Goal: Task Accomplishment & Management: Complete application form

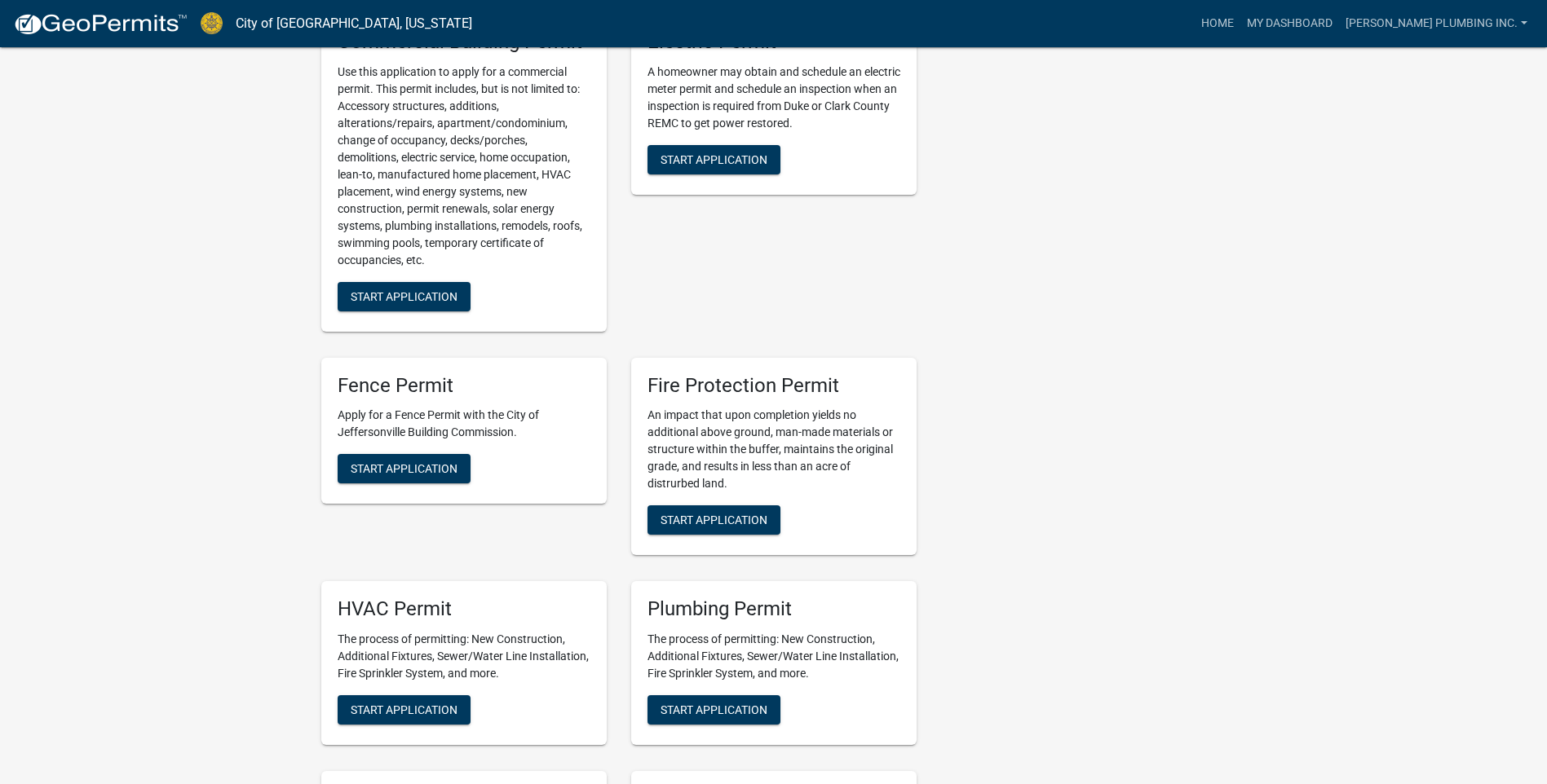
scroll to position [652, 0]
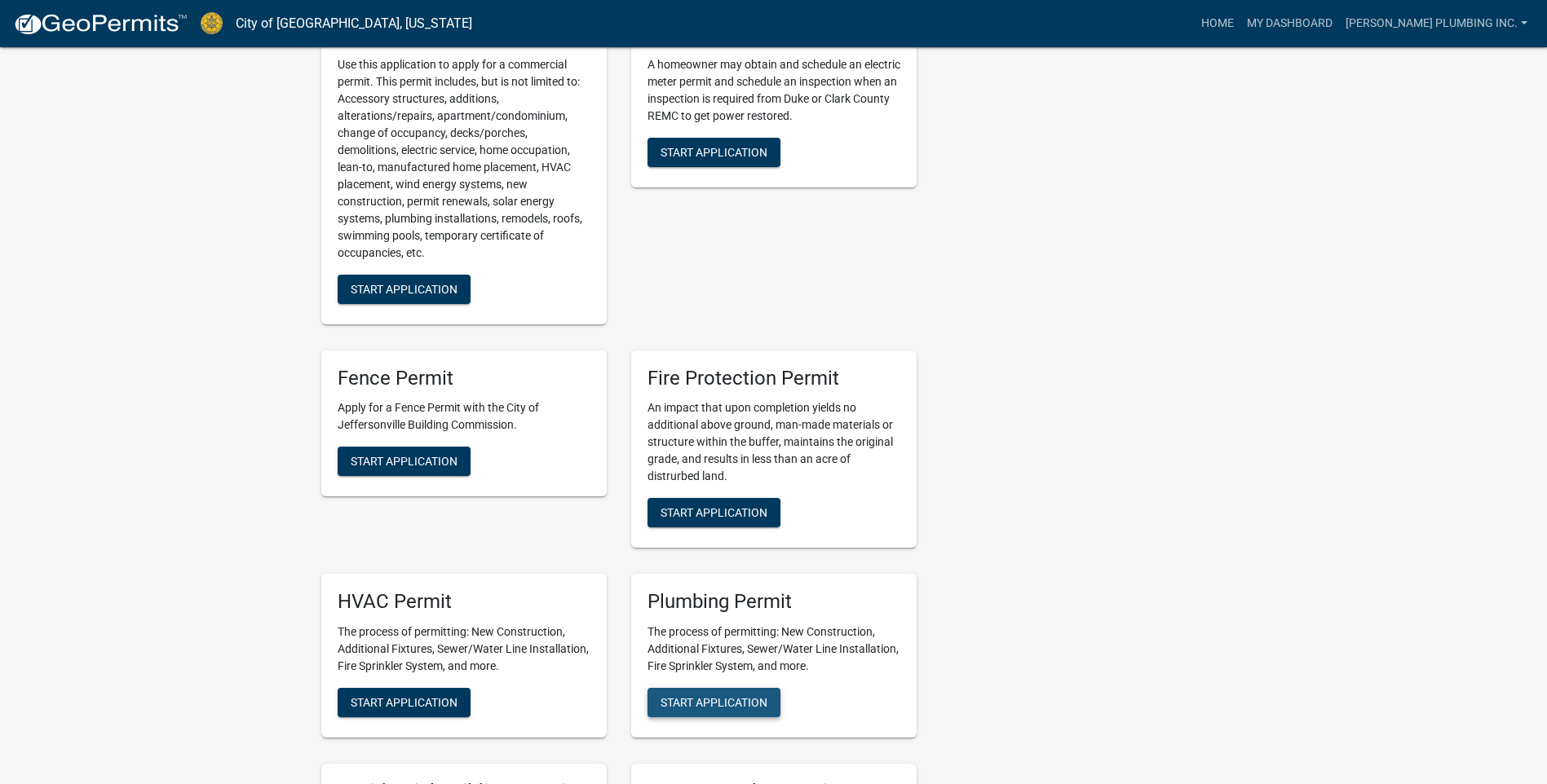
click at [694, 707] on span "Start Application" at bounding box center [713, 702] width 107 height 13
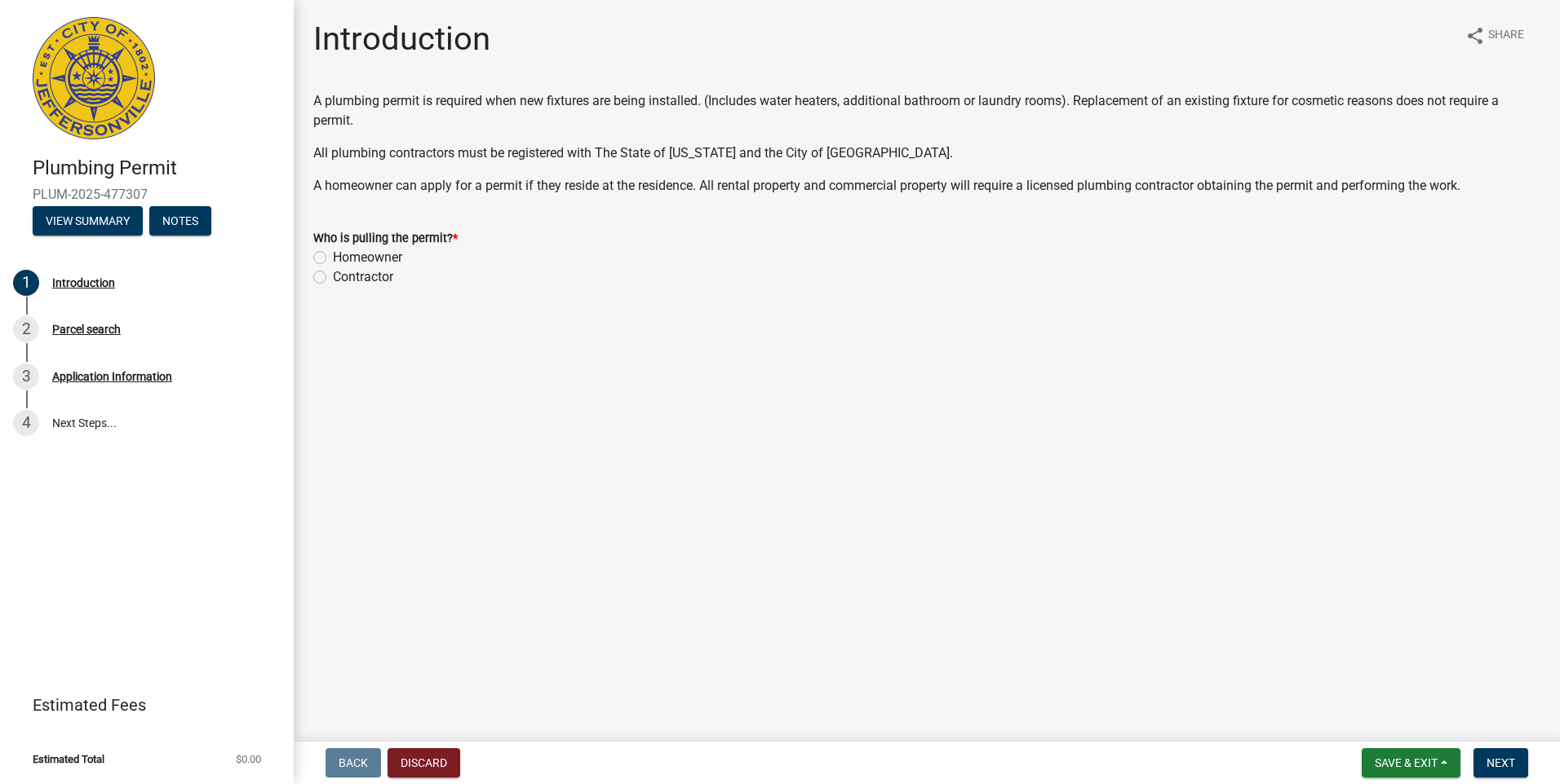
click at [333, 279] on label "Contractor" at bounding box center [362, 277] width 60 height 20
click at [333, 278] on input "Contractor" at bounding box center [338, 272] width 11 height 11
radio input "true"
click at [1515, 756] on span "Next" at bounding box center [1500, 762] width 29 height 13
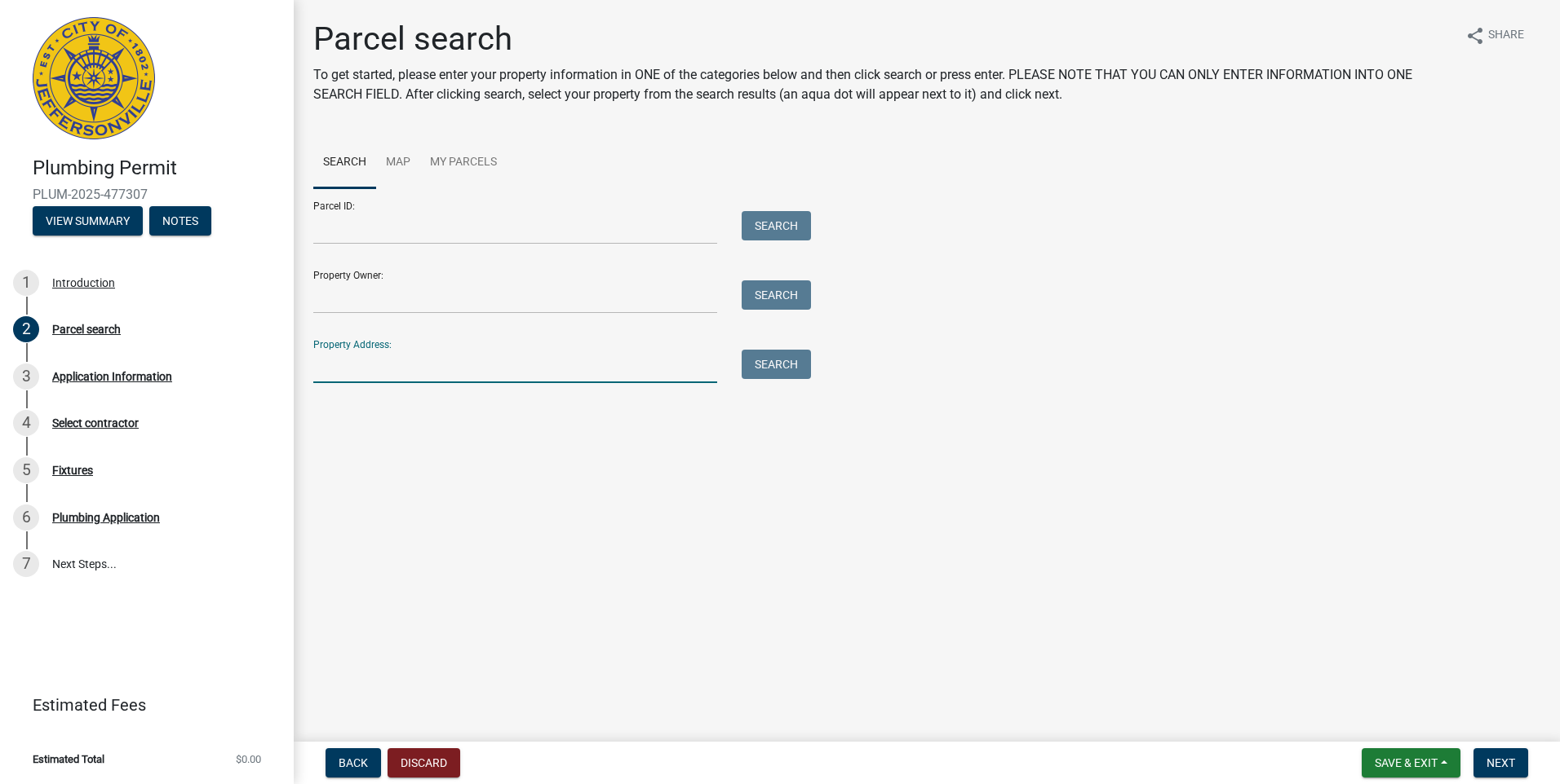
click at [336, 366] on input "Property Address:" at bounding box center [515, 367] width 404 height 33
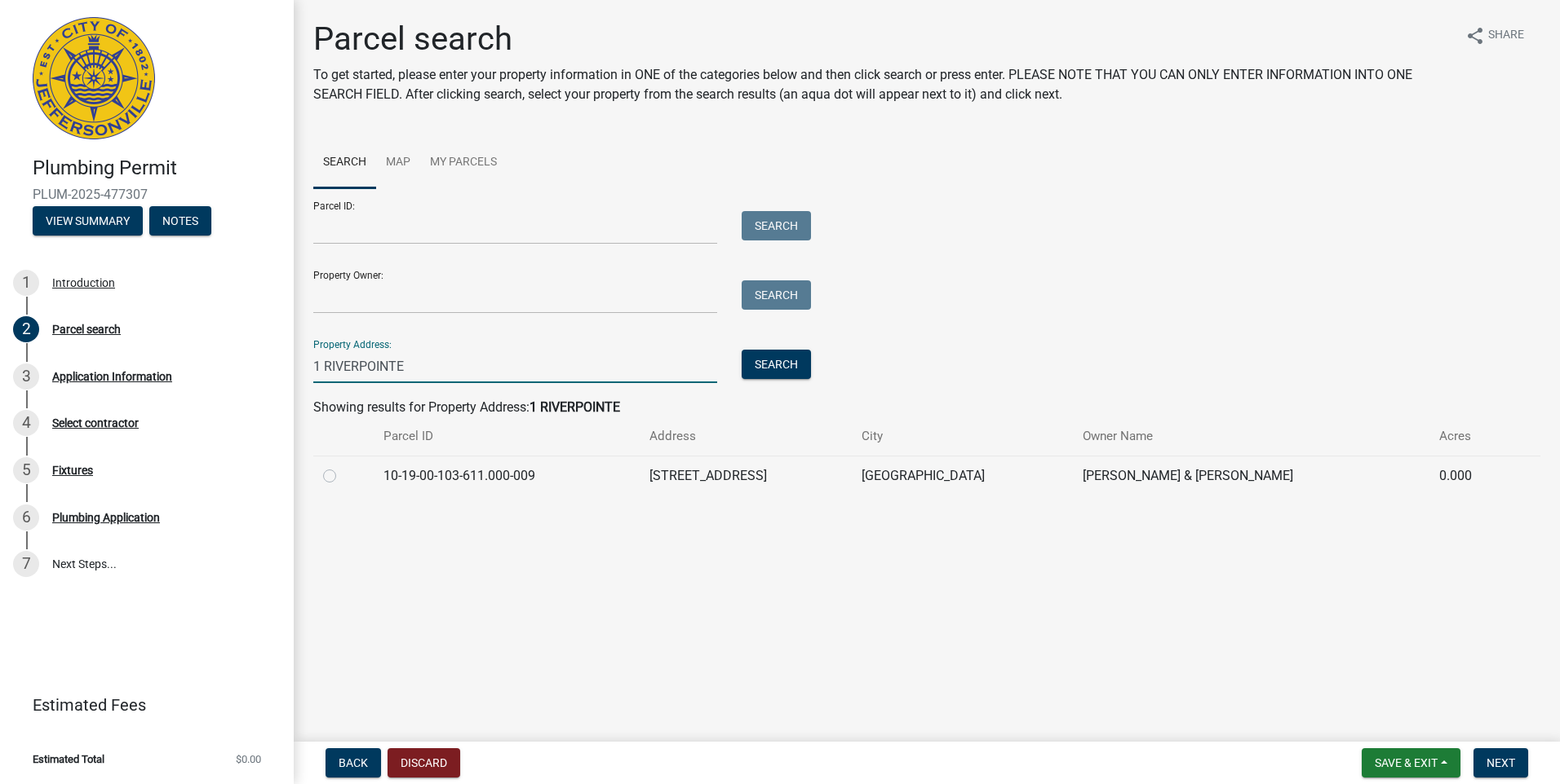
click at [358, 363] on input "1 RIVERPOINTE" at bounding box center [515, 367] width 404 height 33
click at [428, 362] on input "1 RIVER POINTE" at bounding box center [515, 367] width 404 height 33
type input "1 RIVER POINTE PLAZA # 614"
click at [343, 466] on label at bounding box center [343, 466] width 0 height 0
click at [343, 474] on input "radio" at bounding box center [347, 471] width 11 height 11
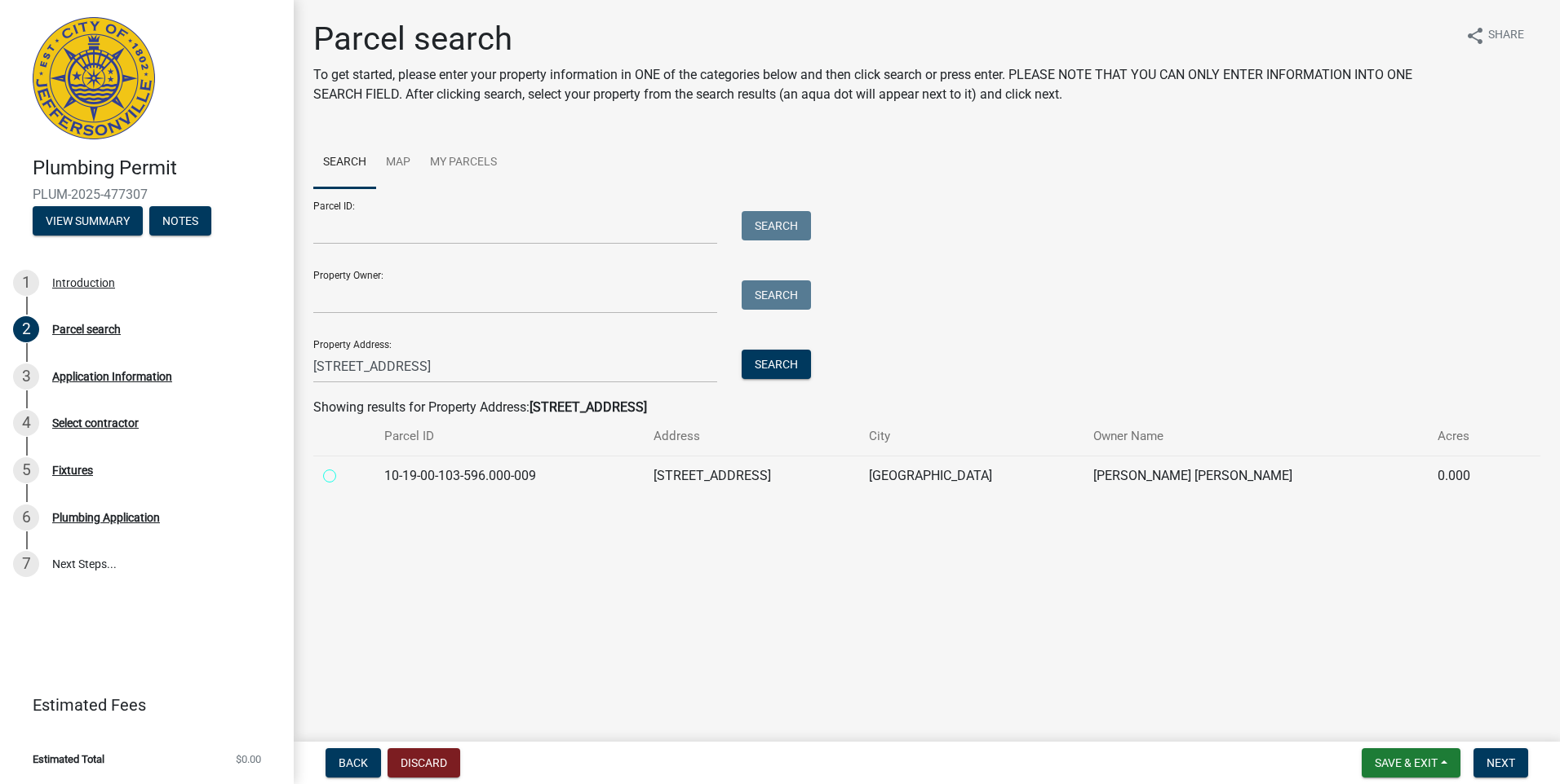
radio input "true"
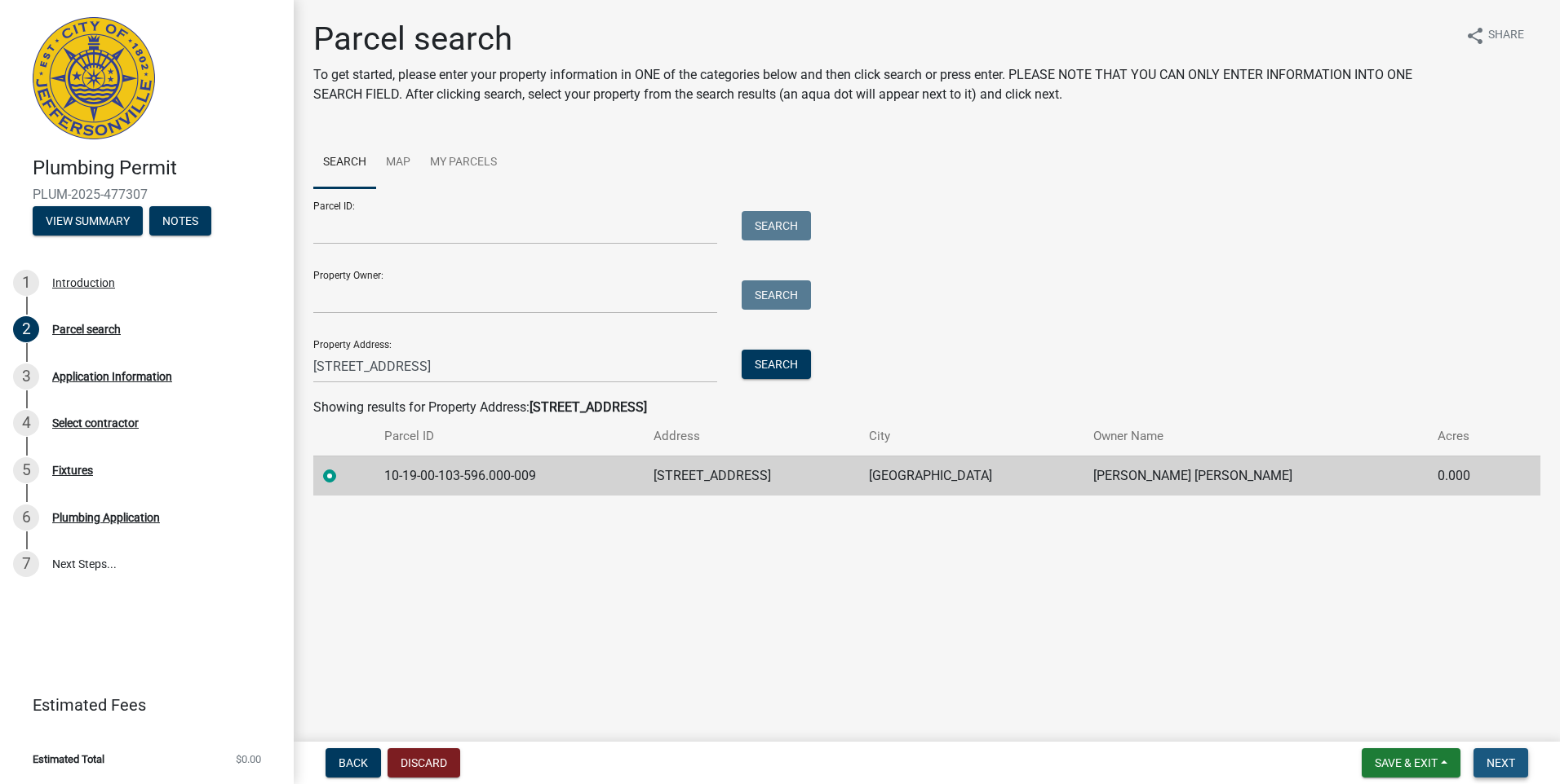
click at [1497, 764] on span "Next" at bounding box center [1500, 762] width 29 height 13
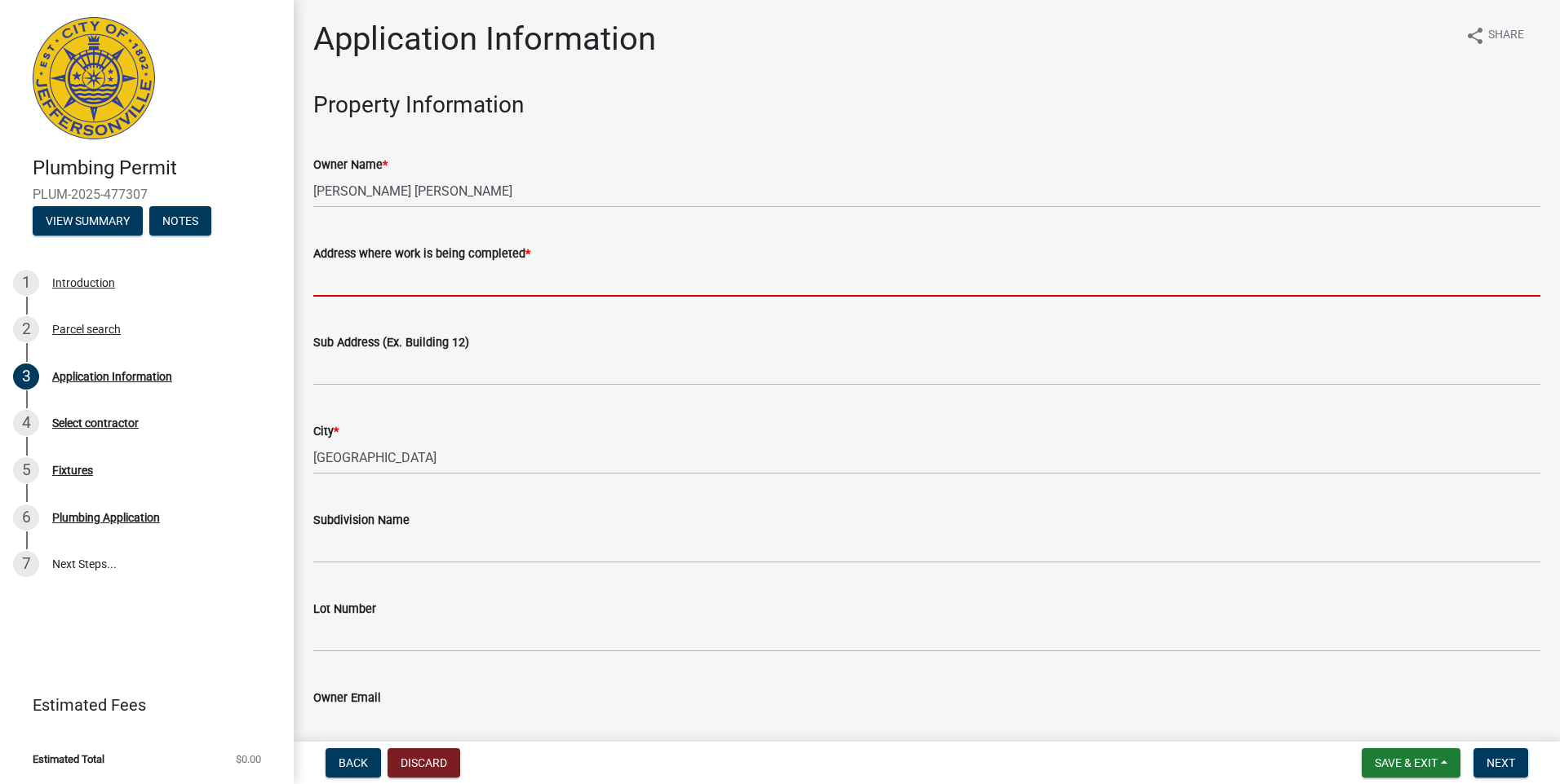
click at [341, 278] on input "Address where work is being completed *" at bounding box center [926, 280] width 1226 height 33
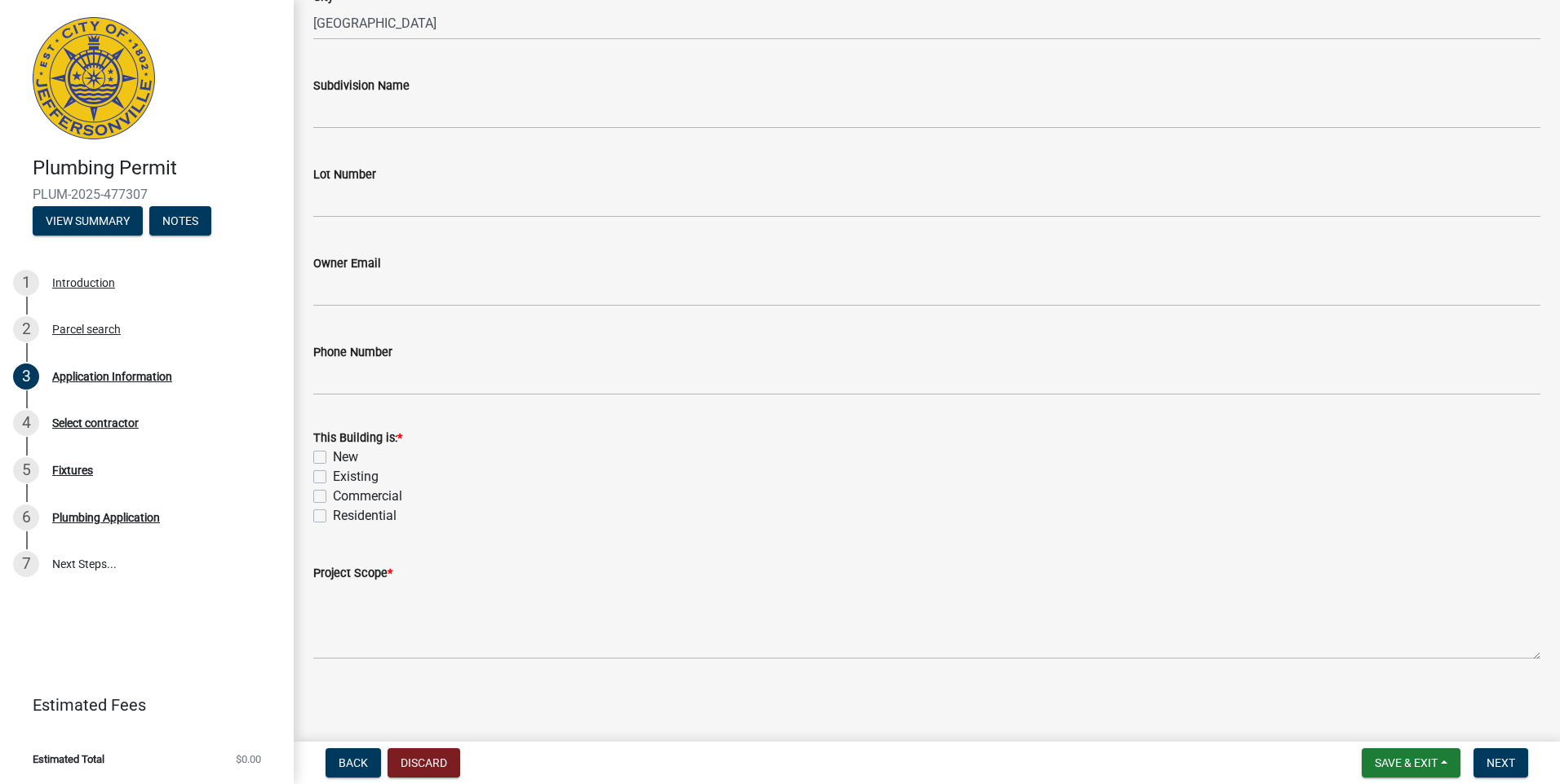
scroll to position [436, 0]
type input "1 RIVERPOINTE PLAZA # 614"
click at [333, 478] on label "Existing" at bounding box center [355, 476] width 45 height 20
click at [333, 477] on input "Existing" at bounding box center [338, 471] width 11 height 11
checkbox input "true"
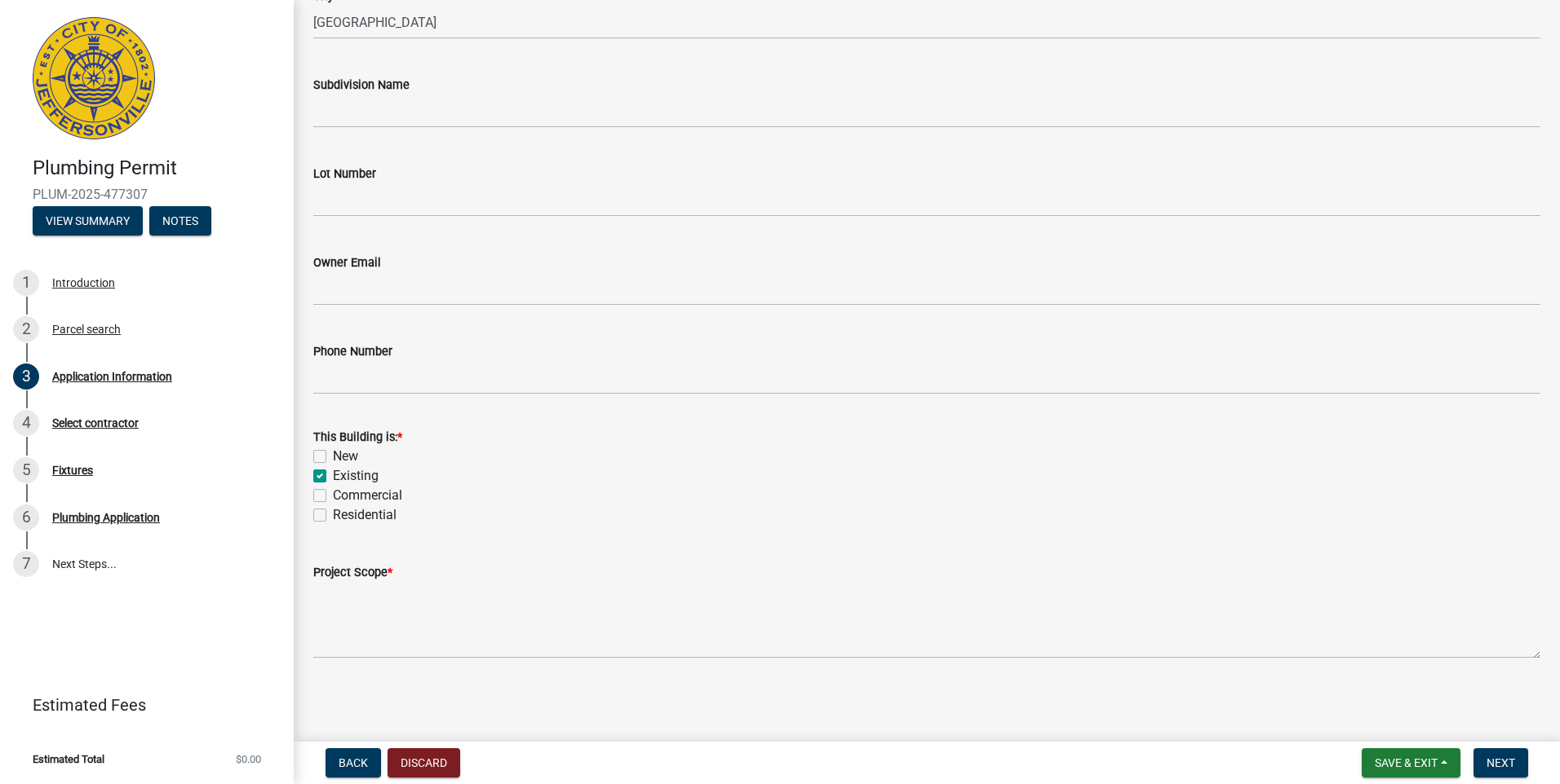
checkbox input "false"
checkbox input "true"
checkbox input "false"
click at [333, 516] on label "Residential" at bounding box center [364, 515] width 64 height 20
click at [333, 516] on input "Residential" at bounding box center [338, 511] width 11 height 11
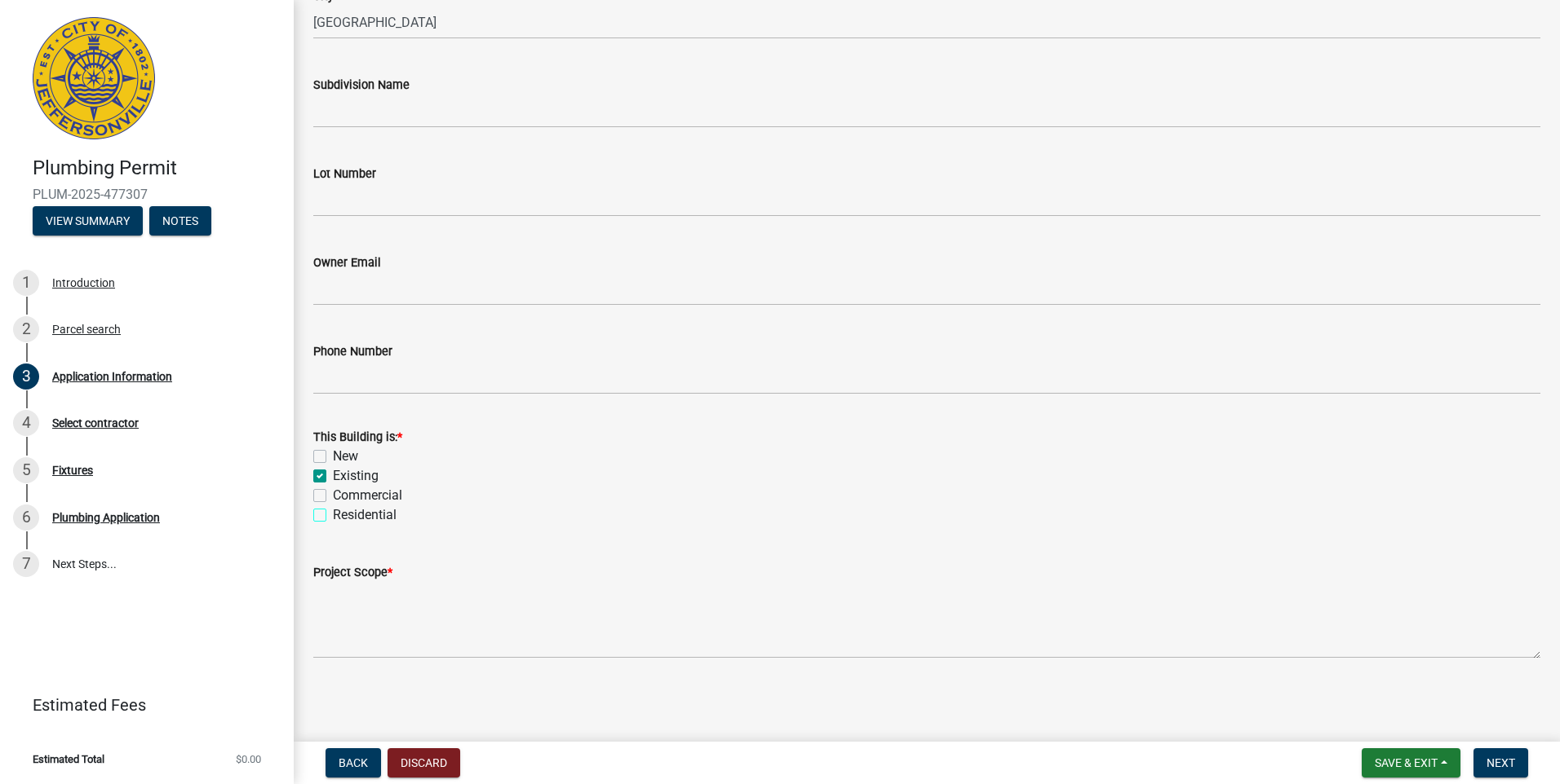
checkbox input "true"
checkbox input "false"
checkbox input "true"
checkbox input "false"
checkbox input "true"
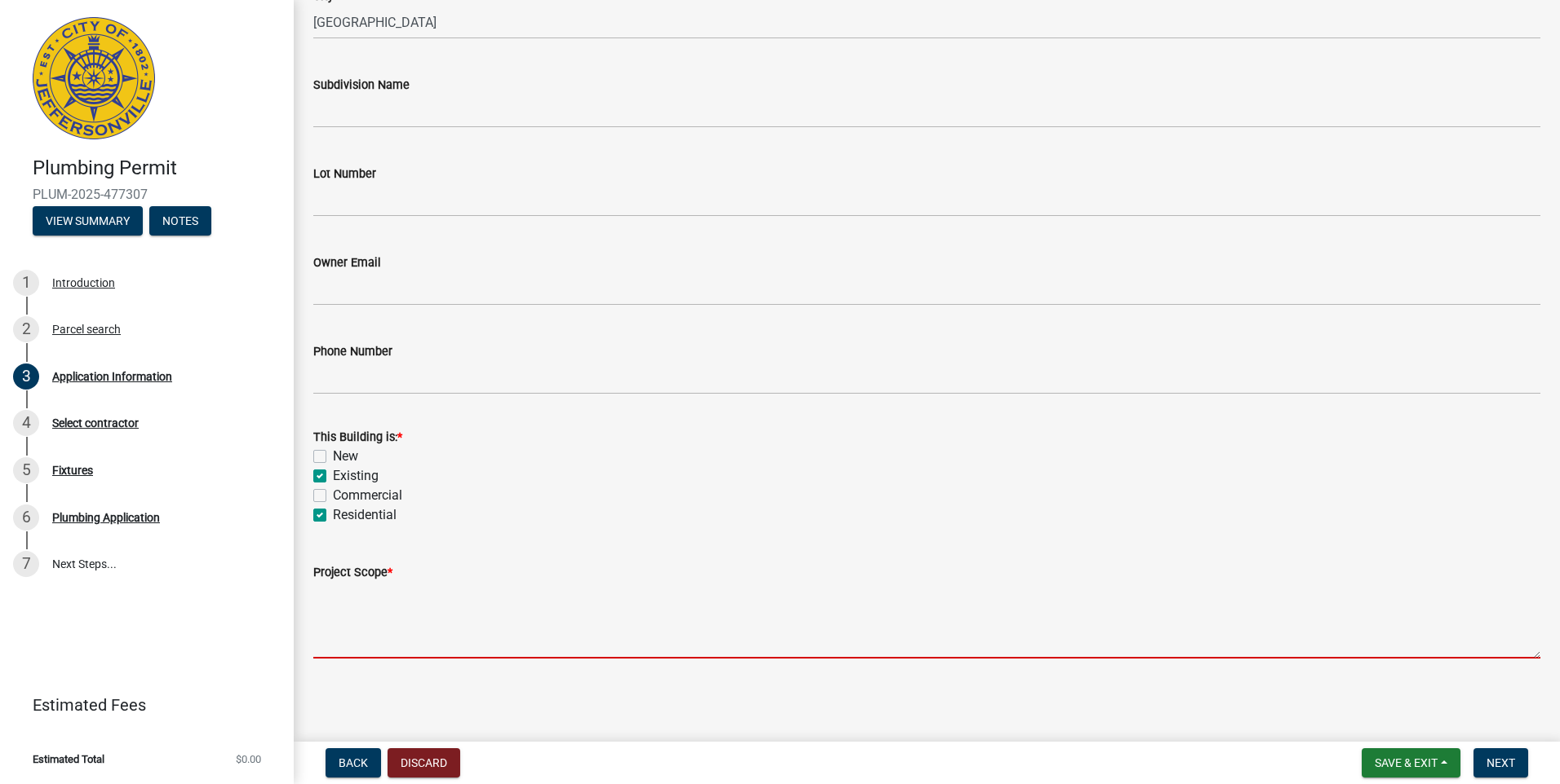
click at [334, 598] on textarea "Project Scope *" at bounding box center [926, 621] width 1226 height 77
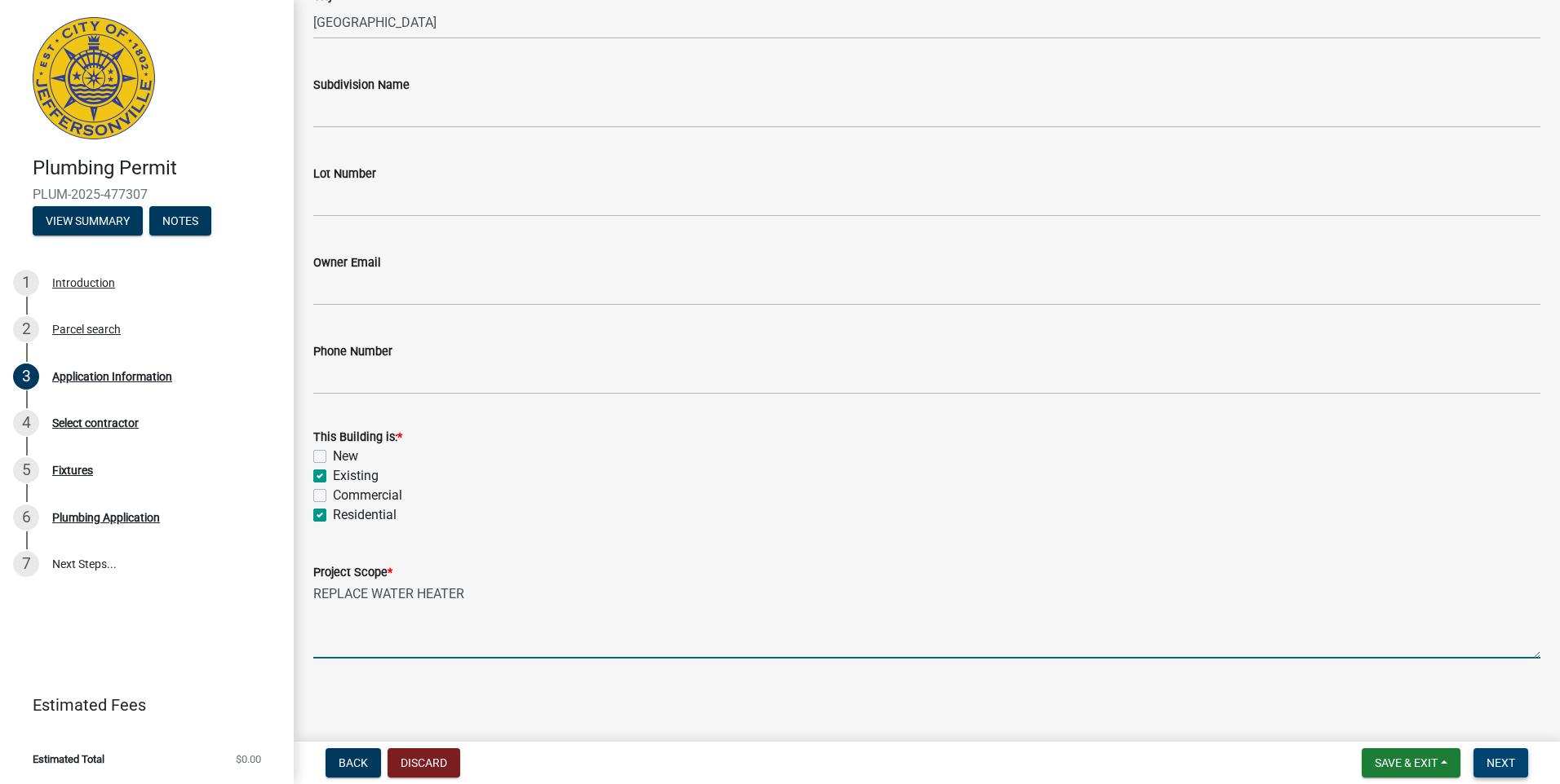
type textarea "REPLACE WATER HEATER"
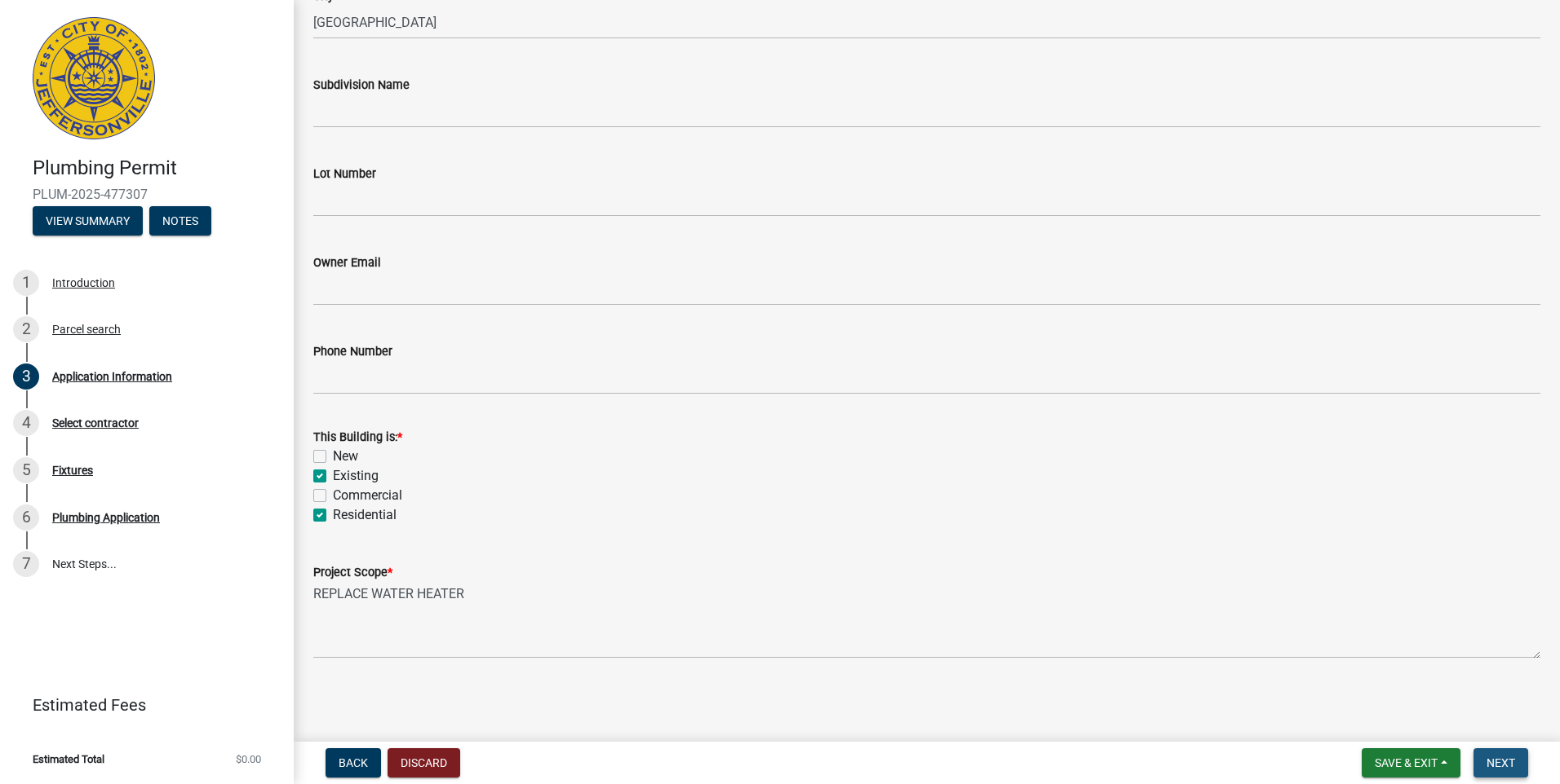
click at [1501, 760] on span "Next" at bounding box center [1500, 762] width 29 height 13
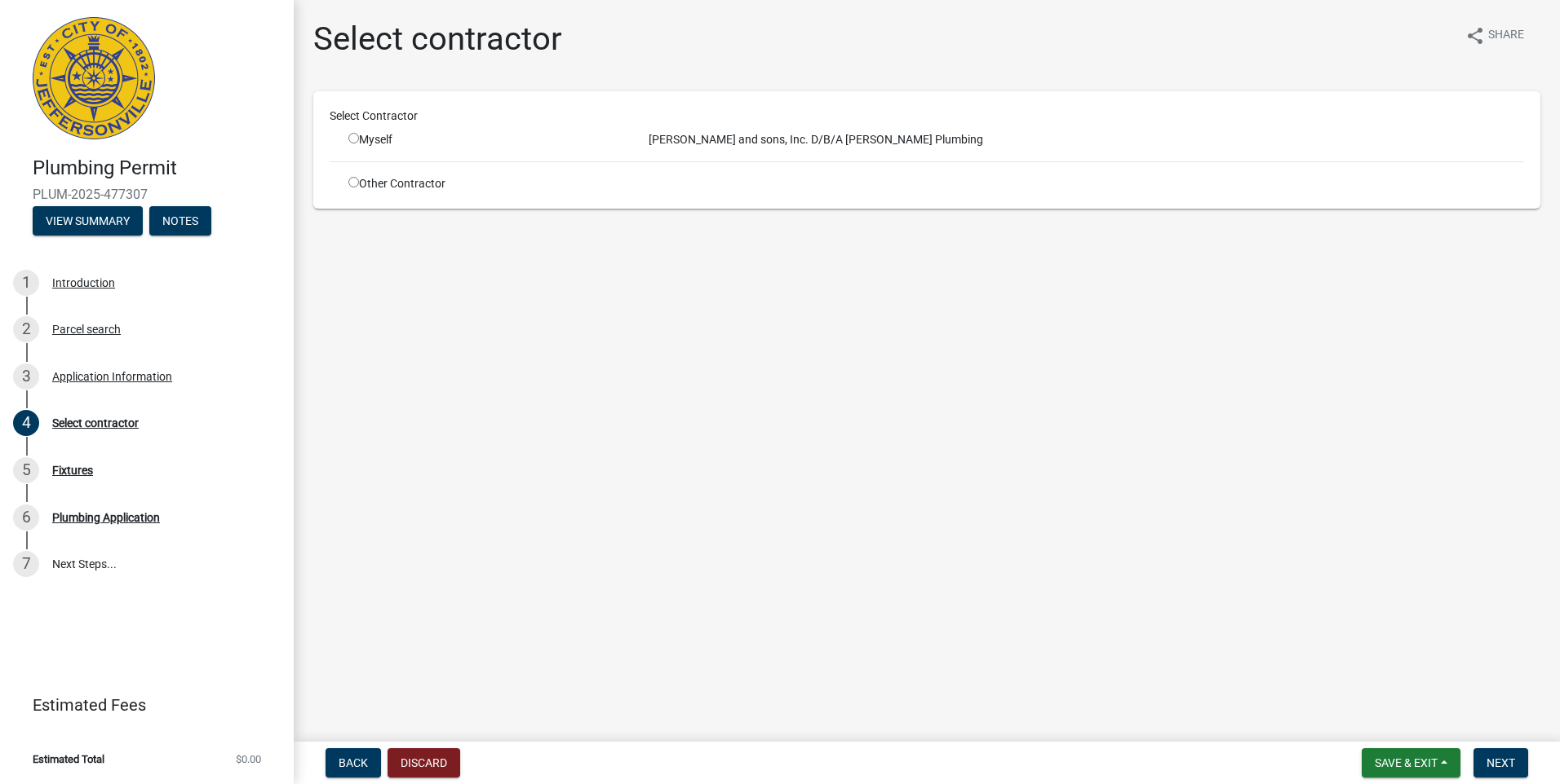
click at [354, 138] on input "radio" at bounding box center [353, 138] width 11 height 11
radio input "true"
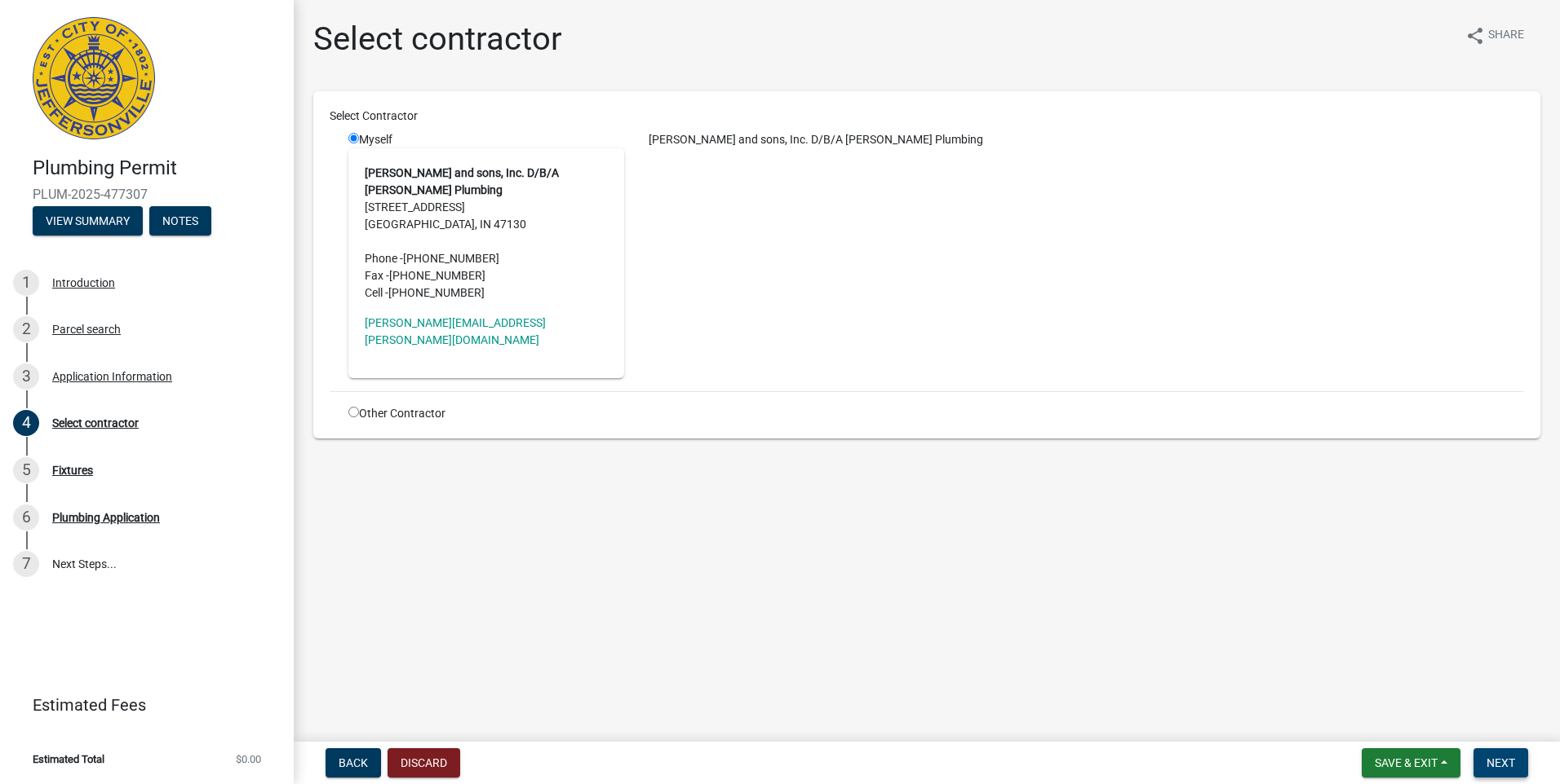
click at [1511, 762] on span "Next" at bounding box center [1500, 762] width 29 height 13
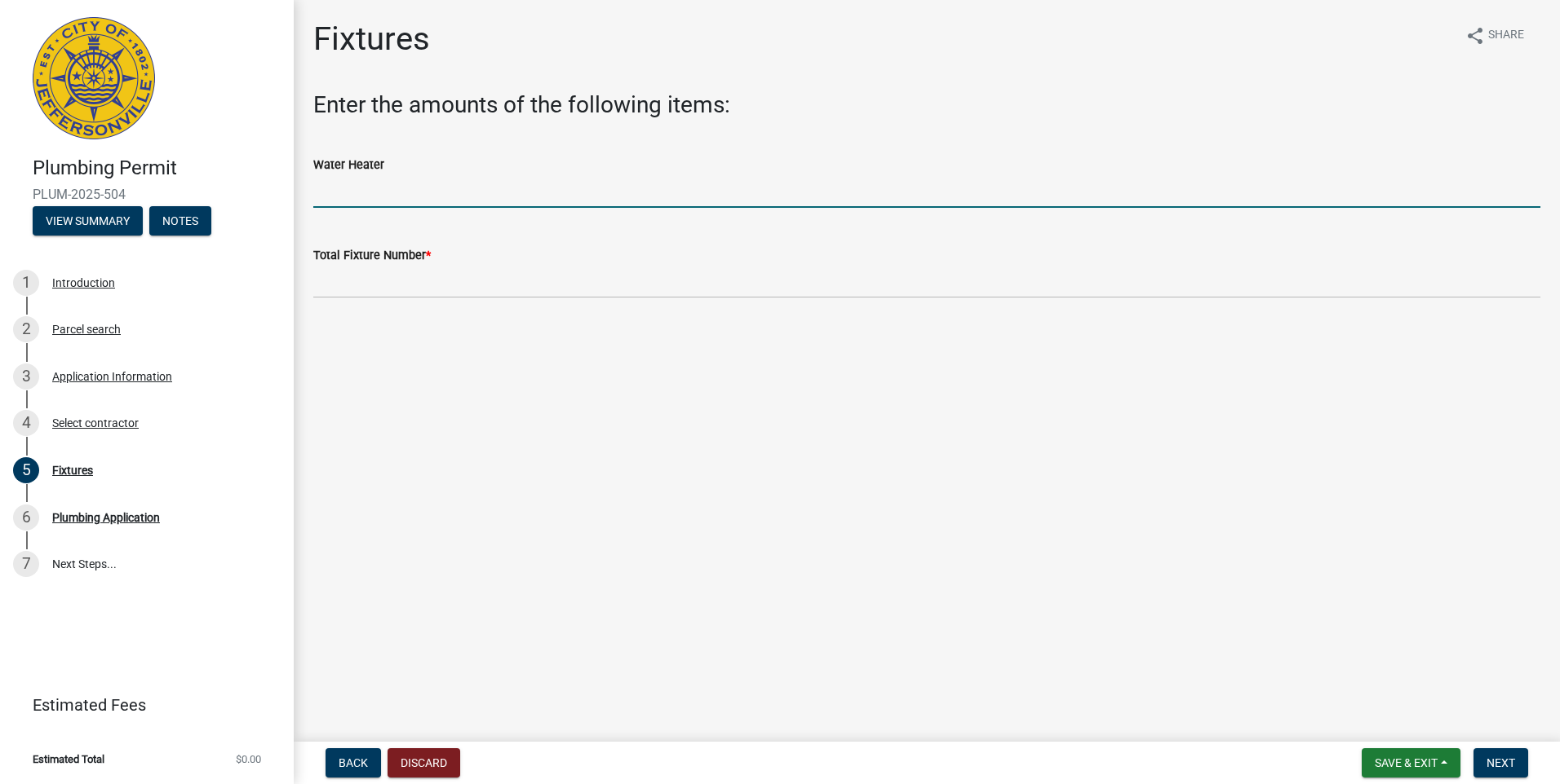
click at [334, 190] on input "text" at bounding box center [926, 191] width 1226 height 33
type input "1"
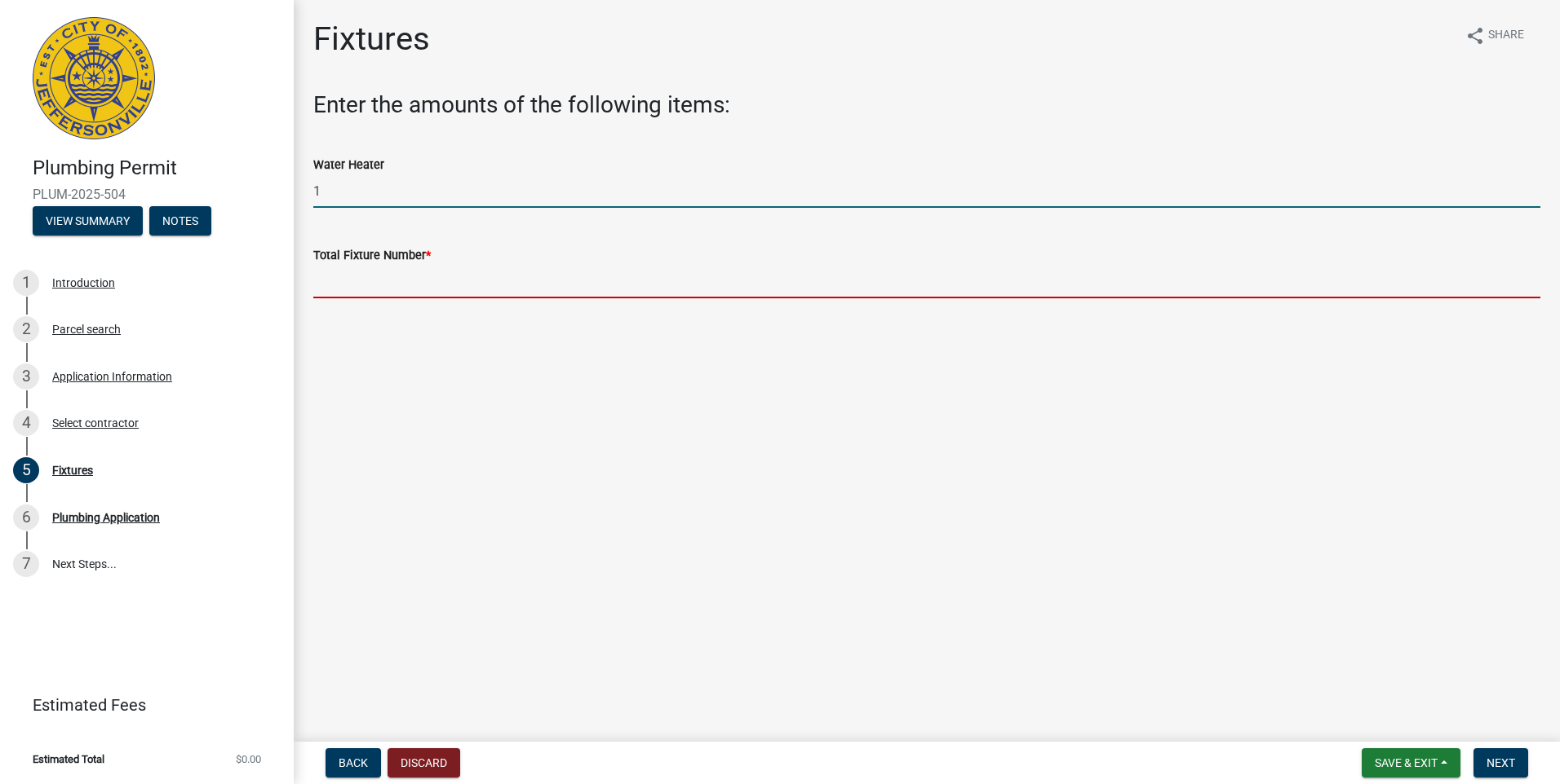
type input "1"
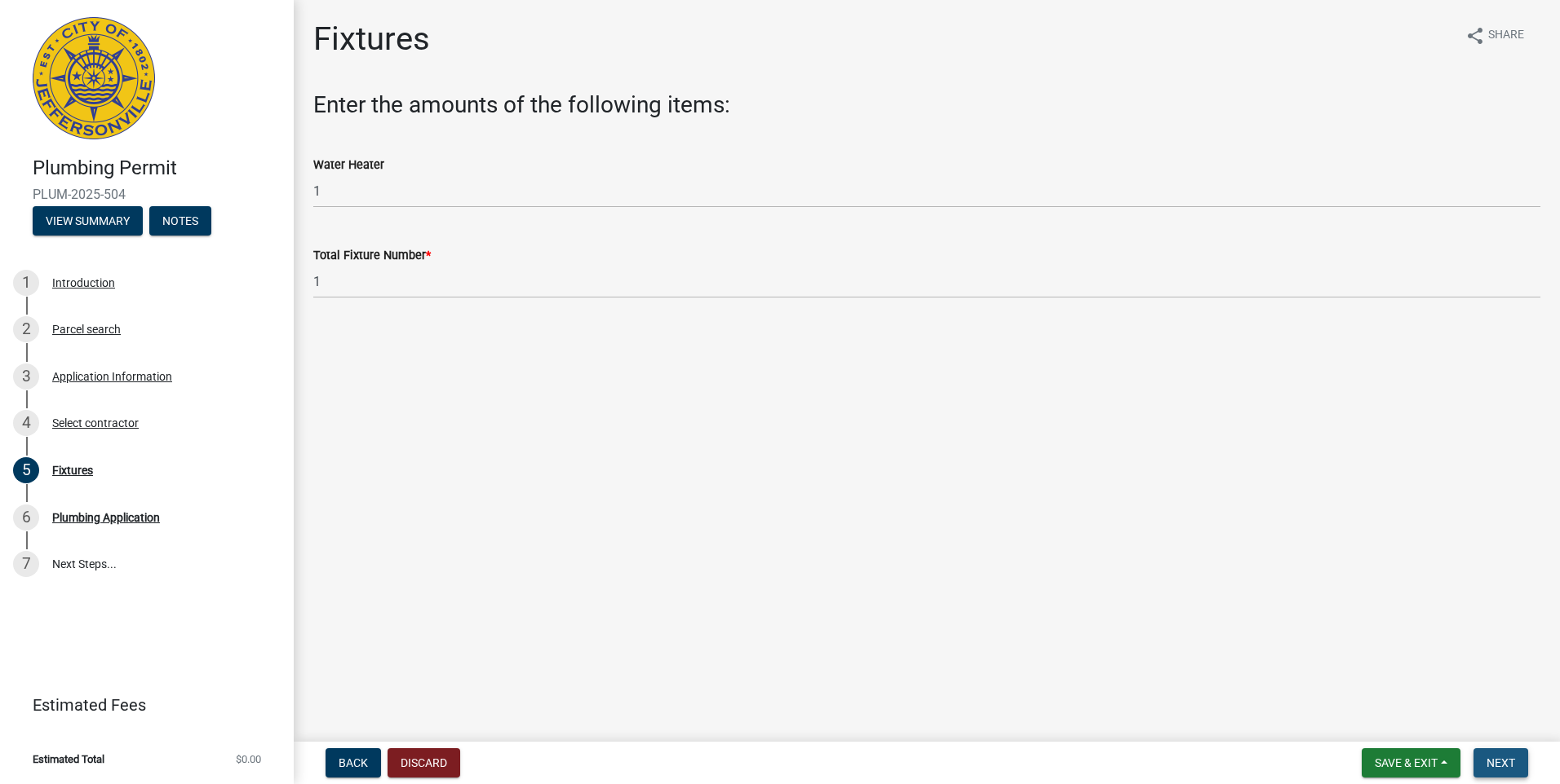
click at [1507, 772] on button "Next" at bounding box center [1501, 763] width 55 height 30
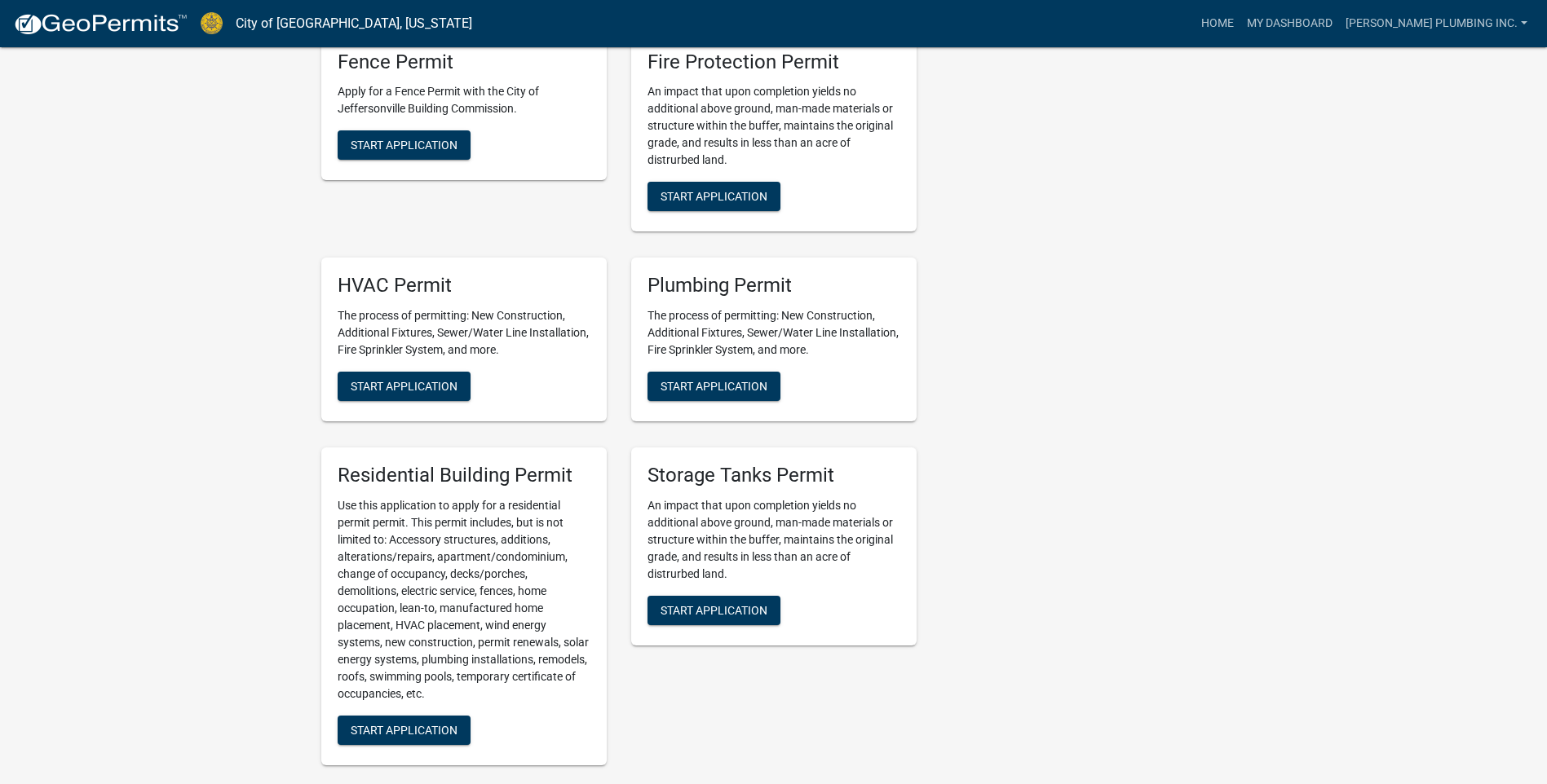
scroll to position [979, 0]
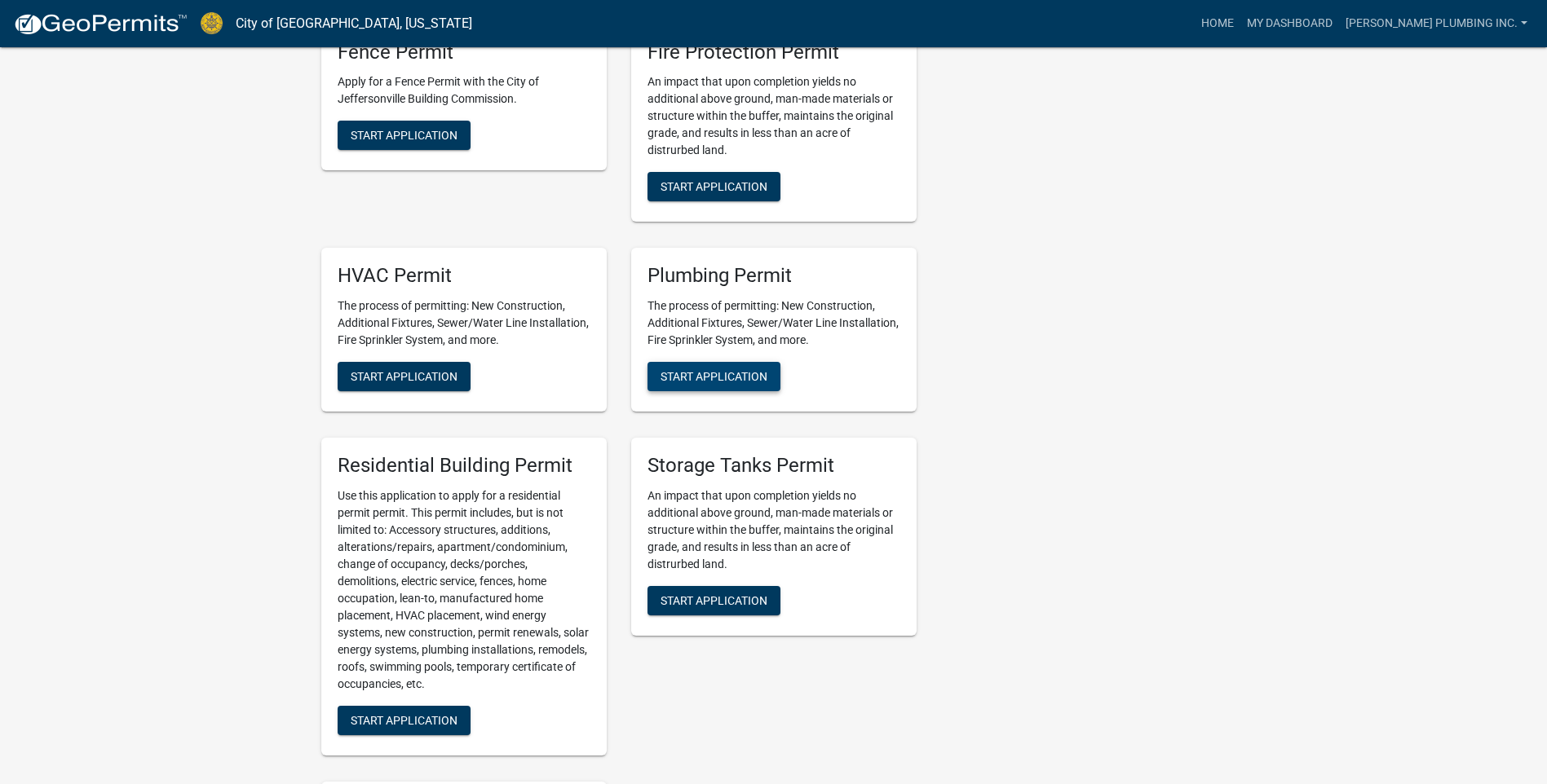
click at [701, 373] on span "Start Application" at bounding box center [713, 376] width 107 height 13
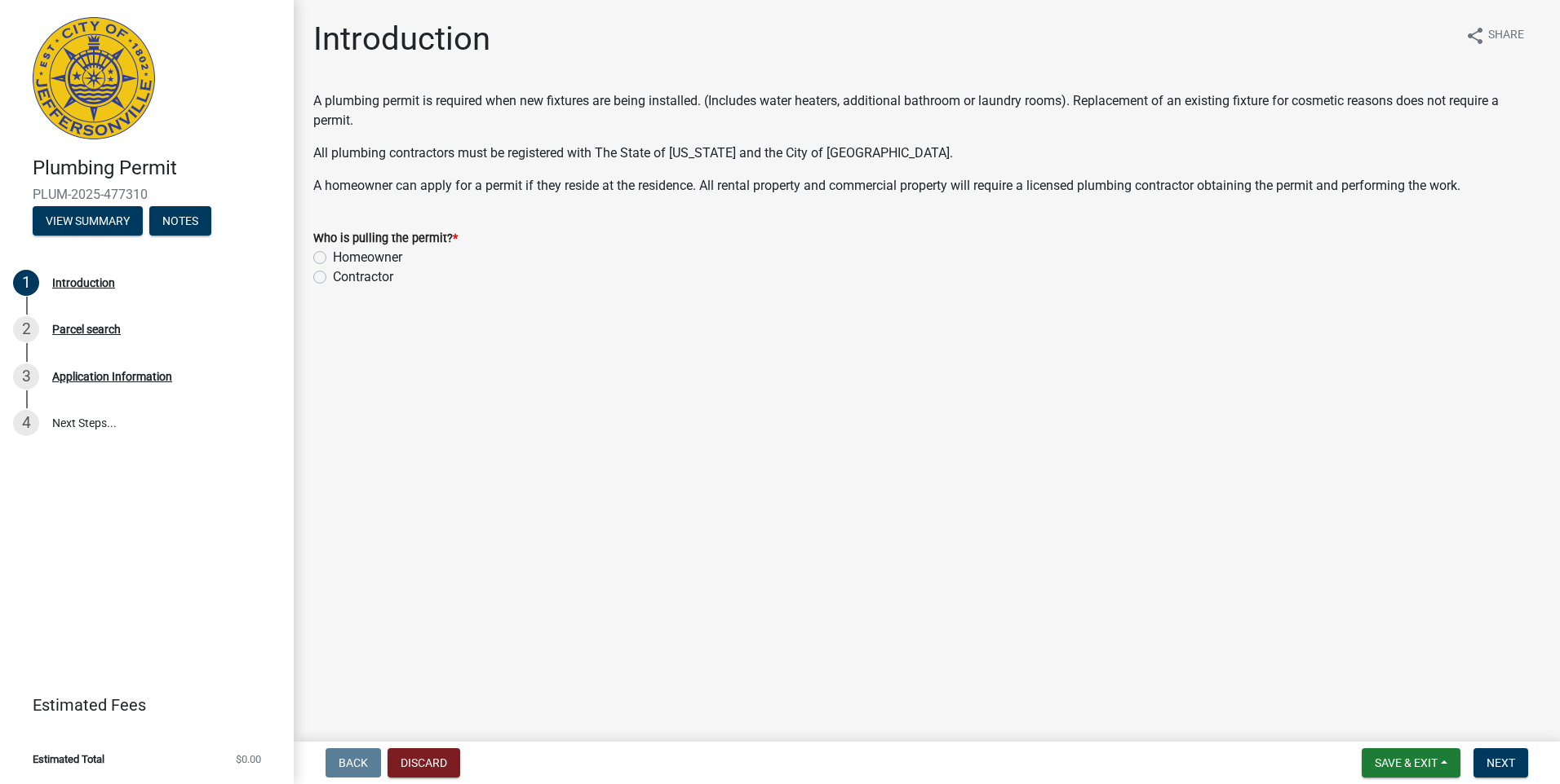
click at [333, 278] on label "Contractor" at bounding box center [362, 277] width 60 height 20
click at [333, 278] on input "Contractor" at bounding box center [338, 272] width 11 height 11
radio input "true"
click at [1510, 757] on span "Next" at bounding box center [1500, 762] width 29 height 13
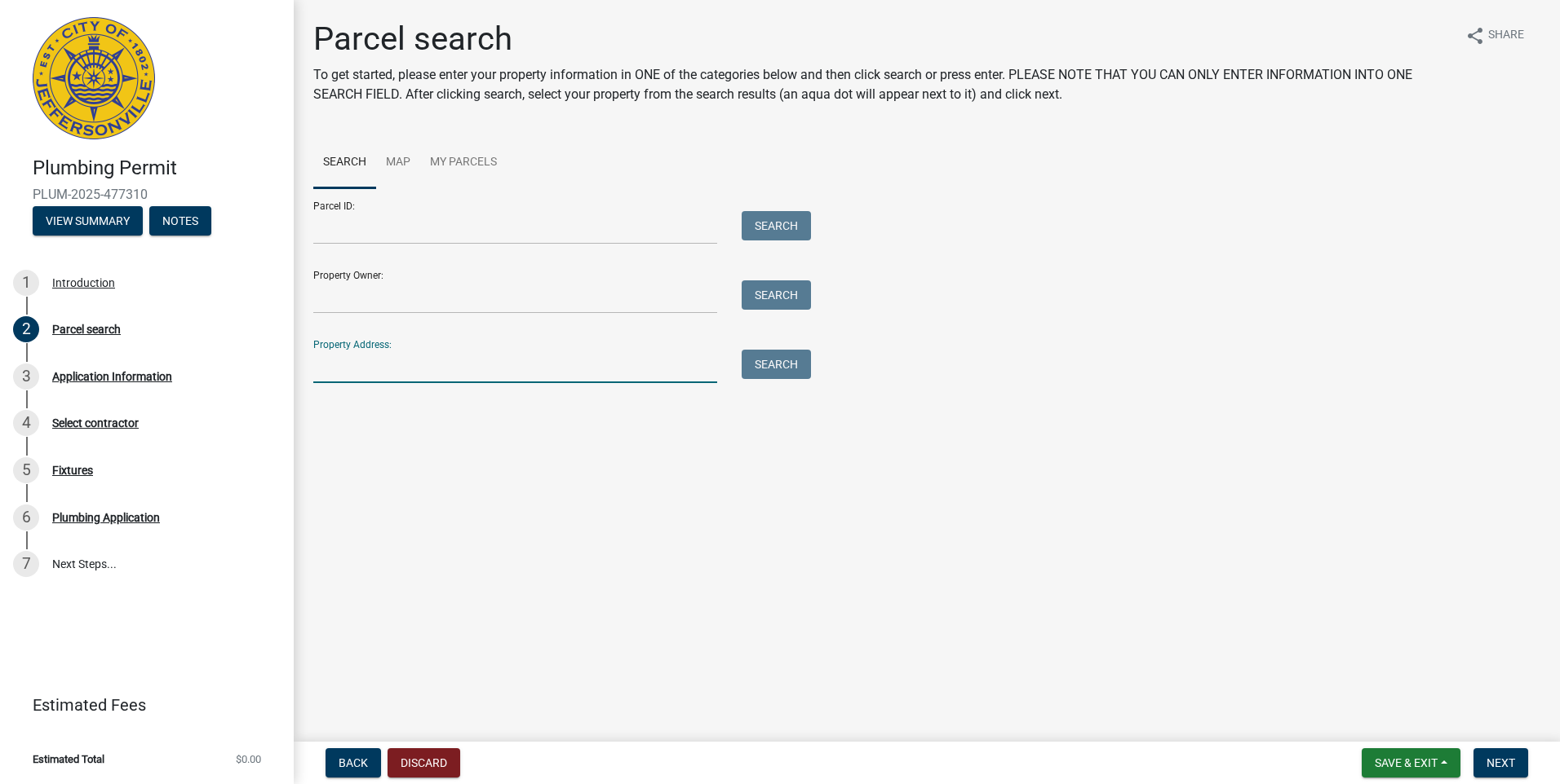
click at [341, 357] on input "Property Address:" at bounding box center [515, 367] width 404 height 33
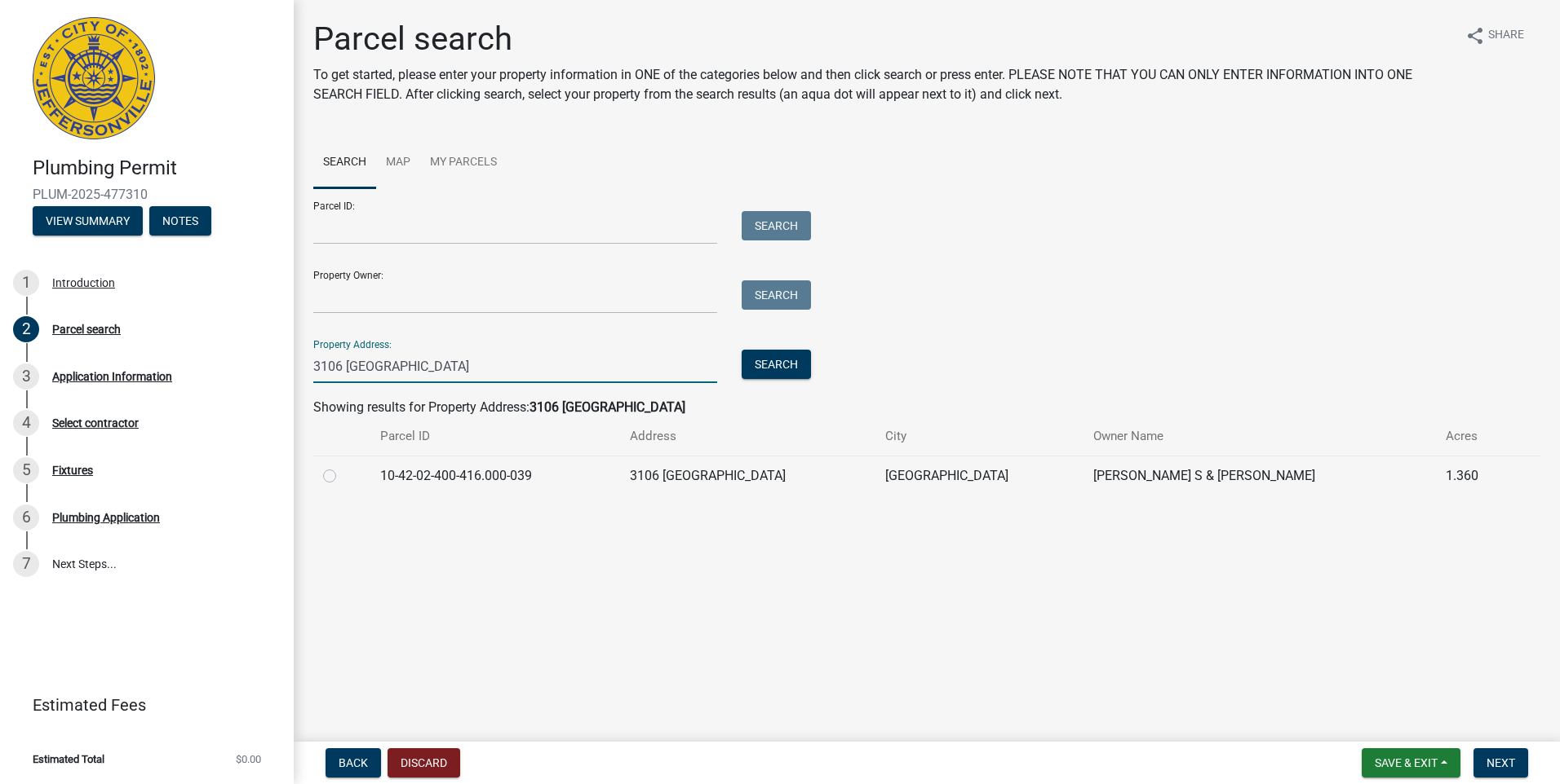
type input "3106 [GEOGRAPHIC_DATA]"
click at [343, 466] on label at bounding box center [343, 466] width 0 height 0
click at [343, 477] on input "radio" at bounding box center [347, 471] width 11 height 11
radio input "true"
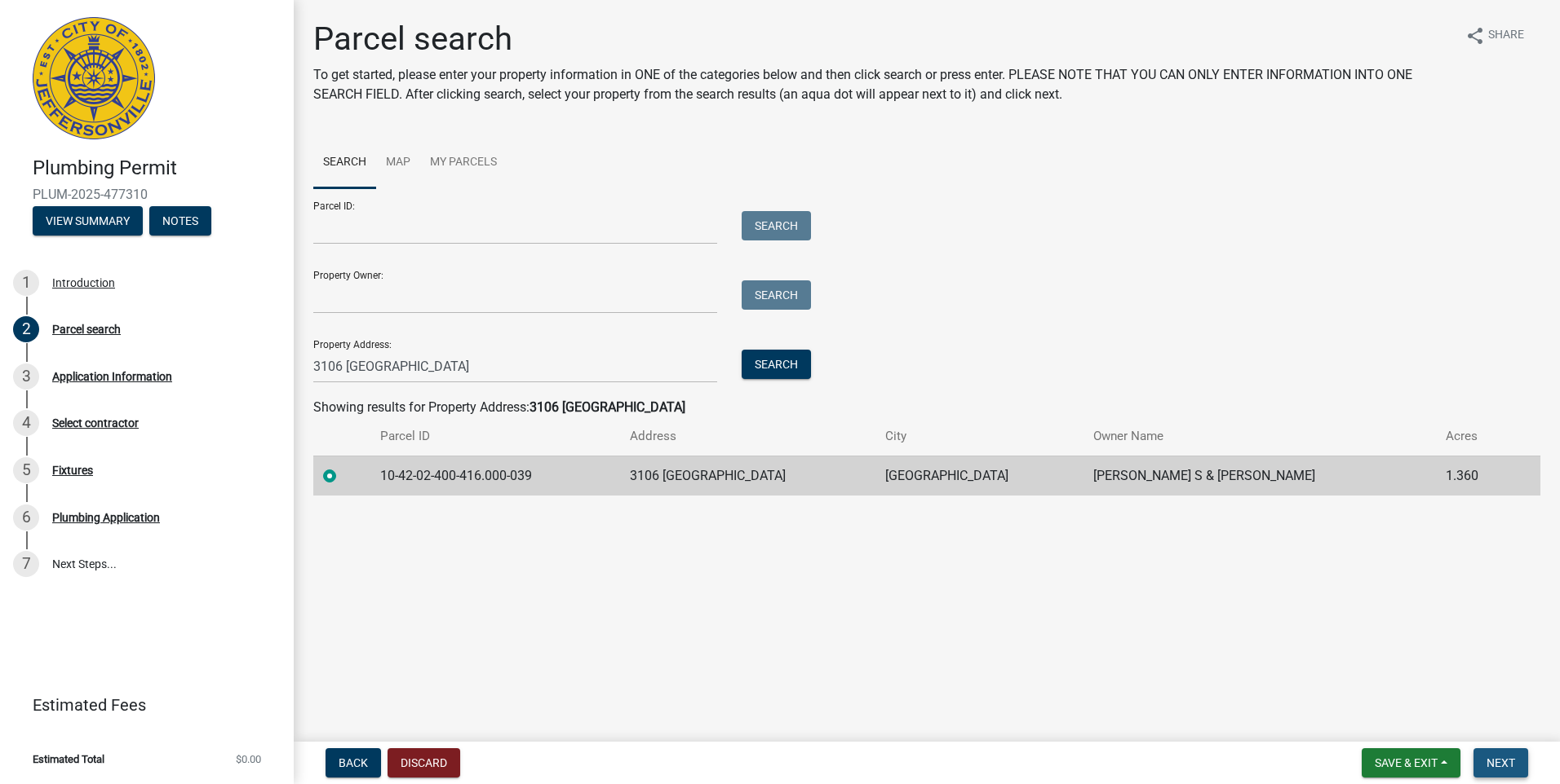
click at [1494, 764] on span "Next" at bounding box center [1500, 762] width 29 height 13
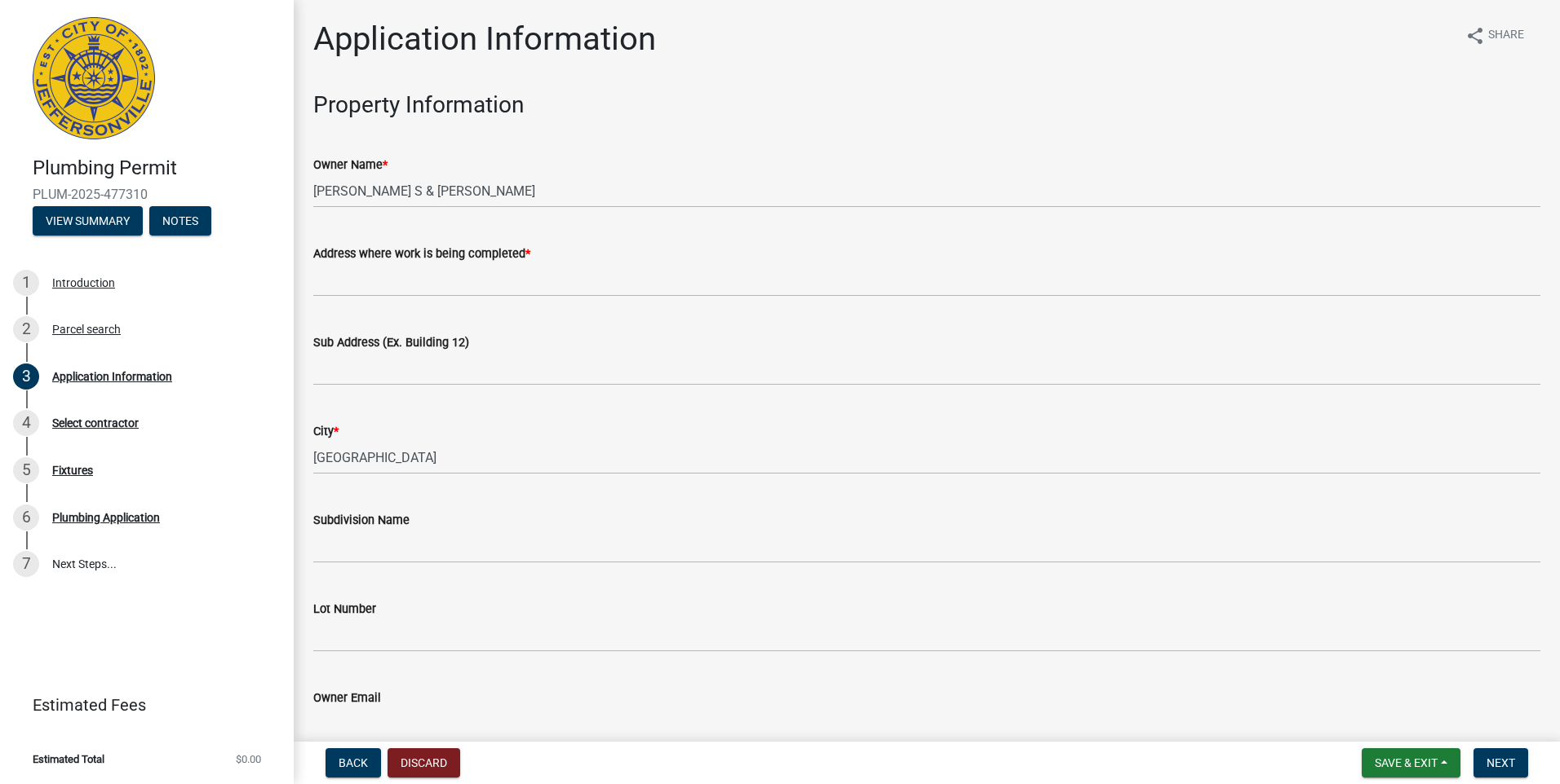
scroll to position [82, 0]
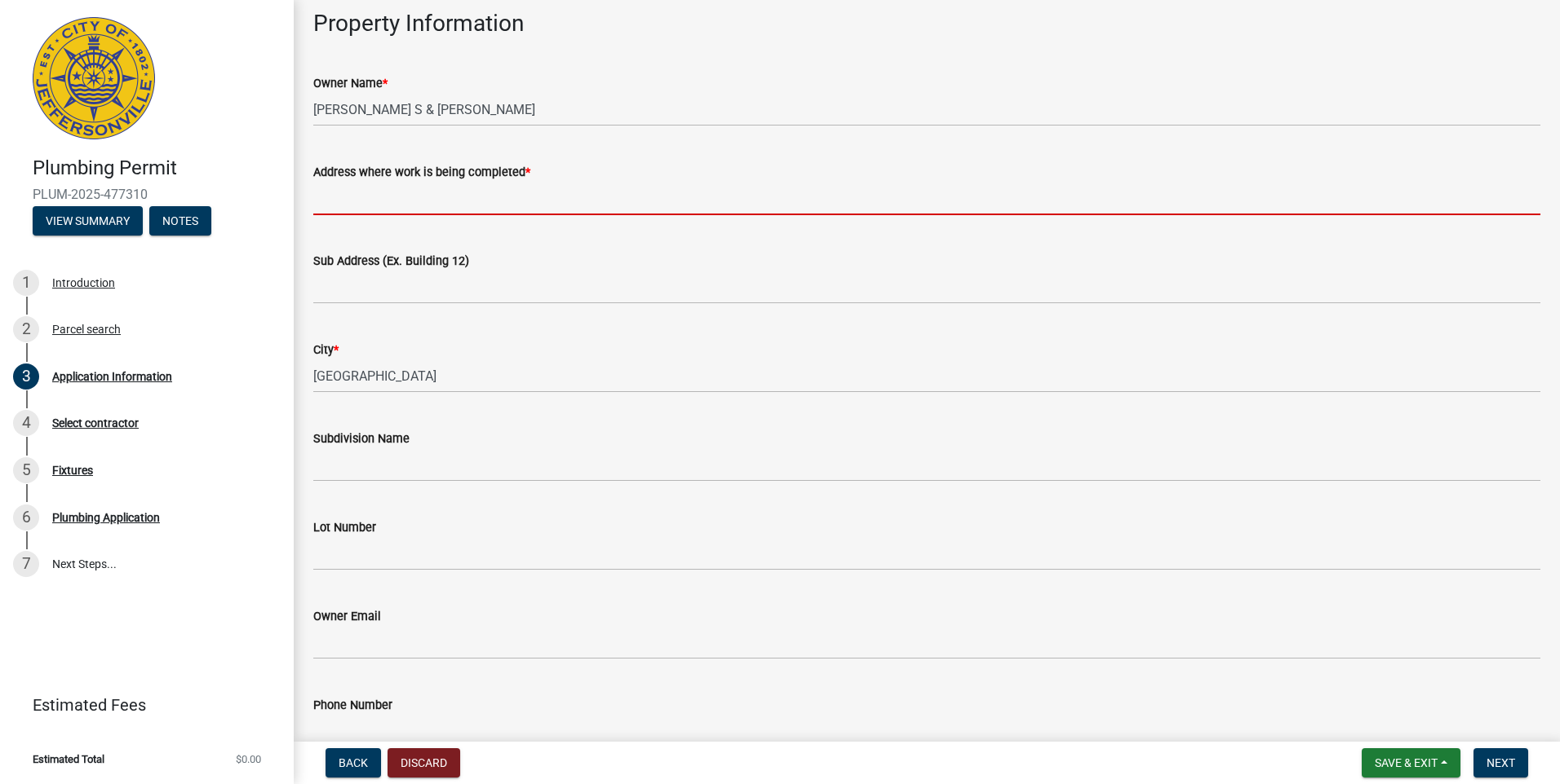
click at [325, 206] on input "Address where work is being completed *" at bounding box center [926, 199] width 1226 height 33
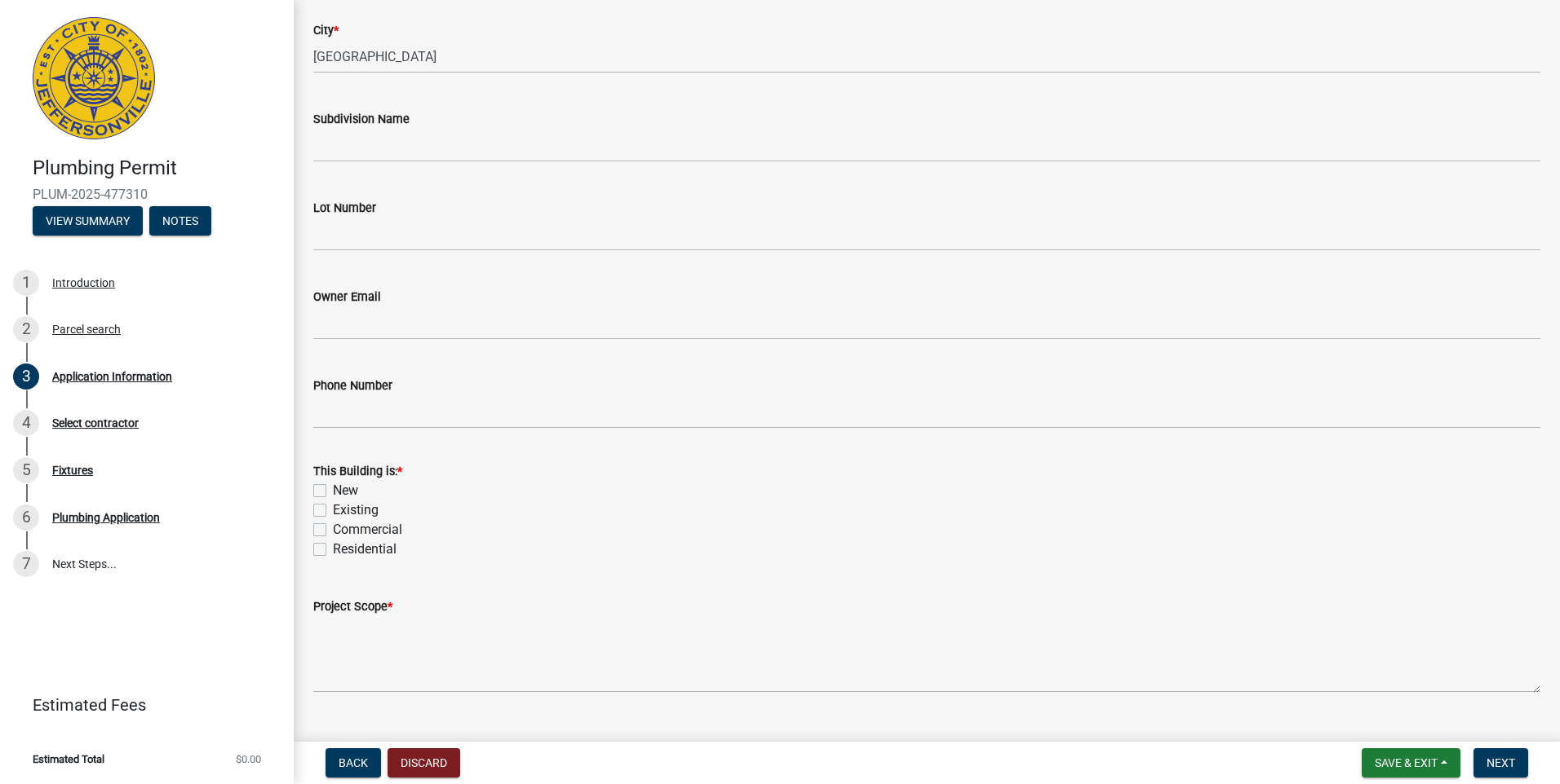
scroll to position [407, 0]
type input "3106 OLD TAY BRIDGE"
drag, startPoint x: 322, startPoint y: 508, endPoint x: 323, endPoint y: 539, distance: 31.0
click at [333, 509] on label "Existing" at bounding box center [355, 504] width 45 height 20
click at [333, 505] on input "Existing" at bounding box center [338, 499] width 11 height 11
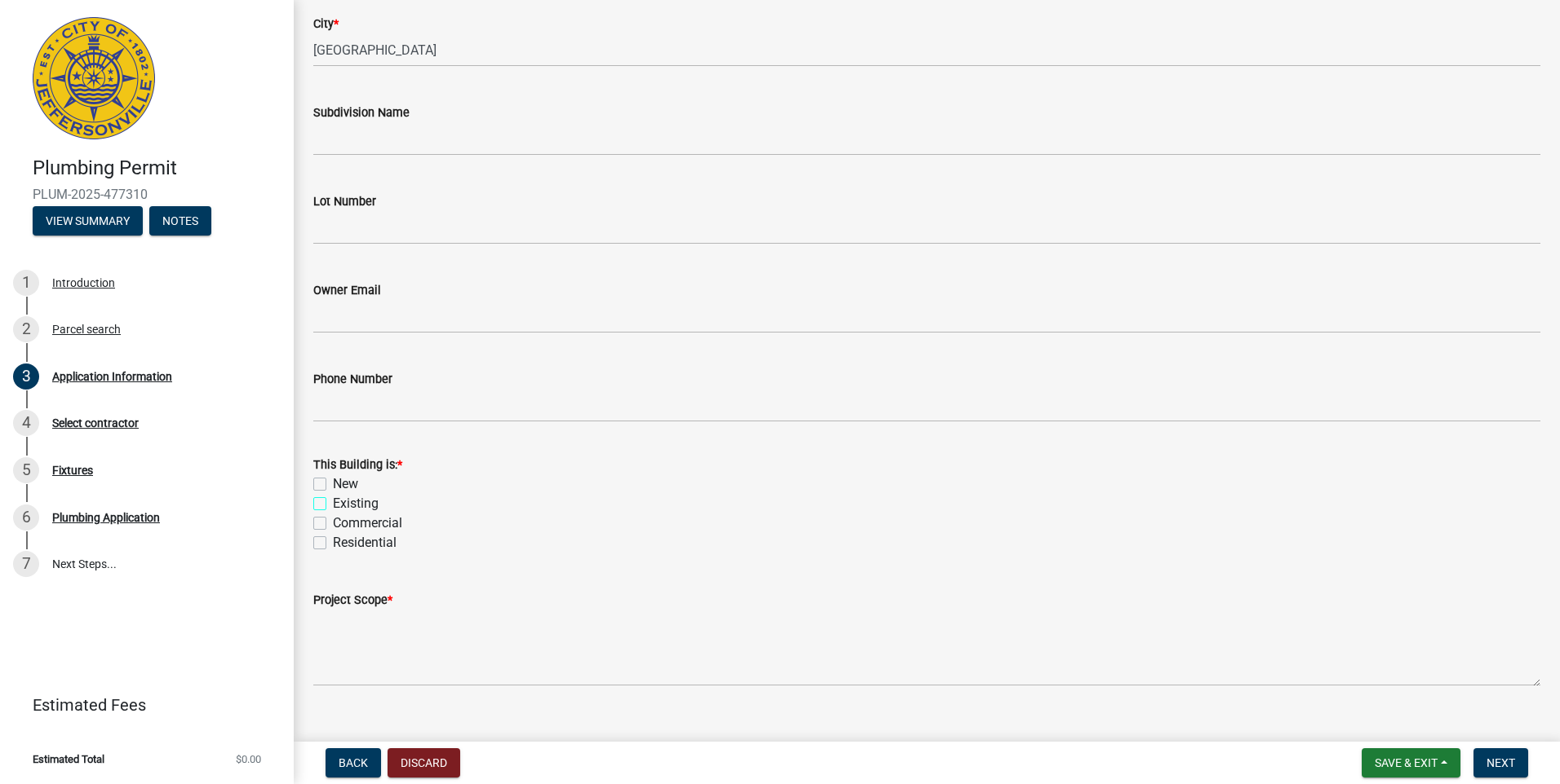
checkbox input "true"
checkbox input "false"
checkbox input "true"
checkbox input "false"
drag, startPoint x: 322, startPoint y: 545, endPoint x: 333, endPoint y: 583, distance: 39.6
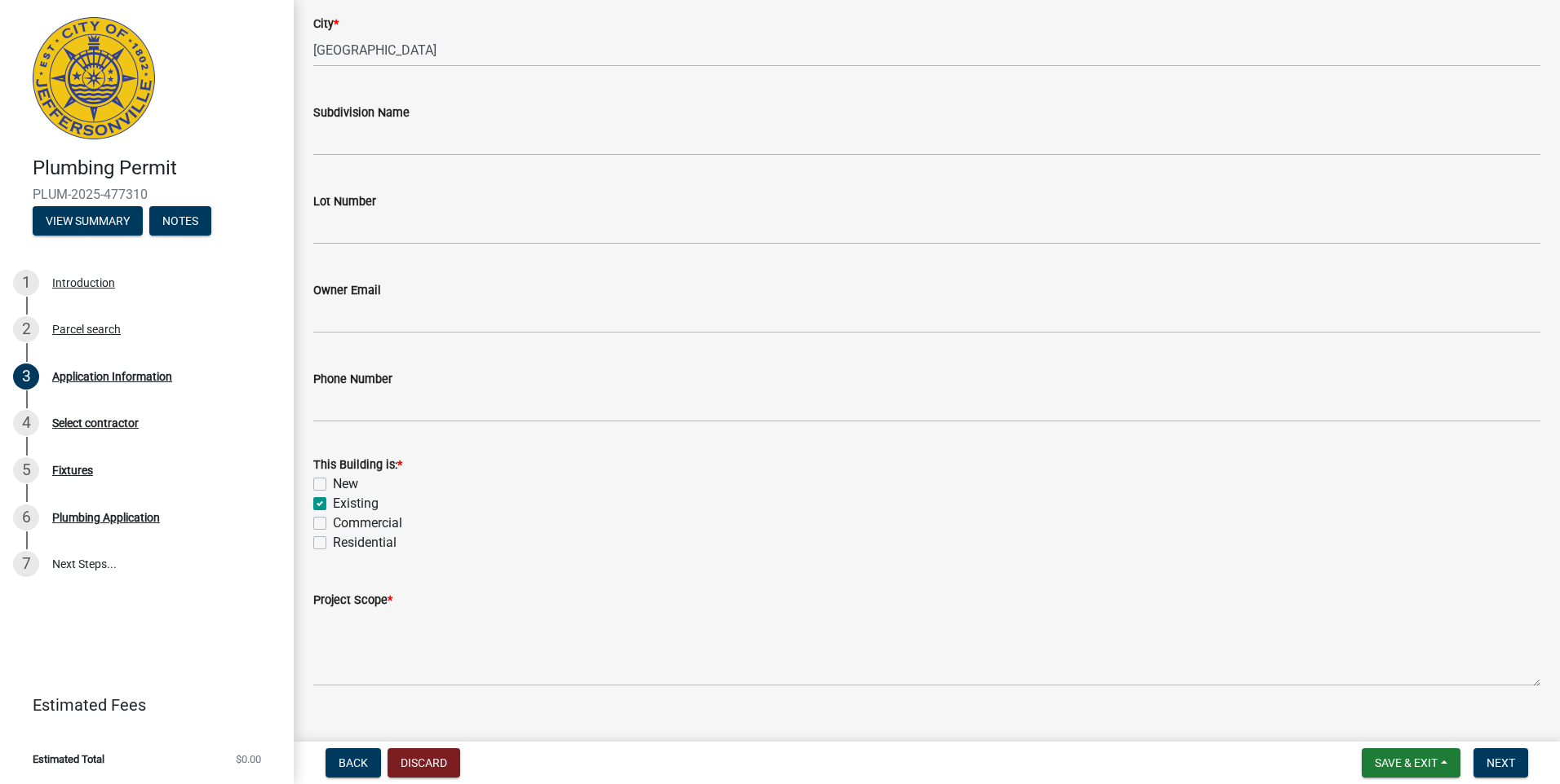
click at [333, 545] on label "Residential" at bounding box center [364, 543] width 64 height 20
click at [333, 544] on input "Residential" at bounding box center [338, 538] width 11 height 11
checkbox input "true"
checkbox input "false"
checkbox input "true"
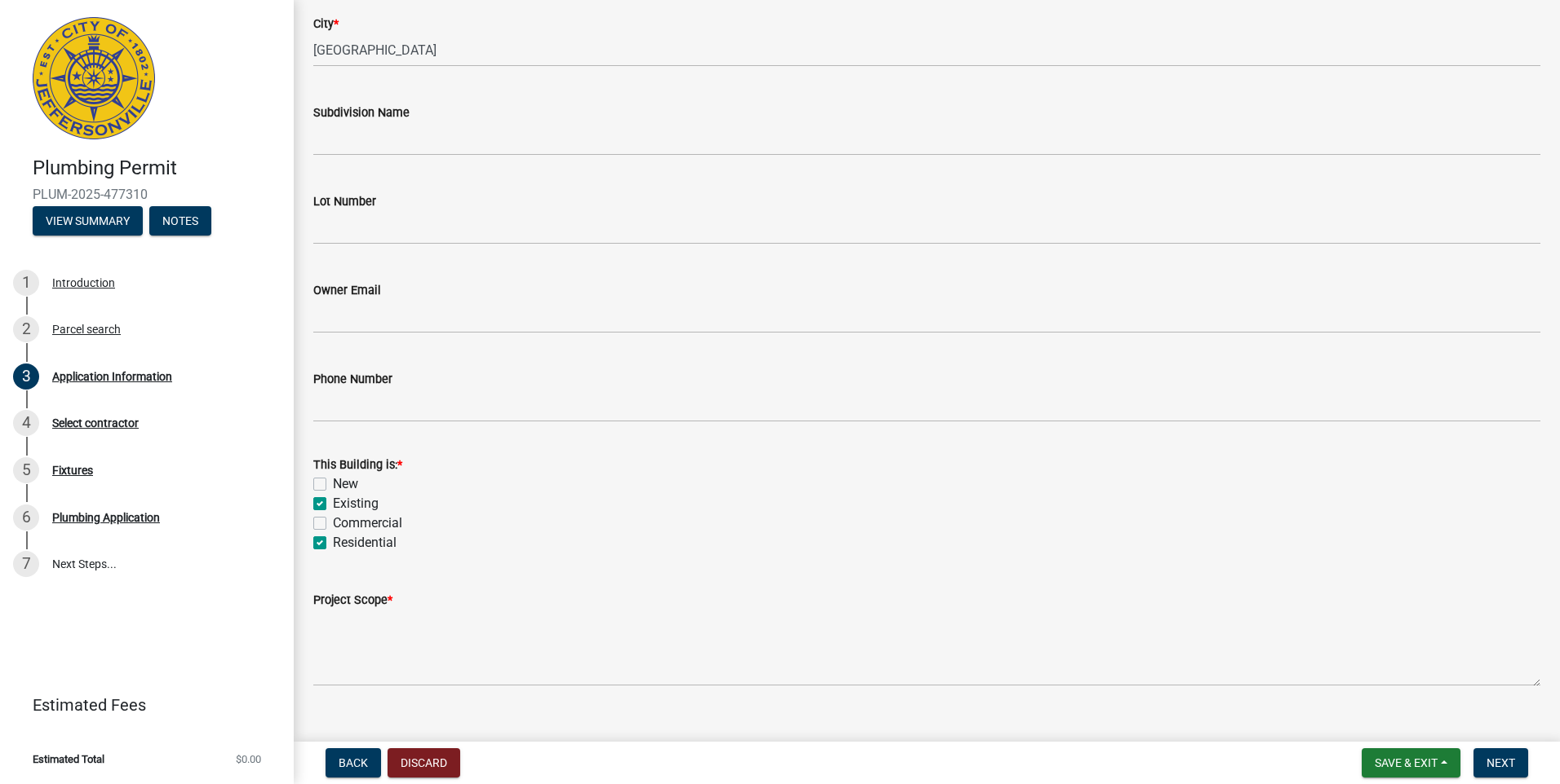
checkbox input "false"
checkbox input "true"
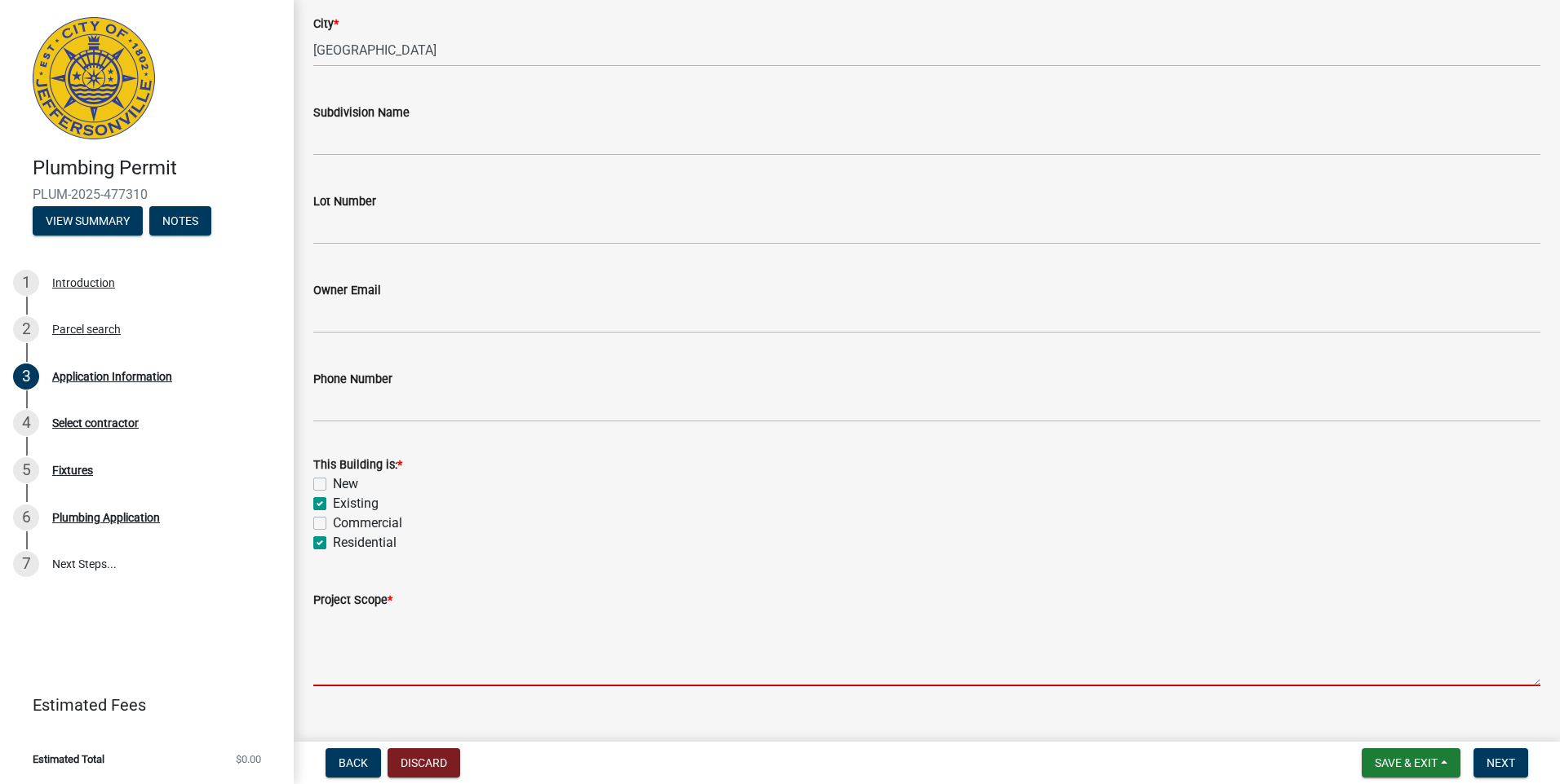
click at [333, 656] on textarea "Project Scope *" at bounding box center [926, 648] width 1226 height 77
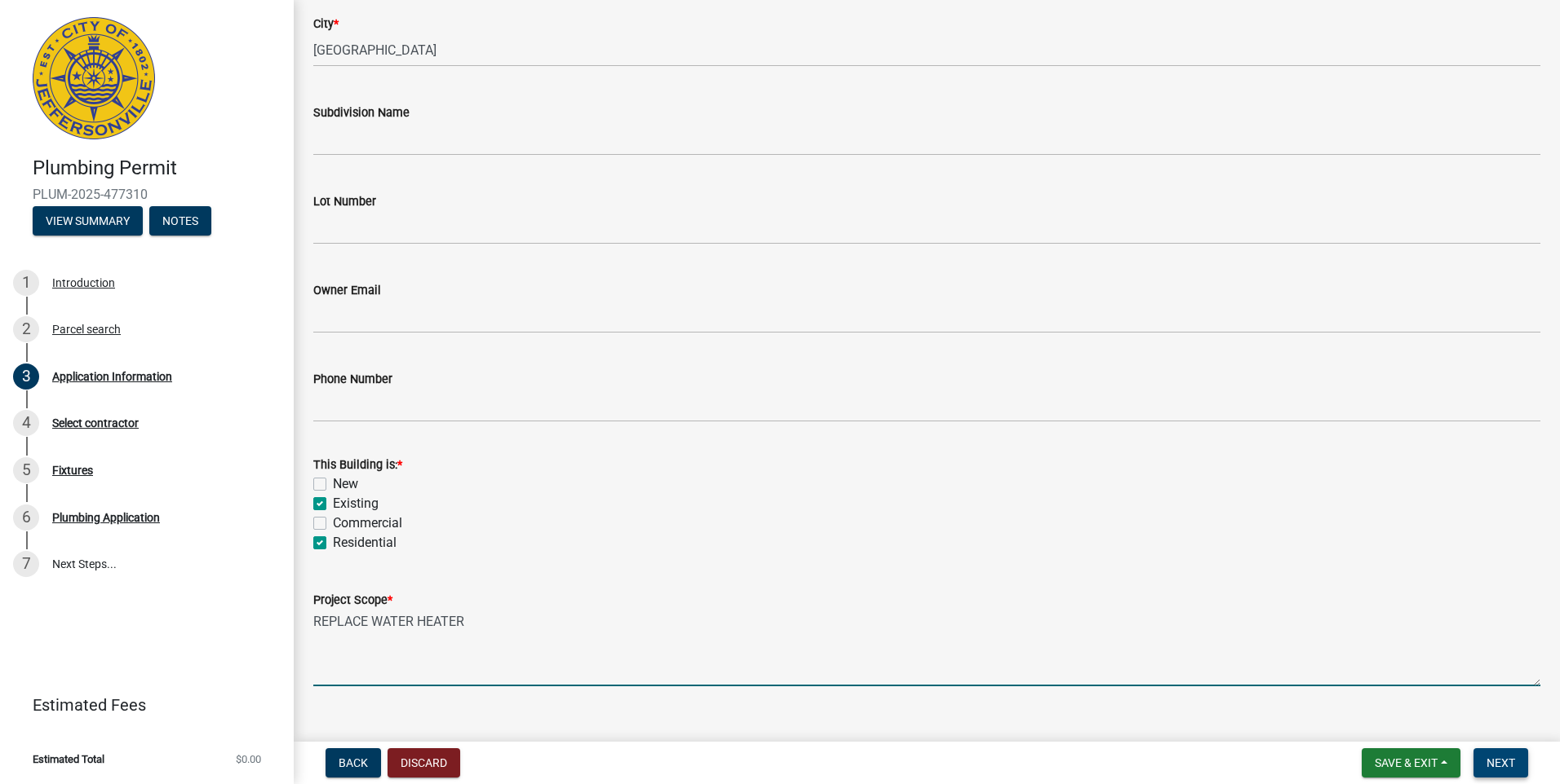
type textarea "REPLACE WATER HEATER"
click at [1503, 759] on span "Next" at bounding box center [1500, 762] width 29 height 13
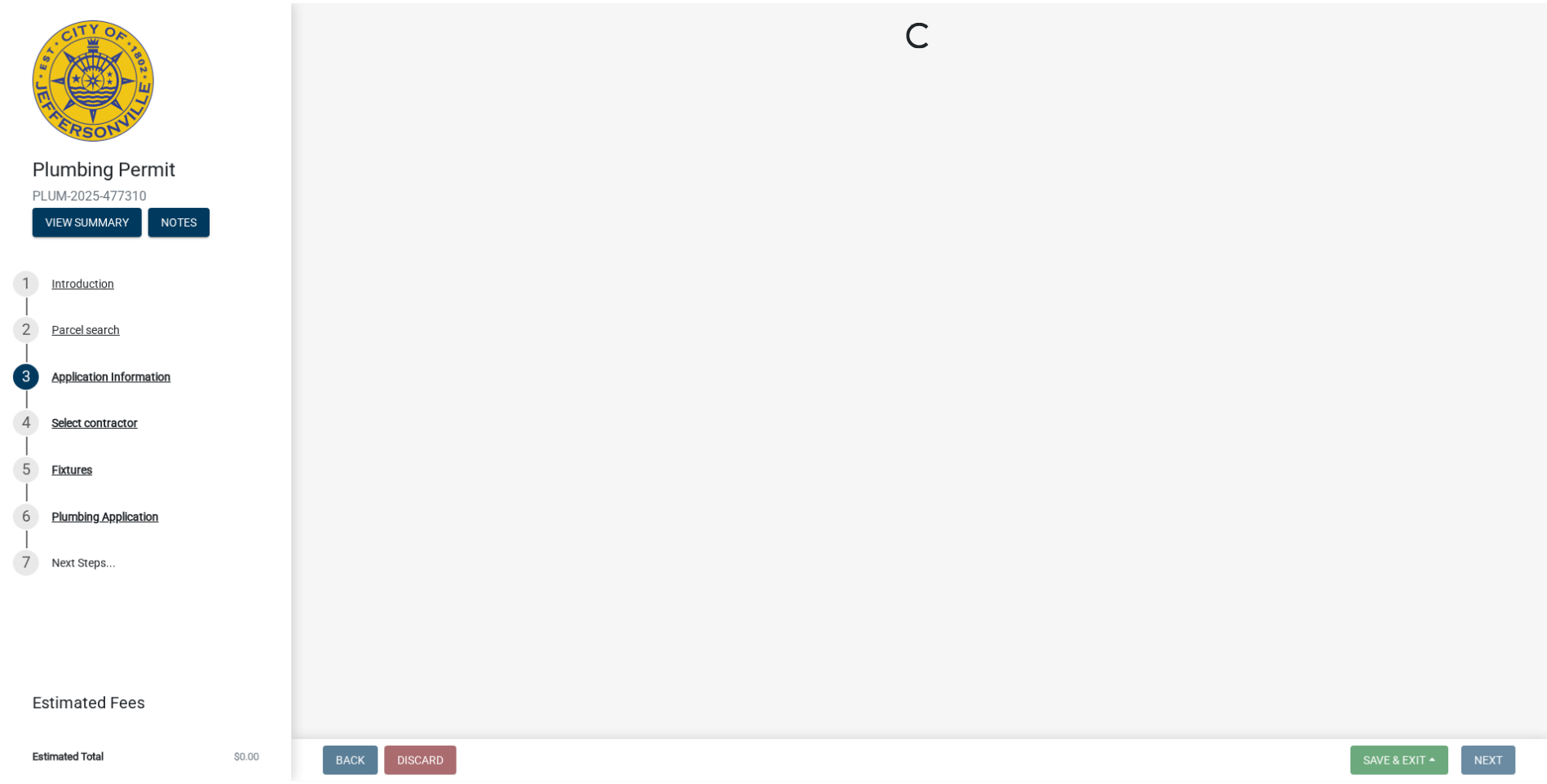
scroll to position [0, 0]
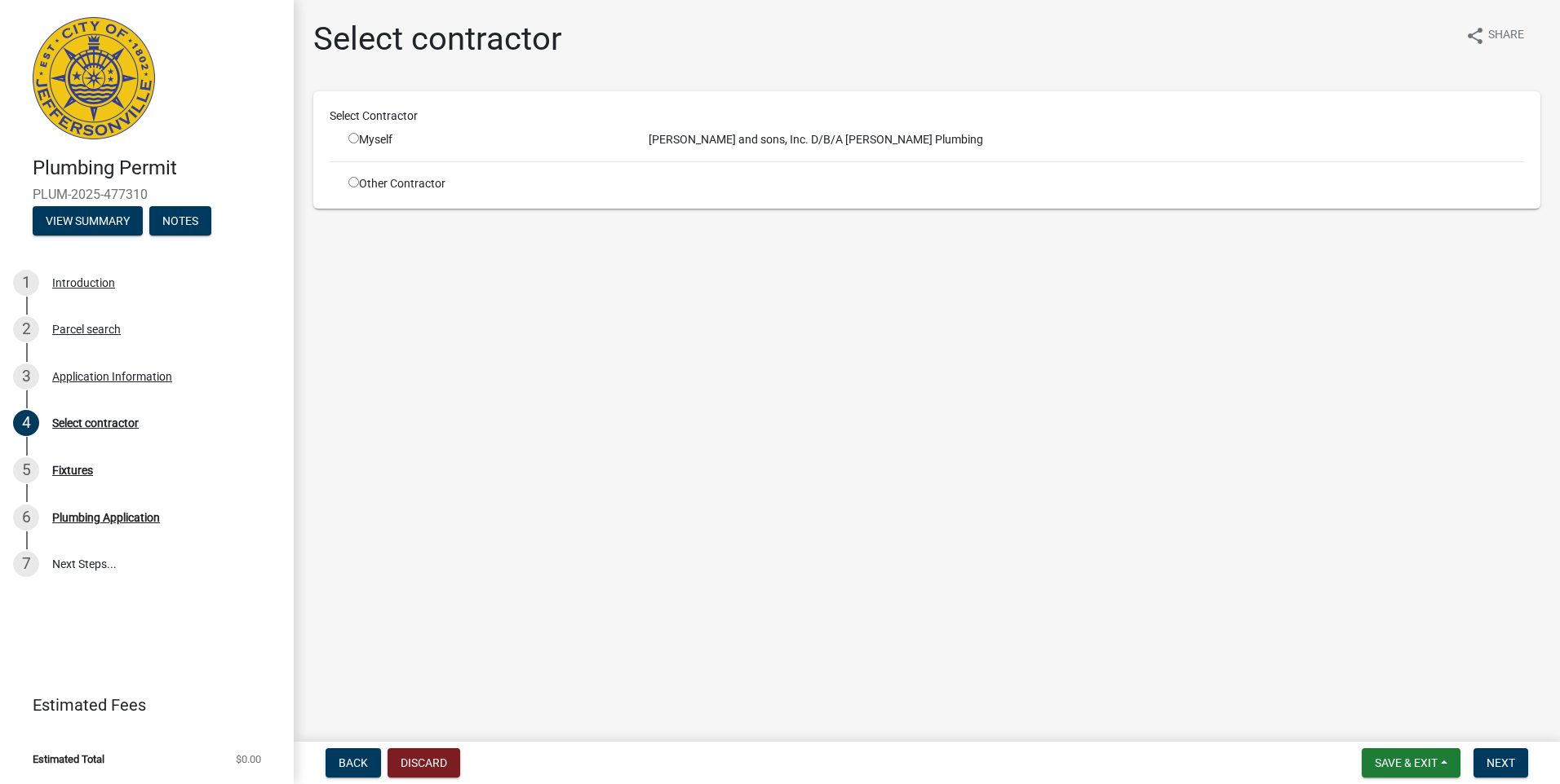
drag, startPoint x: 354, startPoint y: 138, endPoint x: 403, endPoint y: 159, distance: 53.3
click at [364, 143] on div "Myself" at bounding box center [486, 139] width 276 height 17
click at [352, 139] on input "radio" at bounding box center [353, 138] width 11 height 11
radio input "true"
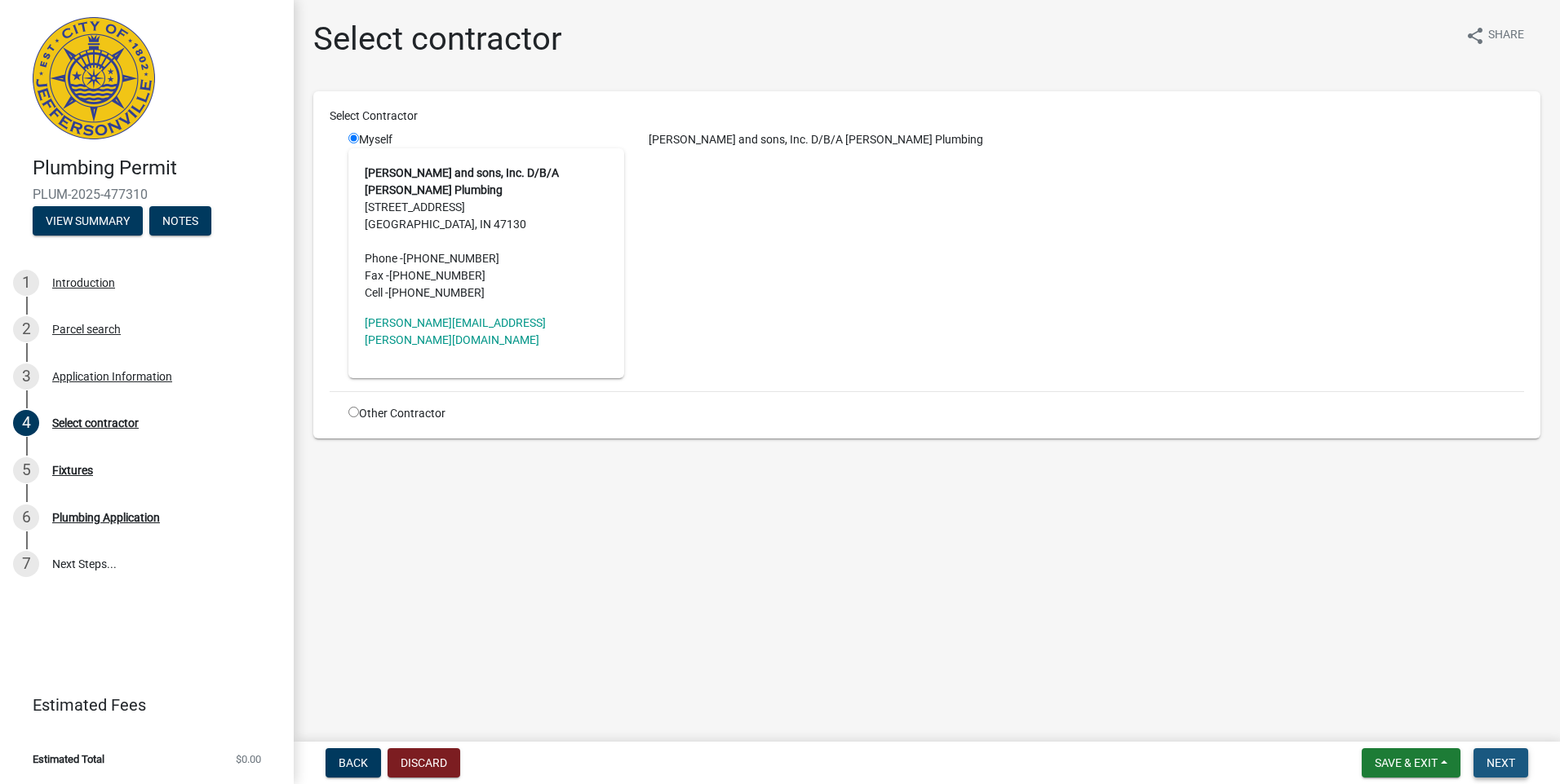
click at [1514, 755] on button "Next" at bounding box center [1501, 763] width 55 height 30
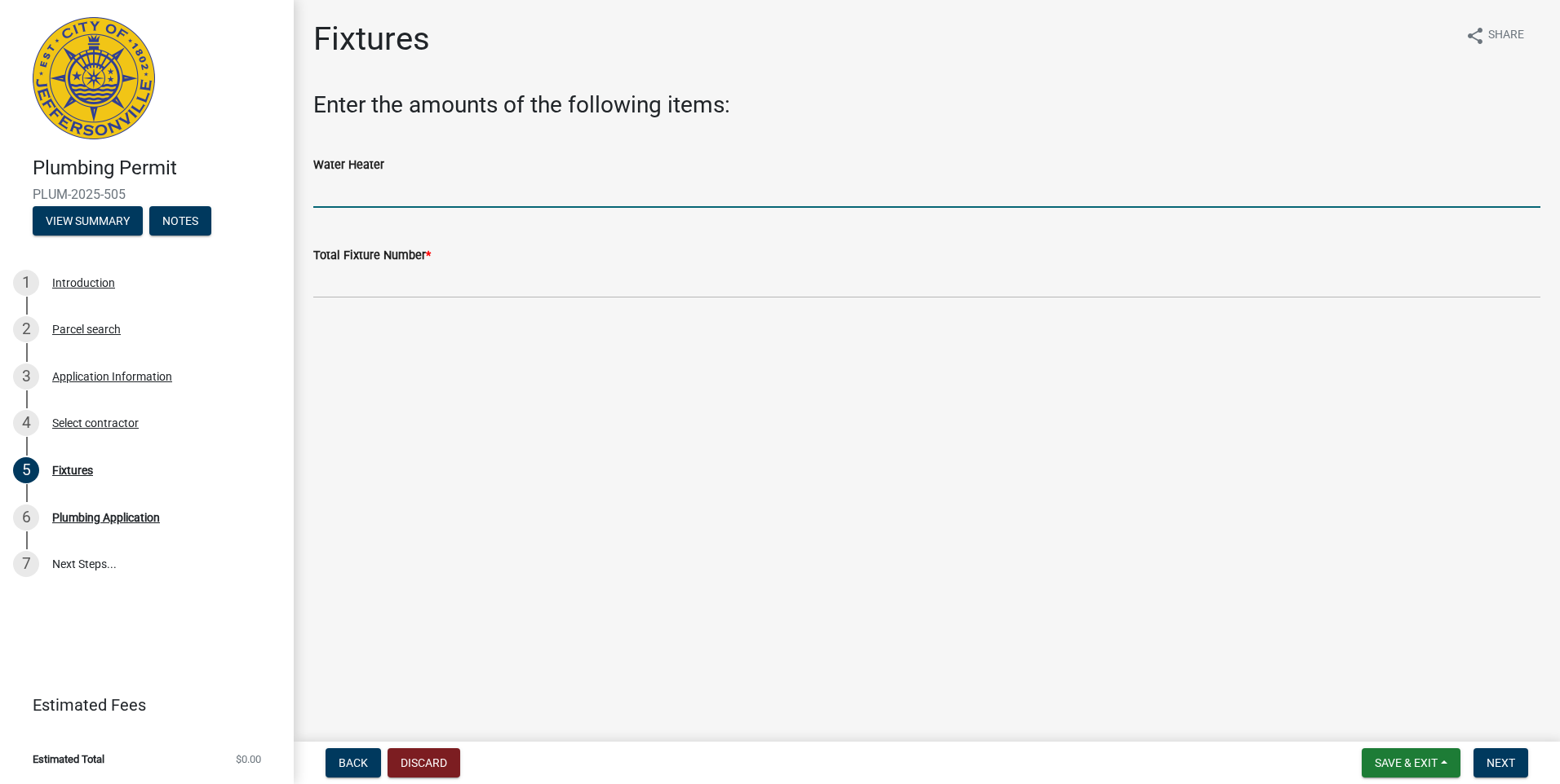
click at [332, 189] on input "text" at bounding box center [926, 191] width 1226 height 33
type input "1"
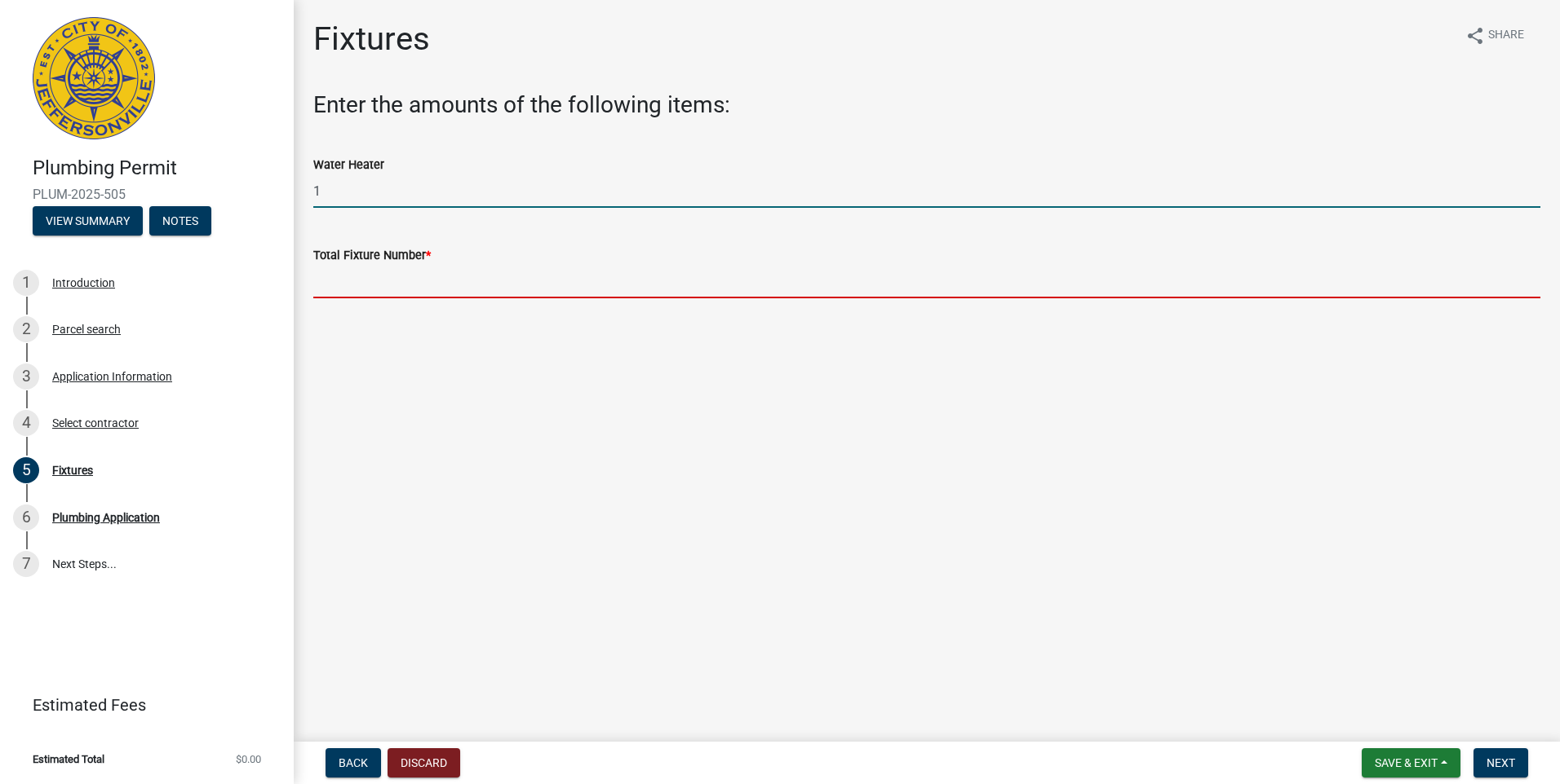
type input "1"
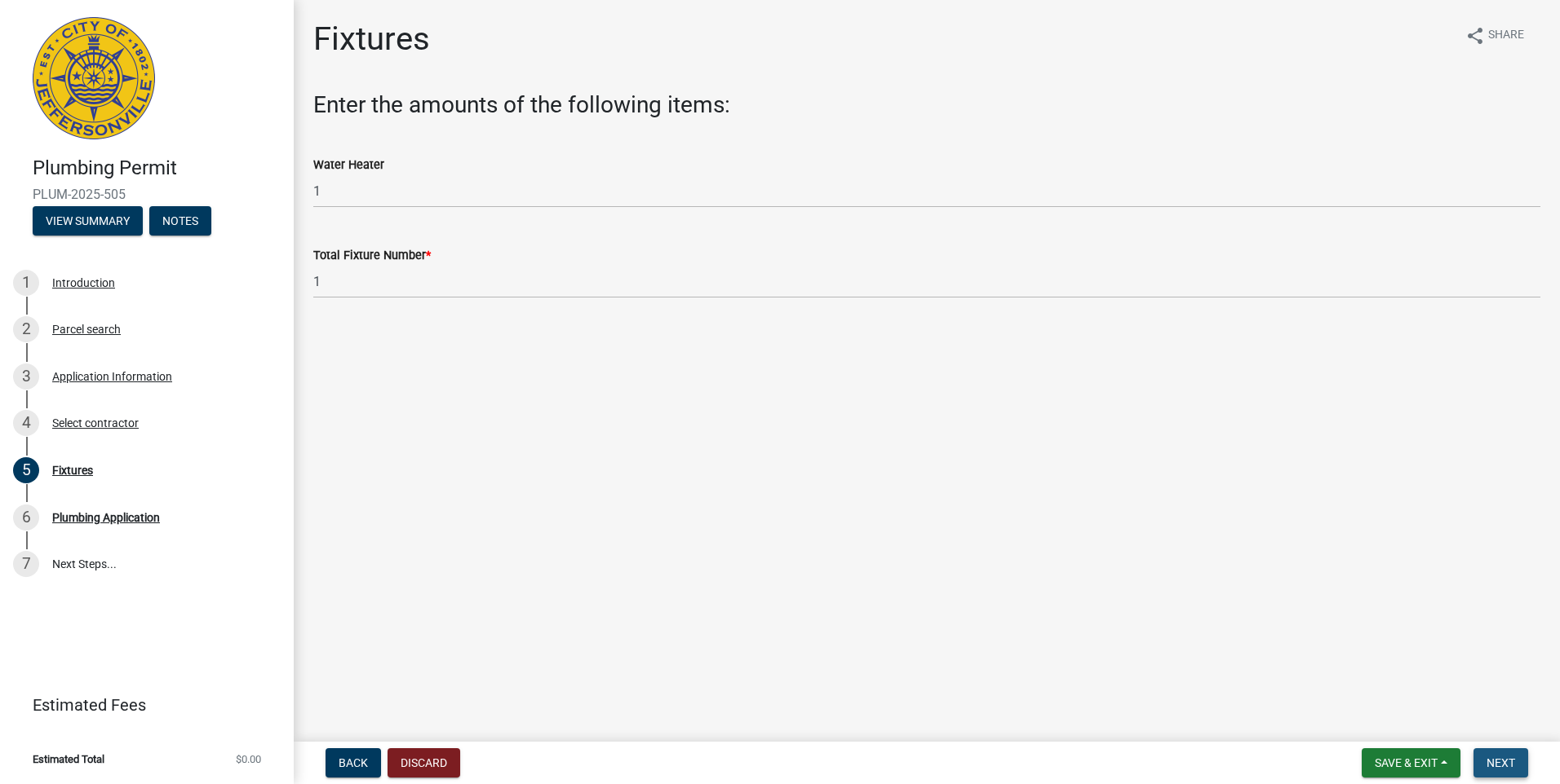
click at [1500, 760] on span "Next" at bounding box center [1500, 762] width 29 height 13
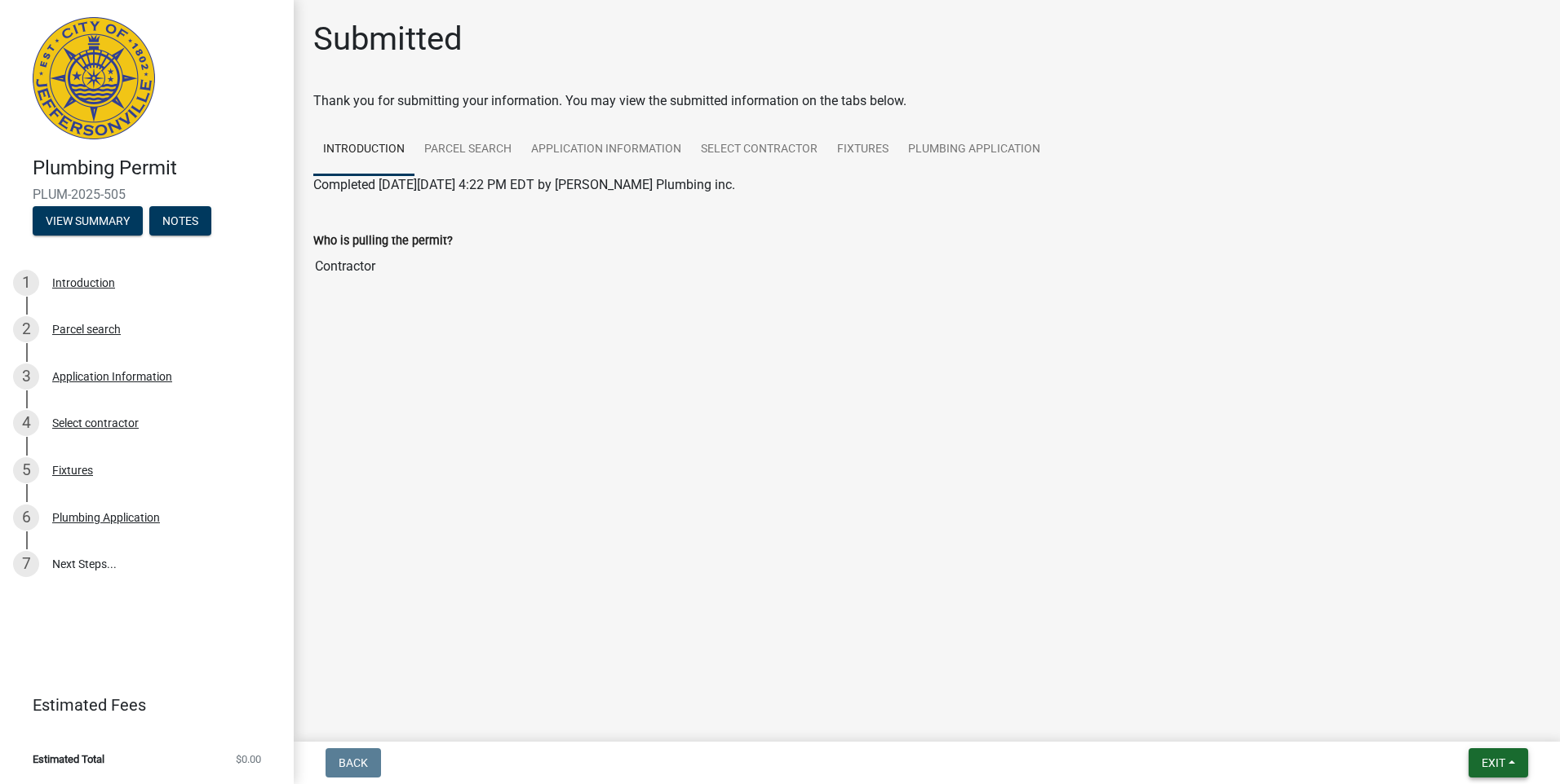
click at [1483, 759] on span "Exit" at bounding box center [1493, 762] width 24 height 13
click at [1432, 724] on button "Save & Exit" at bounding box center [1463, 721] width 131 height 39
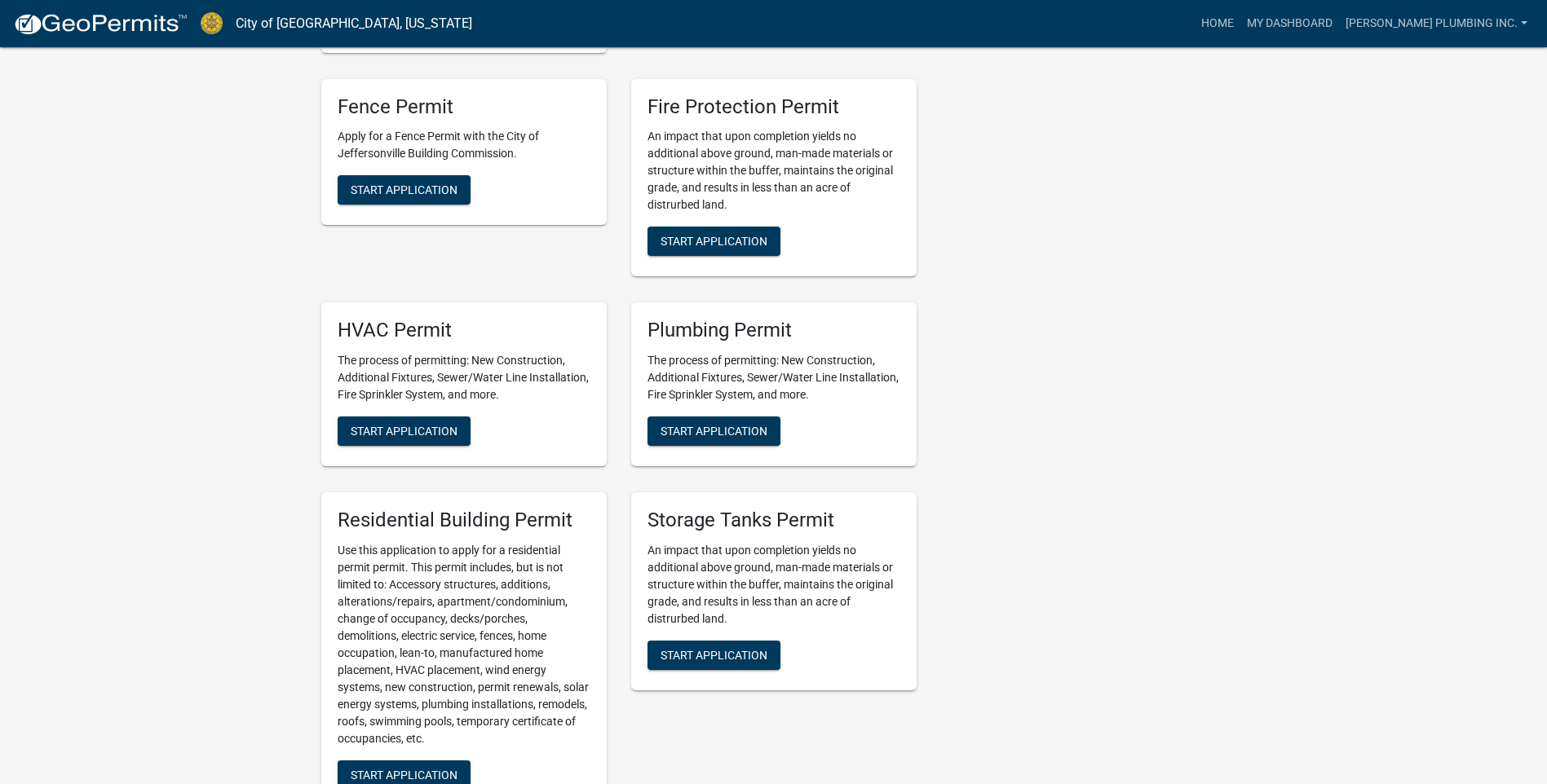
scroll to position [1059, 0]
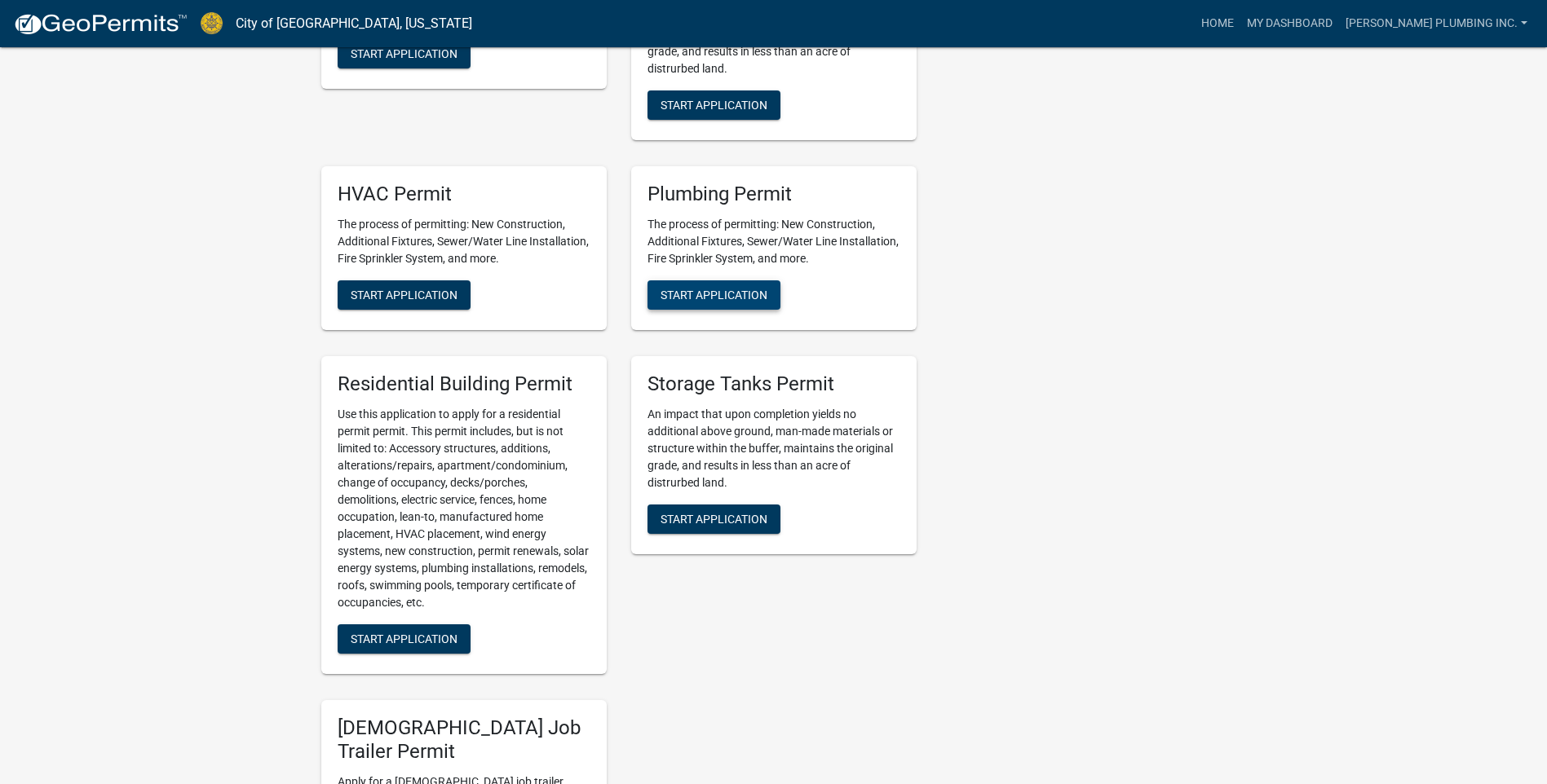
click at [710, 301] on span "Start Application" at bounding box center [713, 294] width 107 height 13
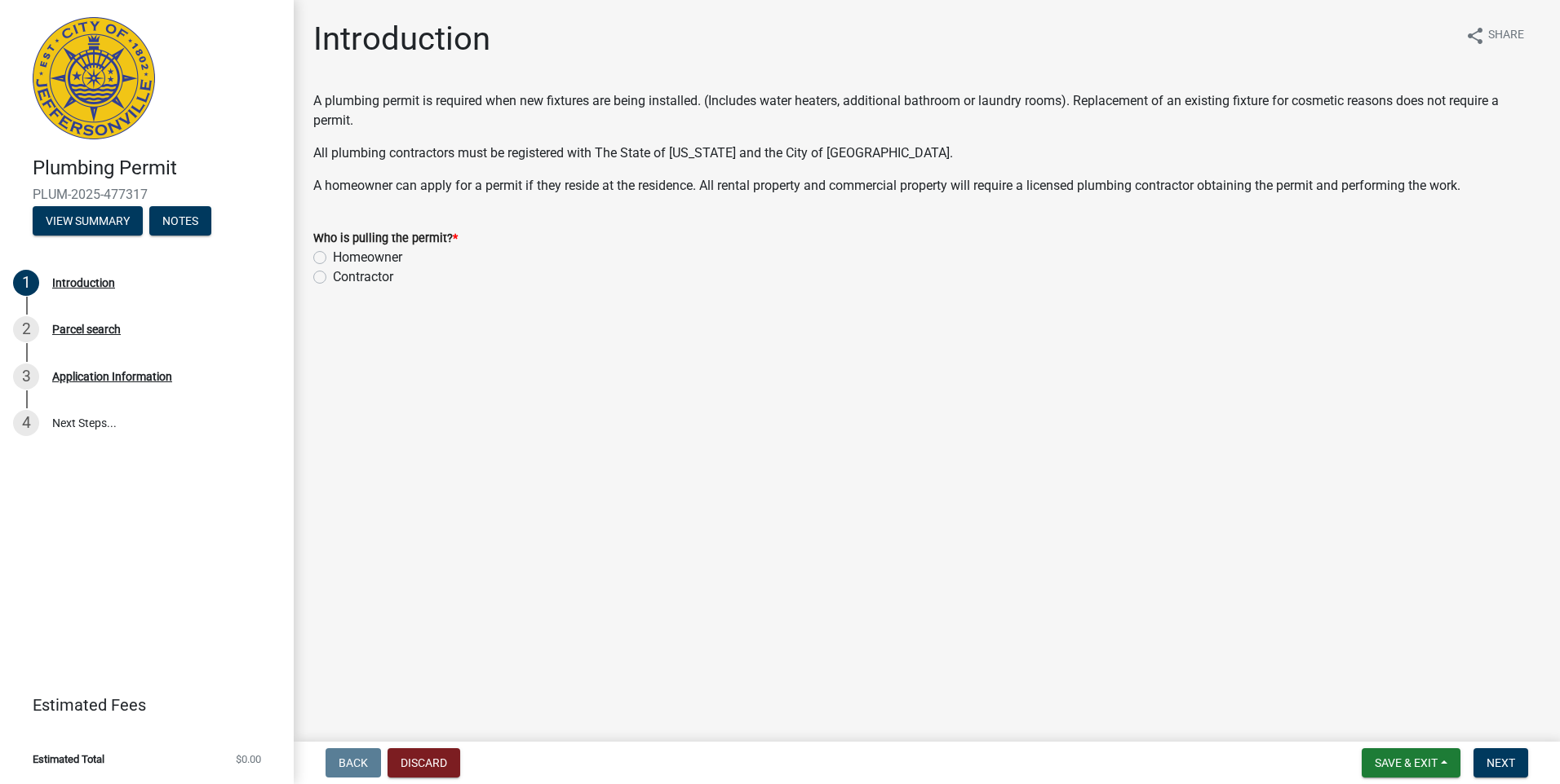
drag, startPoint x: 322, startPoint y: 278, endPoint x: 623, endPoint y: 380, distance: 317.8
click at [333, 278] on label "Contractor" at bounding box center [362, 277] width 60 height 20
click at [333, 278] on input "Contractor" at bounding box center [338, 272] width 11 height 11
radio input "true"
click at [1498, 764] on span "Next" at bounding box center [1500, 762] width 29 height 13
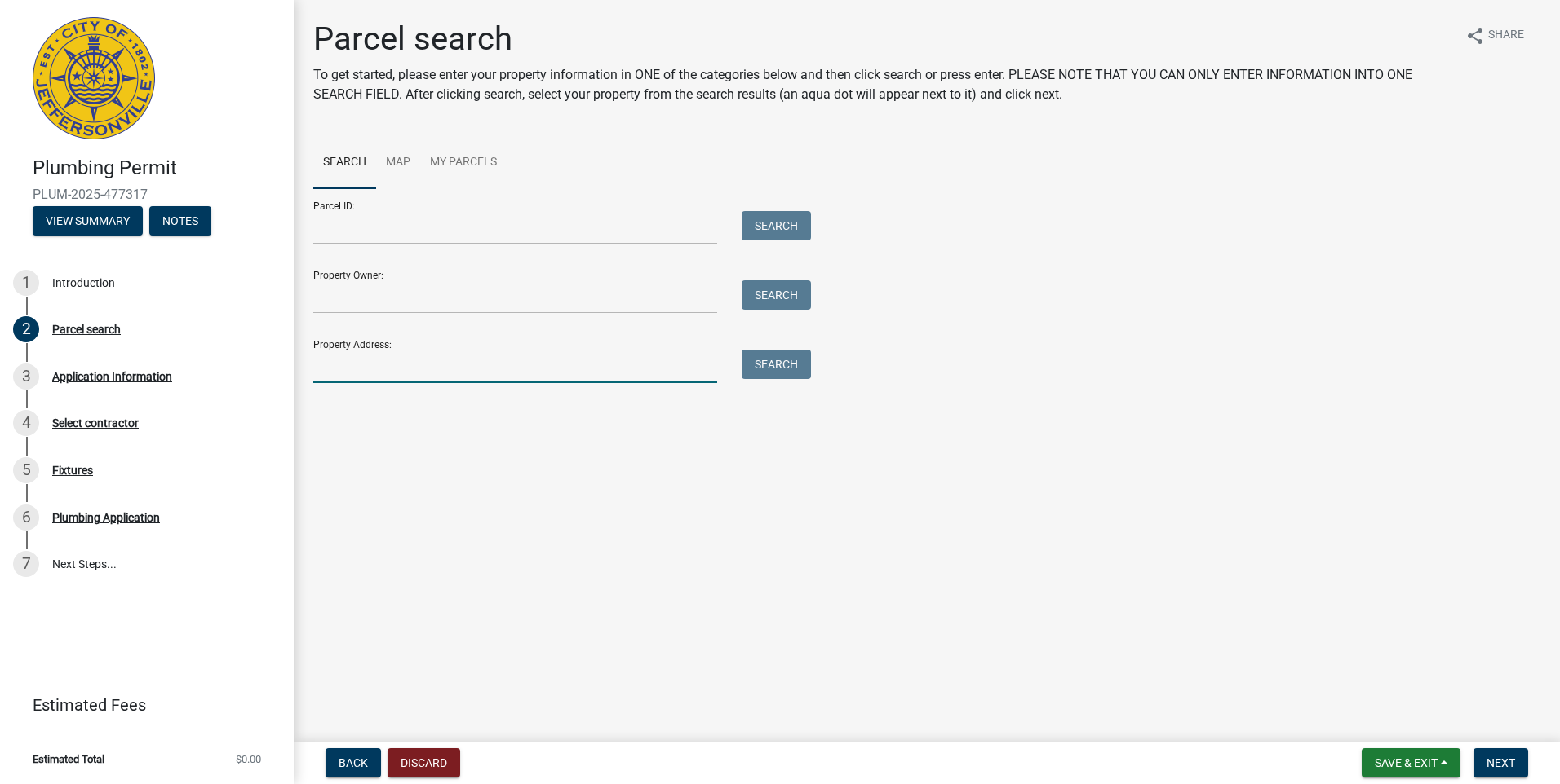
click at [345, 369] on input "Property Address:" at bounding box center [515, 367] width 404 height 33
type input "902 PRATT"
click at [767, 362] on button "Search" at bounding box center [776, 365] width 69 height 30
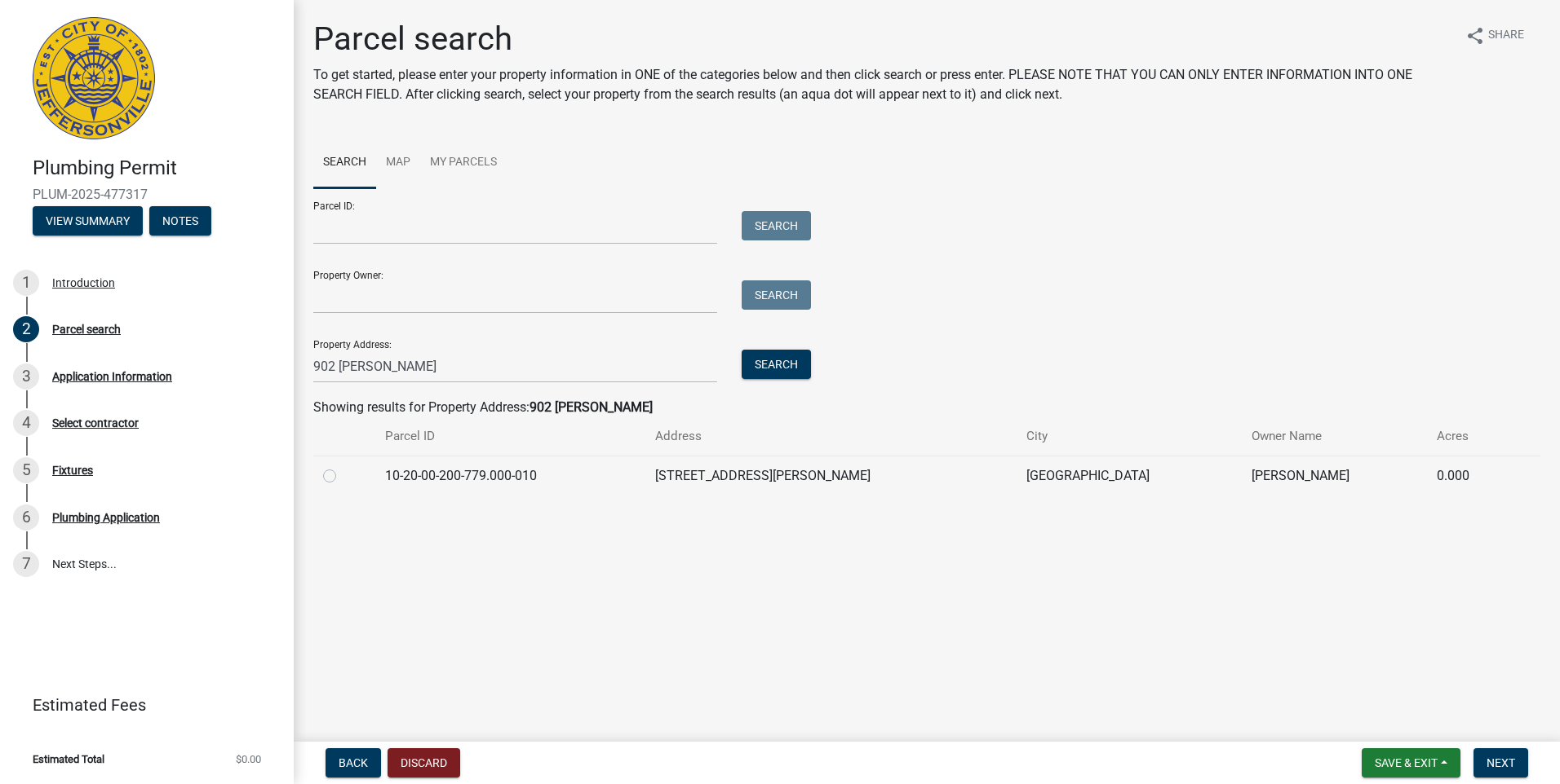
drag, startPoint x: 327, startPoint y: 476, endPoint x: 713, endPoint y: 573, distance: 398.0
click at [343, 466] on label at bounding box center [343, 466] width 0 height 0
click at [343, 477] on input "radio" at bounding box center [347, 471] width 11 height 11
radio input "true"
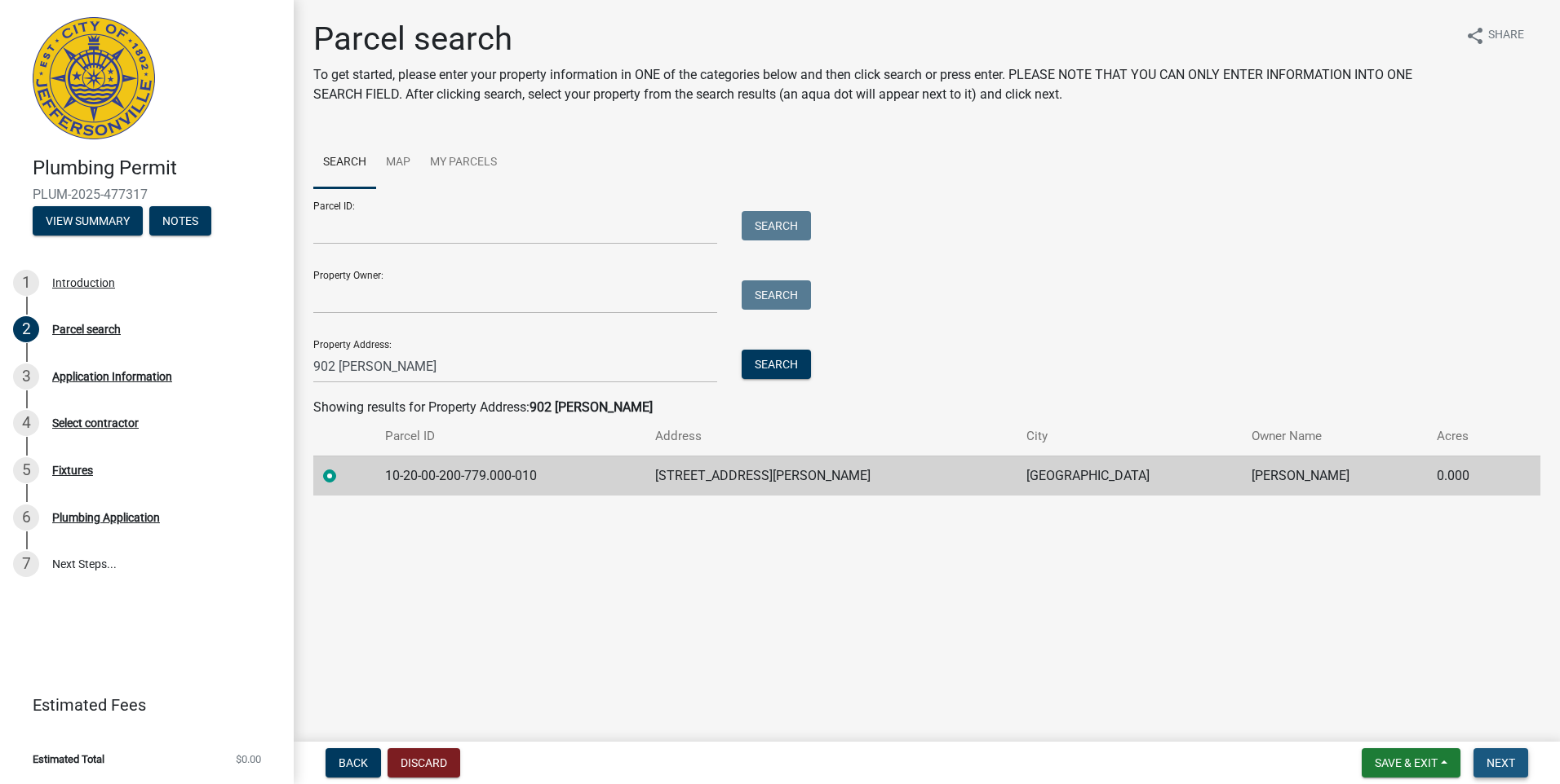
click at [1508, 759] on span "Next" at bounding box center [1500, 762] width 29 height 13
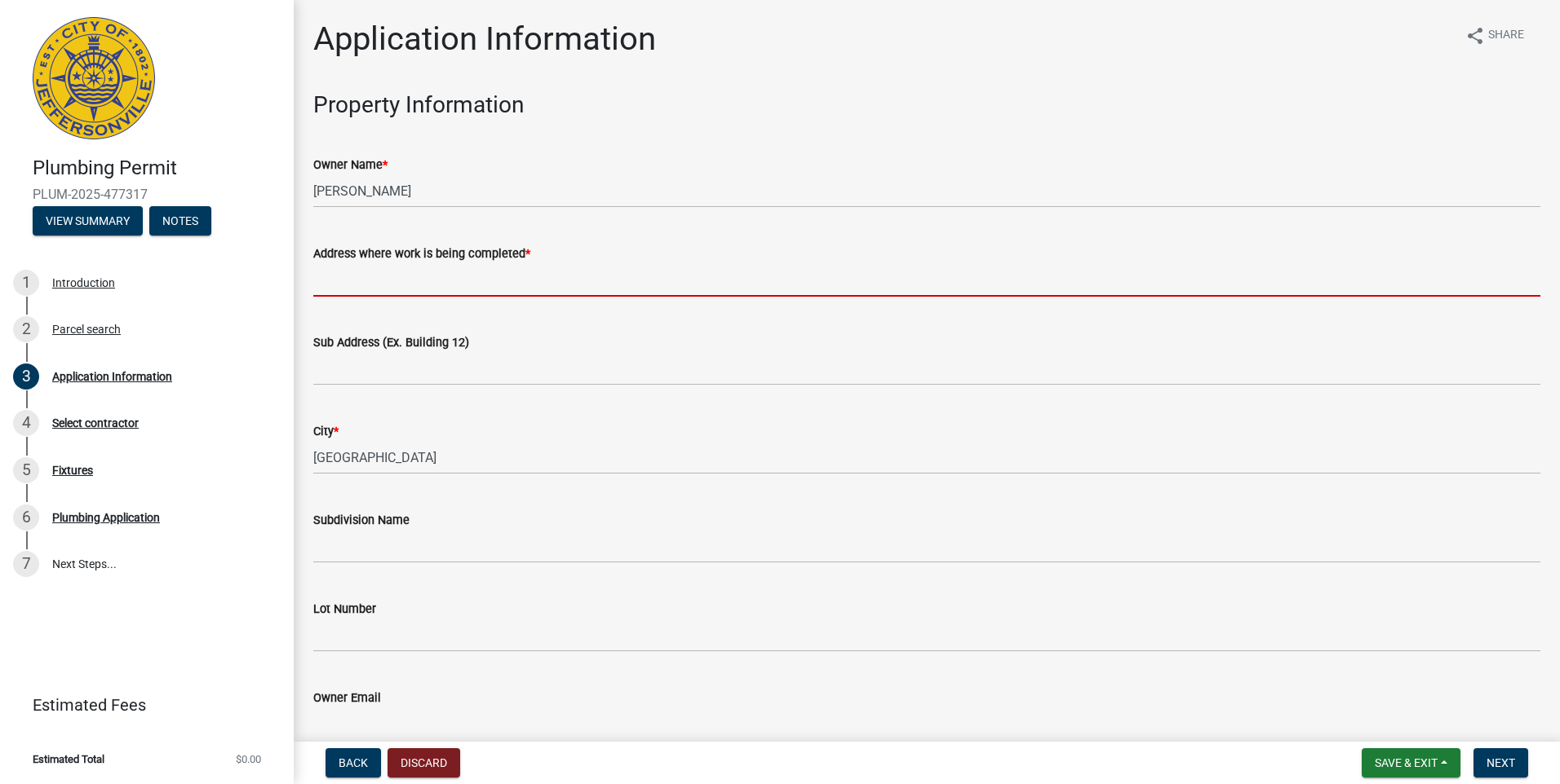
click at [328, 284] on input "Address where work is being completed *" at bounding box center [926, 280] width 1226 height 33
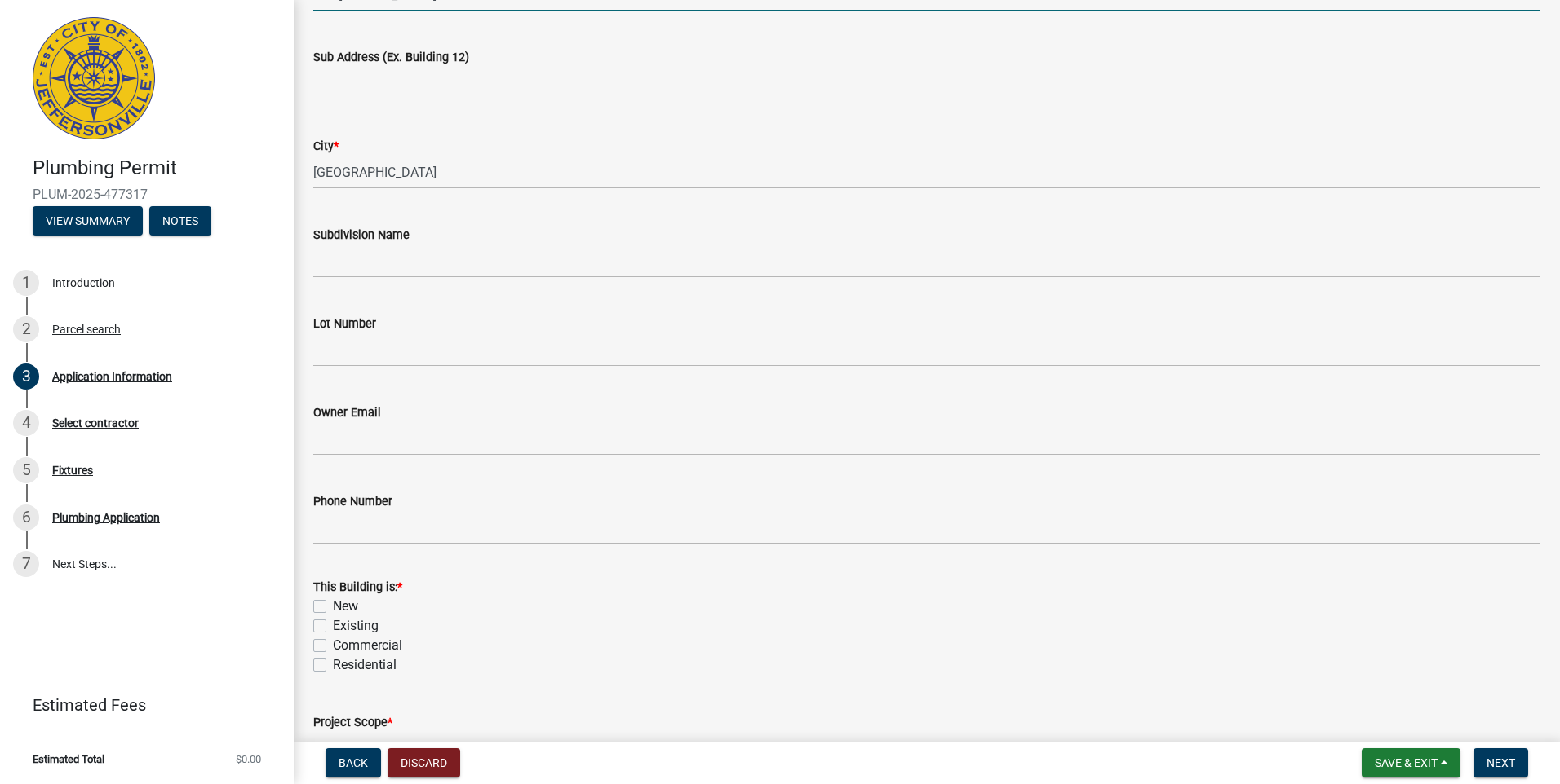
scroll to position [327, 0]
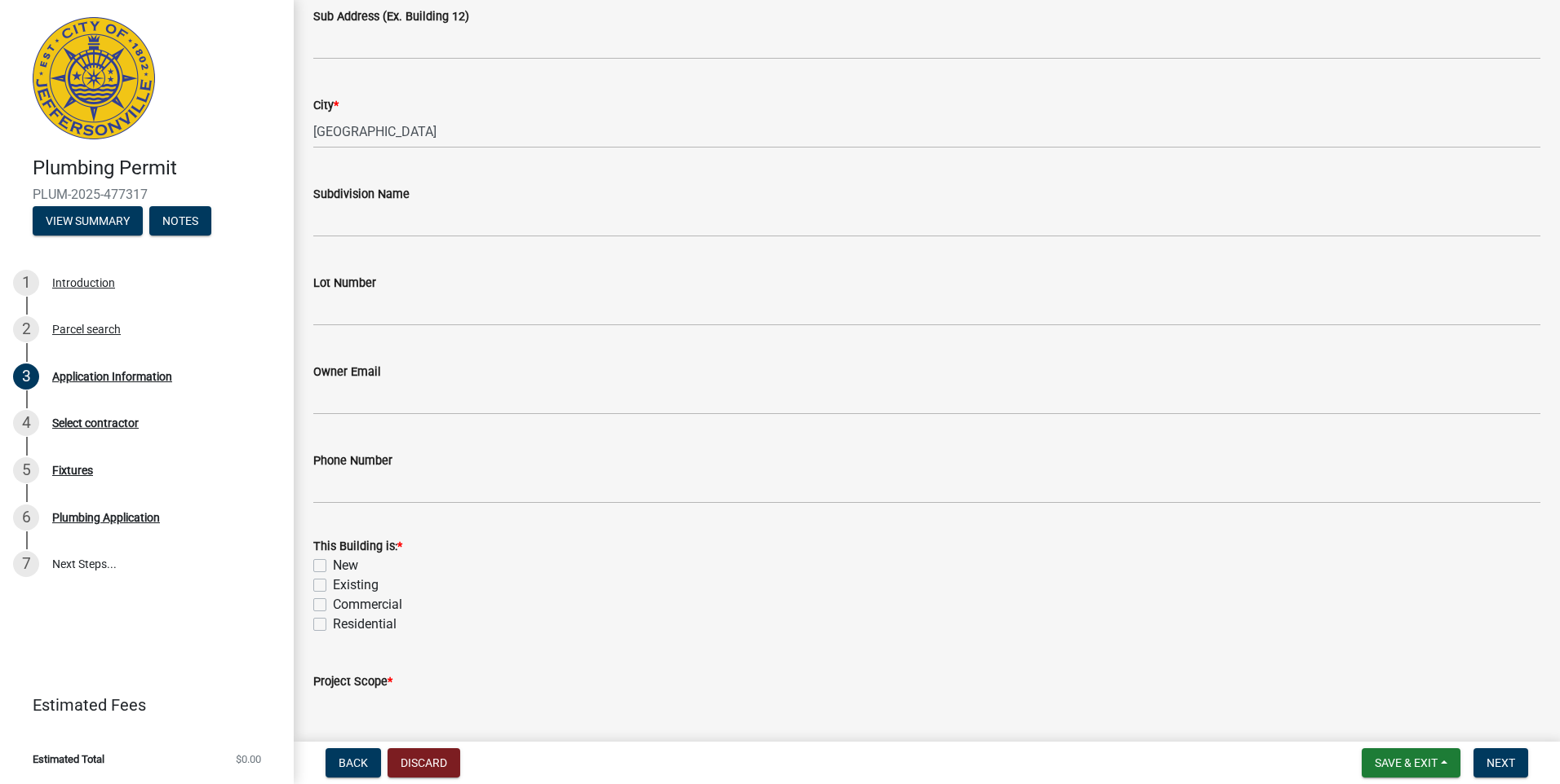
type input "902 PRATT"
drag, startPoint x: 312, startPoint y: 586, endPoint x: 318, endPoint y: 593, distance: 9.2
click at [318, 593] on div "This Building is: * New Existing Commercial Residential" at bounding box center [926, 574] width 1251 height 117
click at [333, 588] on label "Existing" at bounding box center [355, 585] width 45 height 20
click at [333, 586] on input "Existing" at bounding box center [338, 580] width 11 height 11
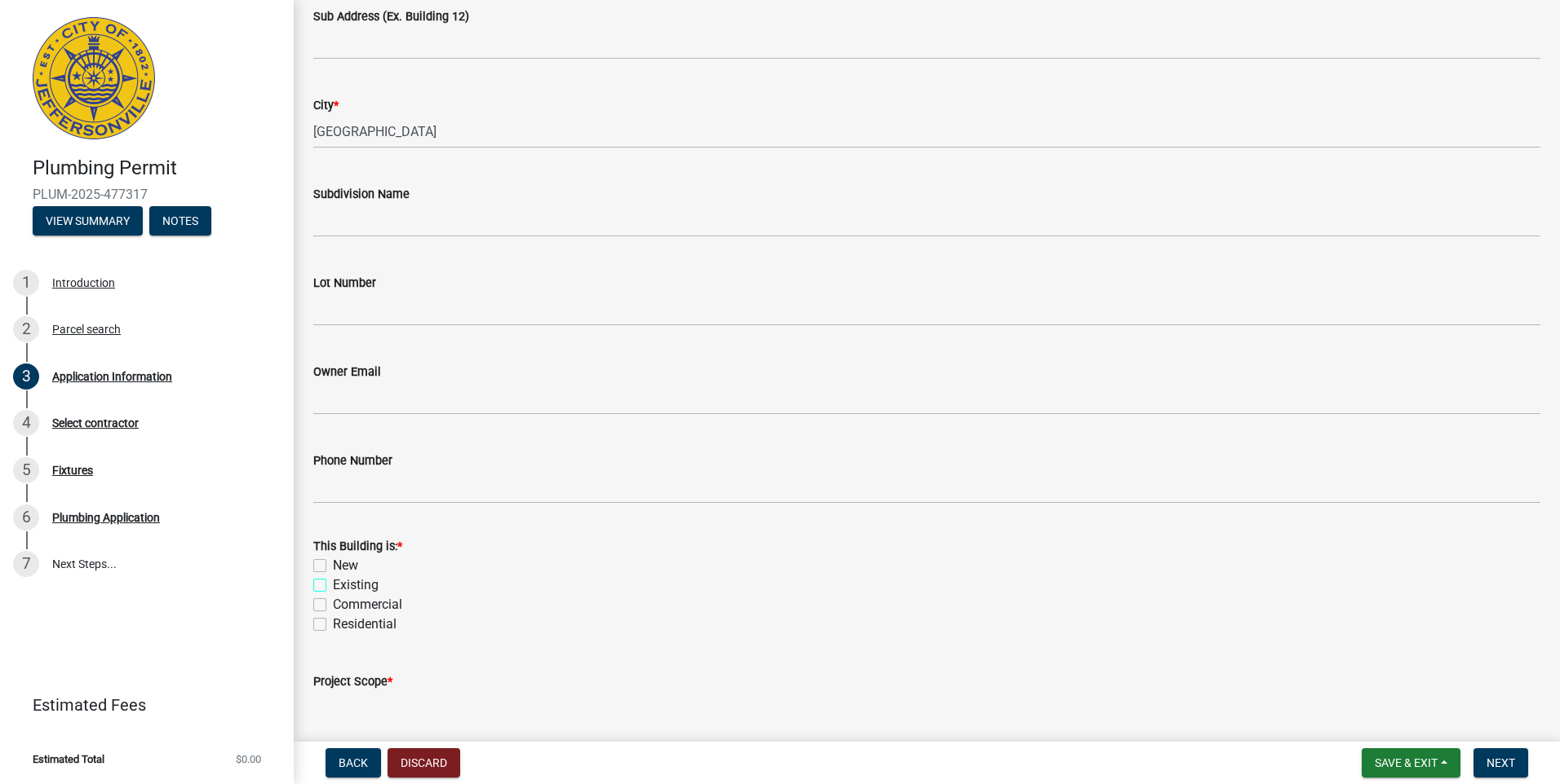
checkbox input "true"
checkbox input "false"
checkbox input "true"
checkbox input "false"
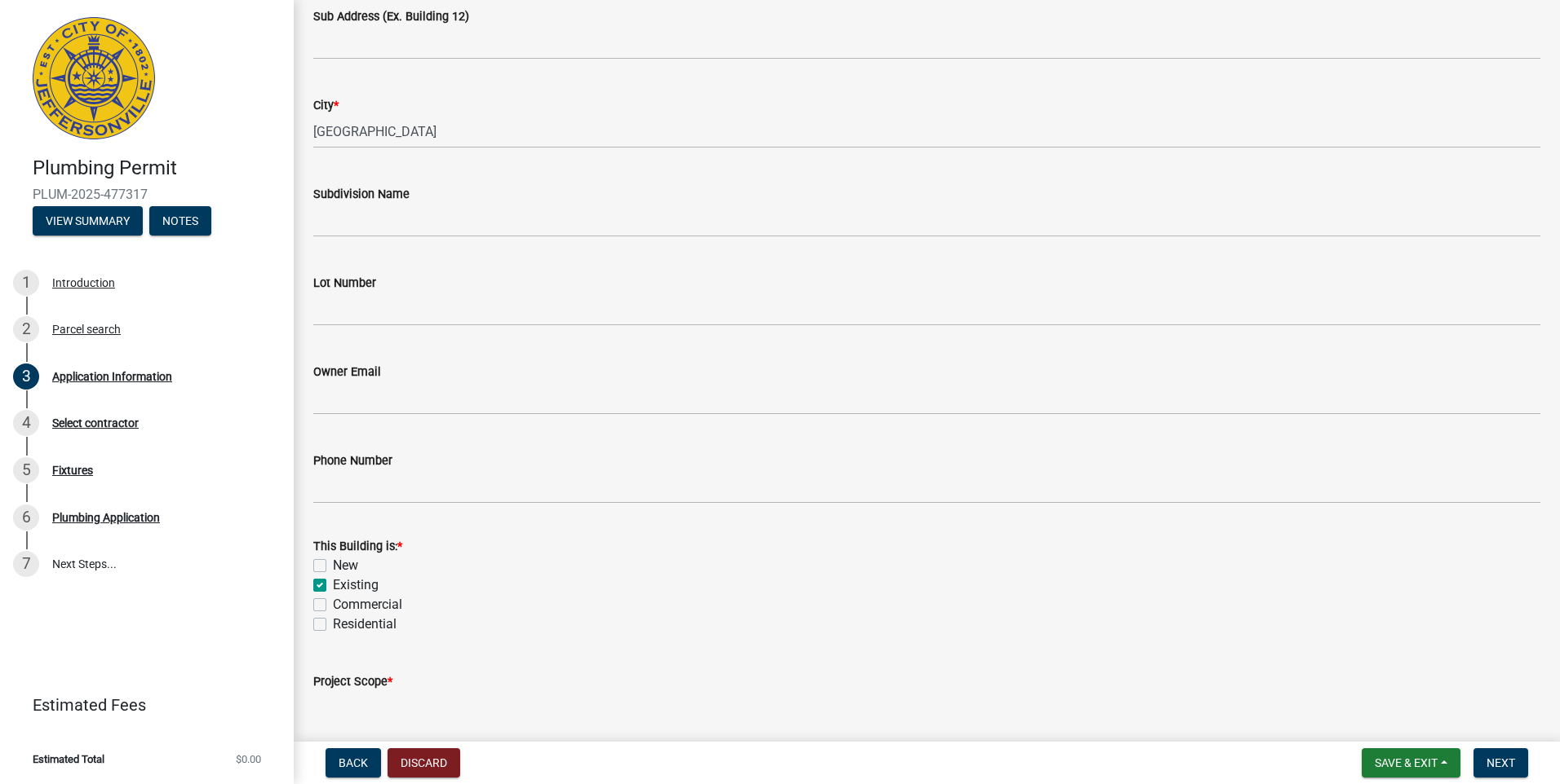
click at [327, 626] on div "Residential" at bounding box center [926, 625] width 1226 height 20
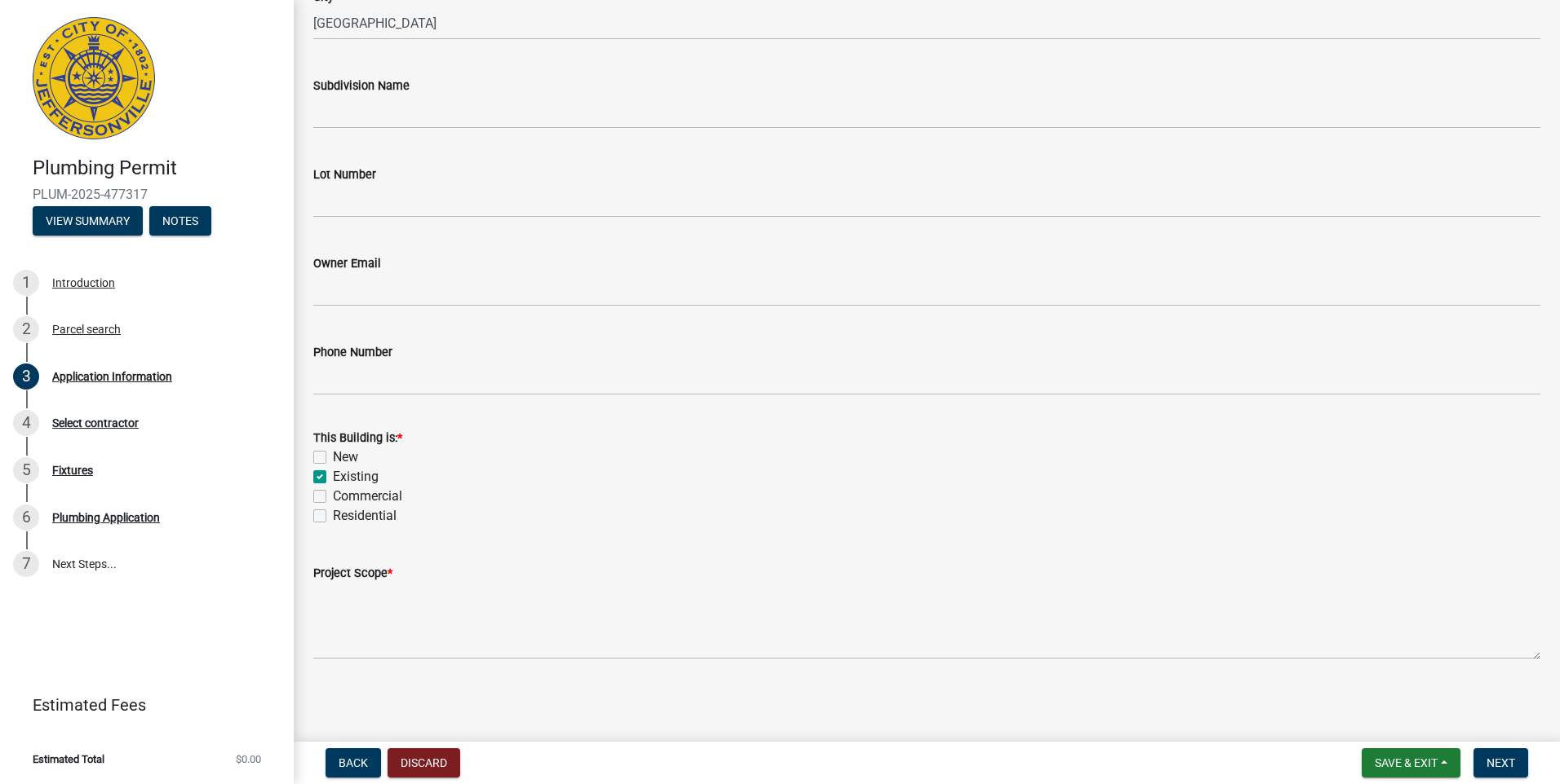
scroll to position [436, 0]
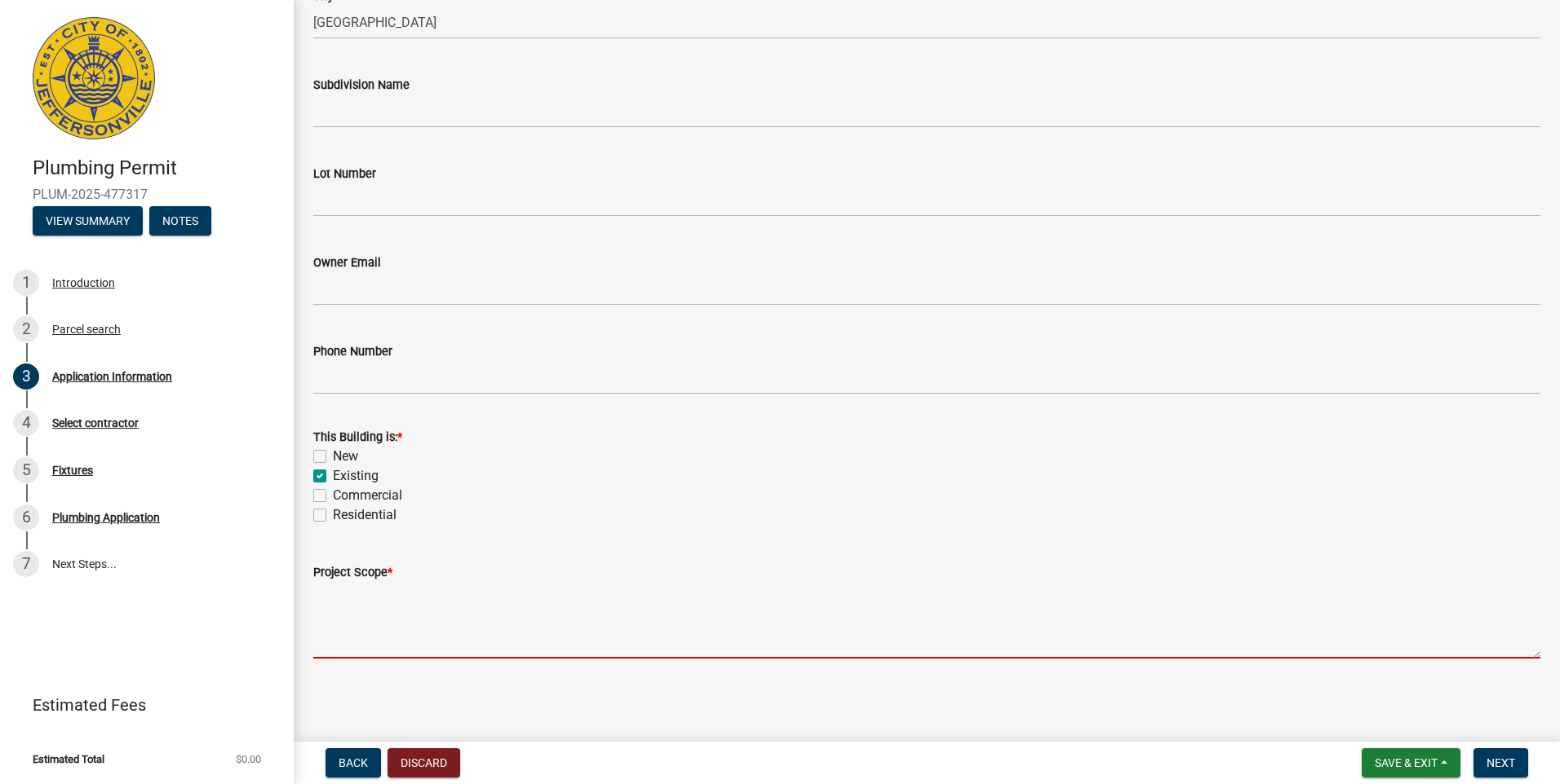
click at [340, 621] on textarea "Project Scope *" at bounding box center [926, 621] width 1226 height 77
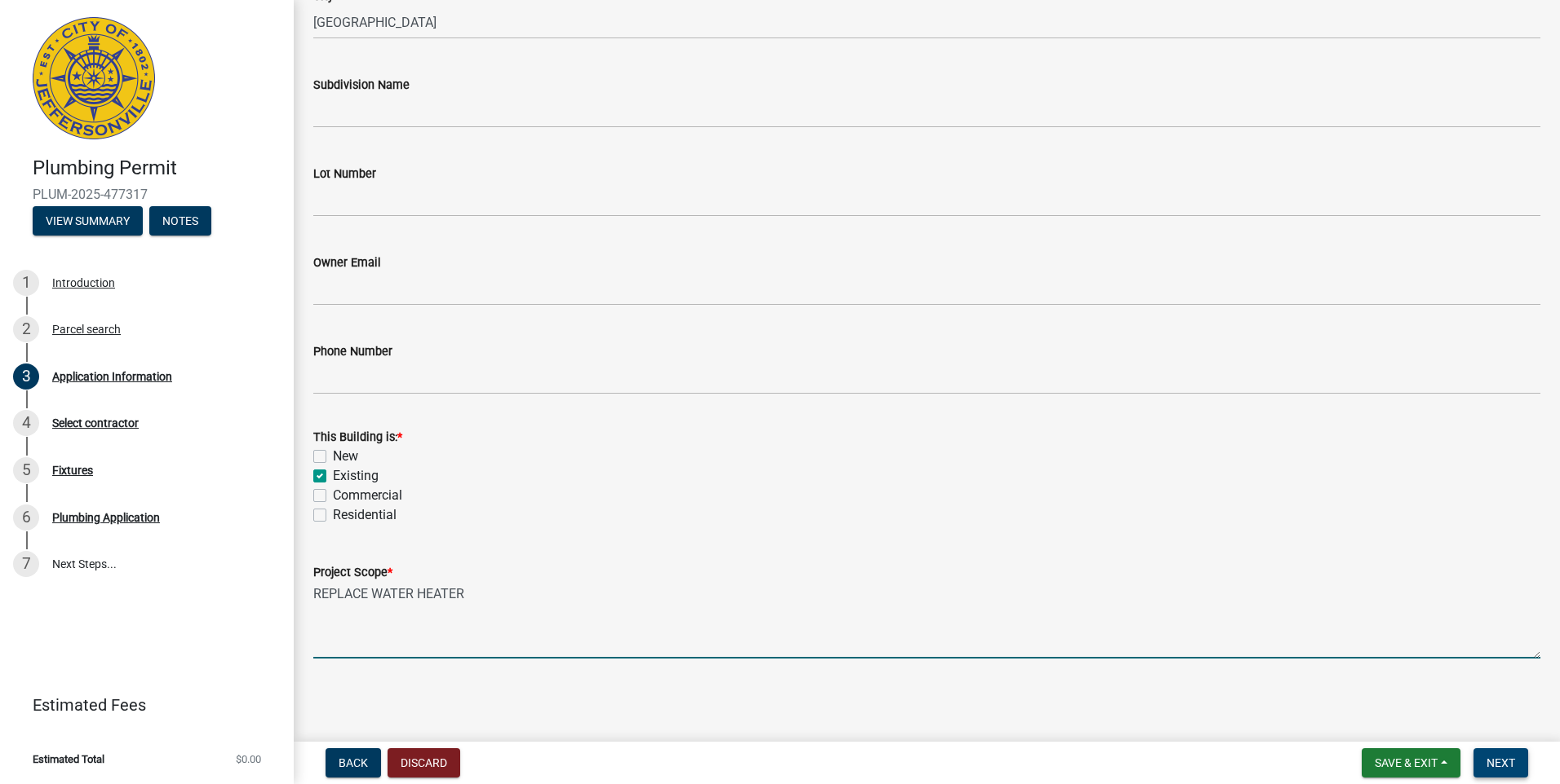
type textarea "REPLACE WATER HEATER"
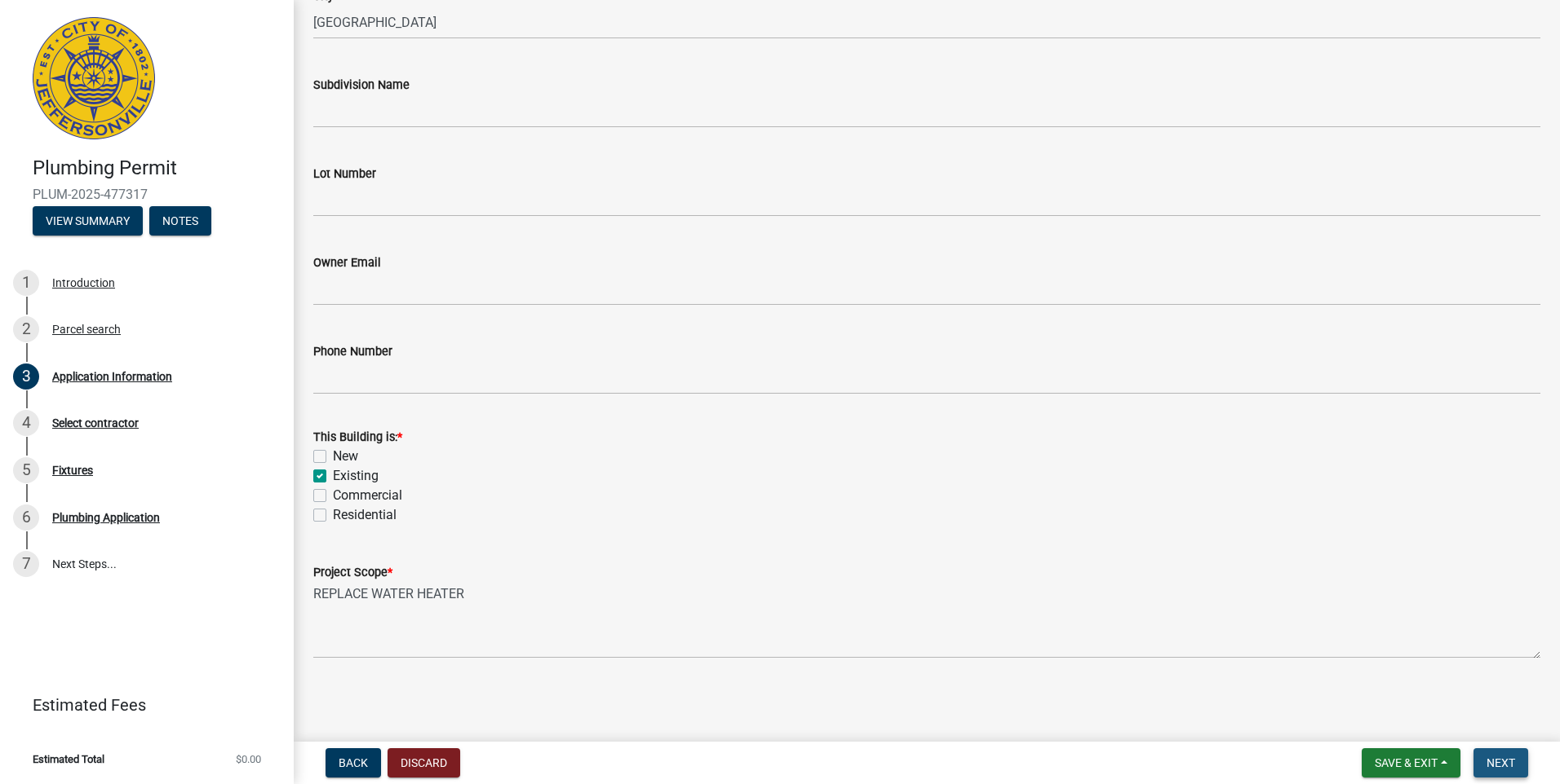
click at [1498, 767] on span "Next" at bounding box center [1500, 762] width 29 height 13
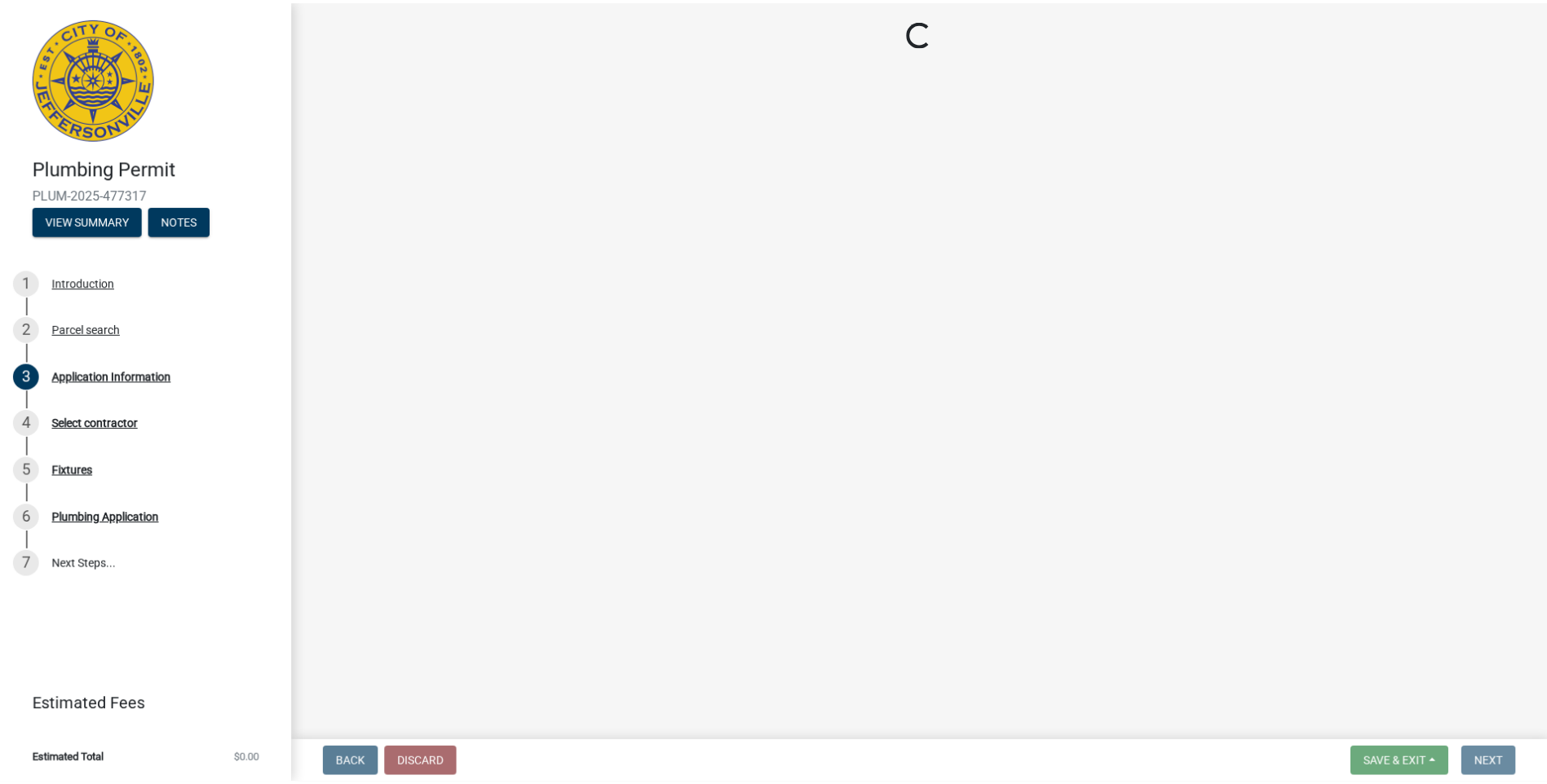
scroll to position [0, 0]
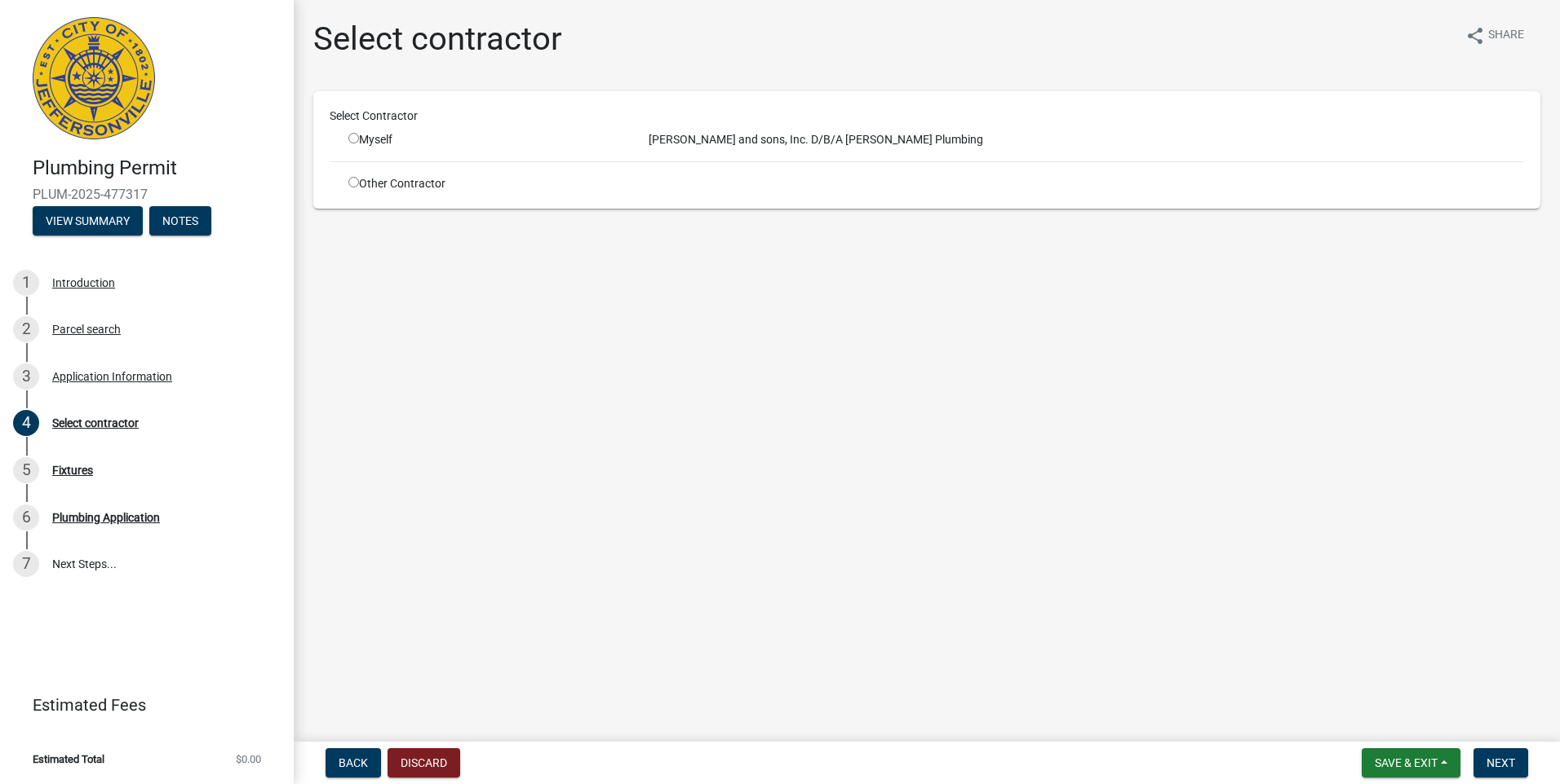
click at [353, 141] on input "radio" at bounding box center [353, 138] width 11 height 11
radio input "true"
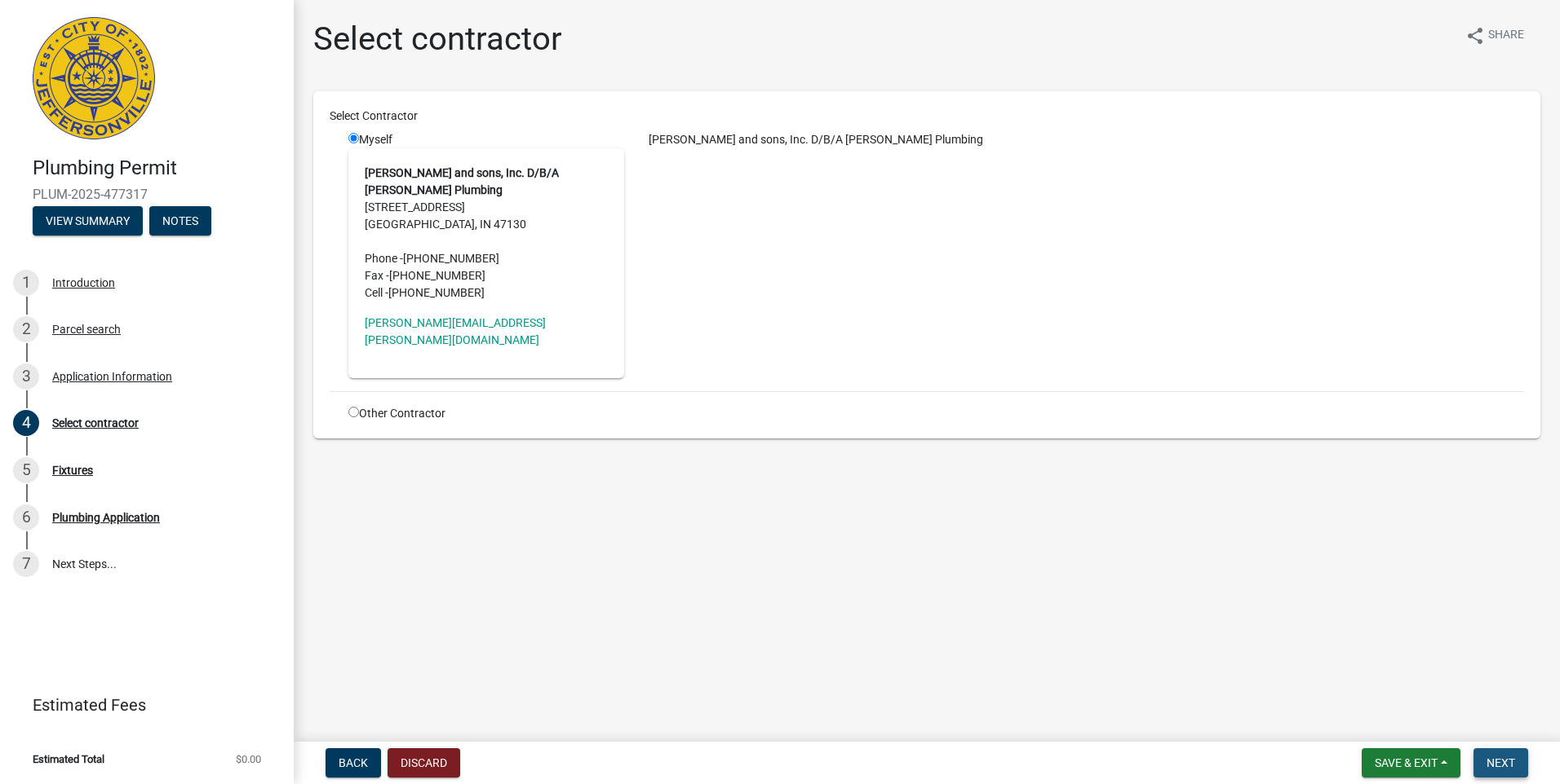
click at [1510, 762] on span "Next" at bounding box center [1500, 762] width 29 height 13
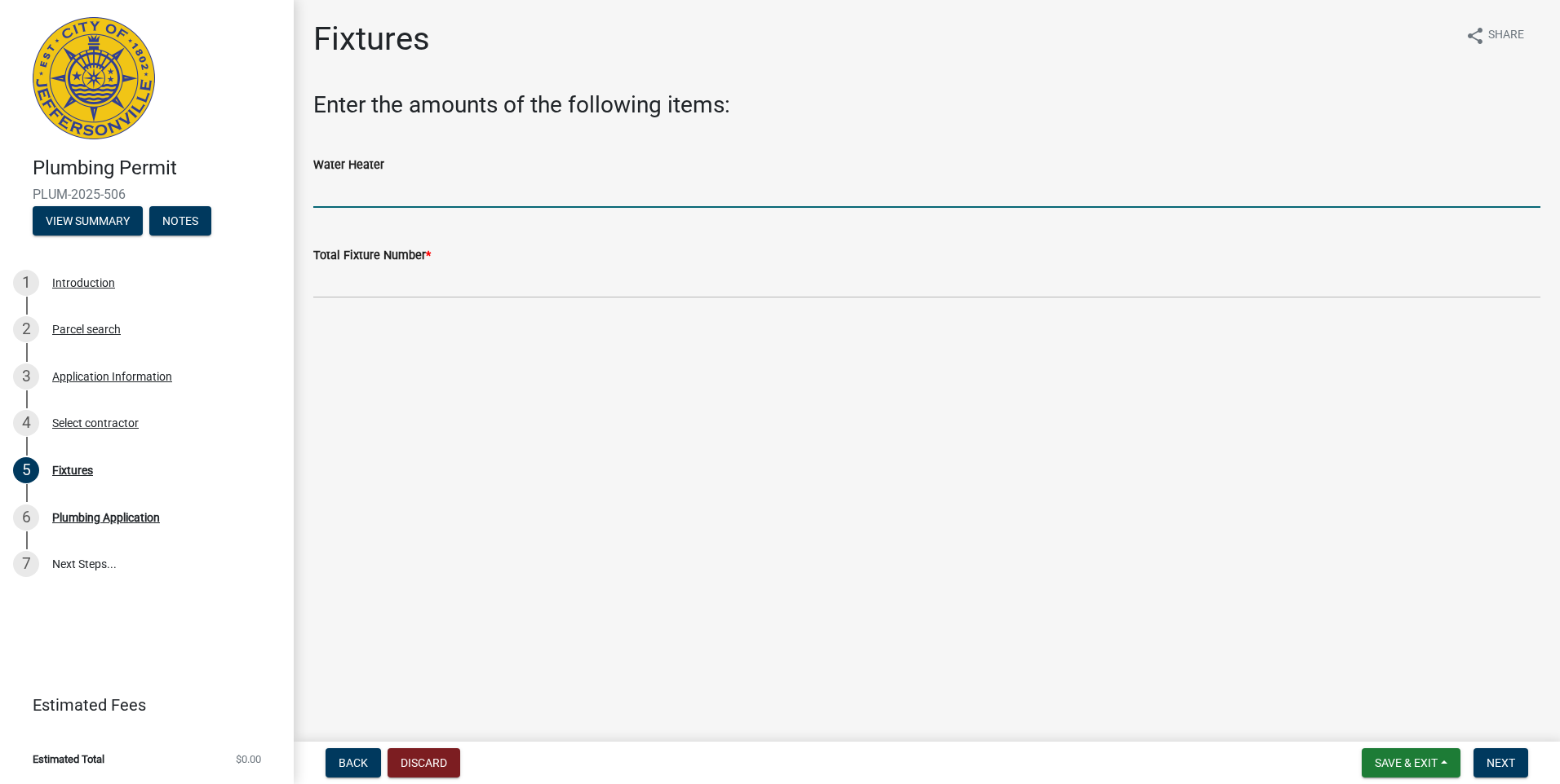
click at [354, 196] on input "text" at bounding box center [926, 191] width 1226 height 33
type input "1"
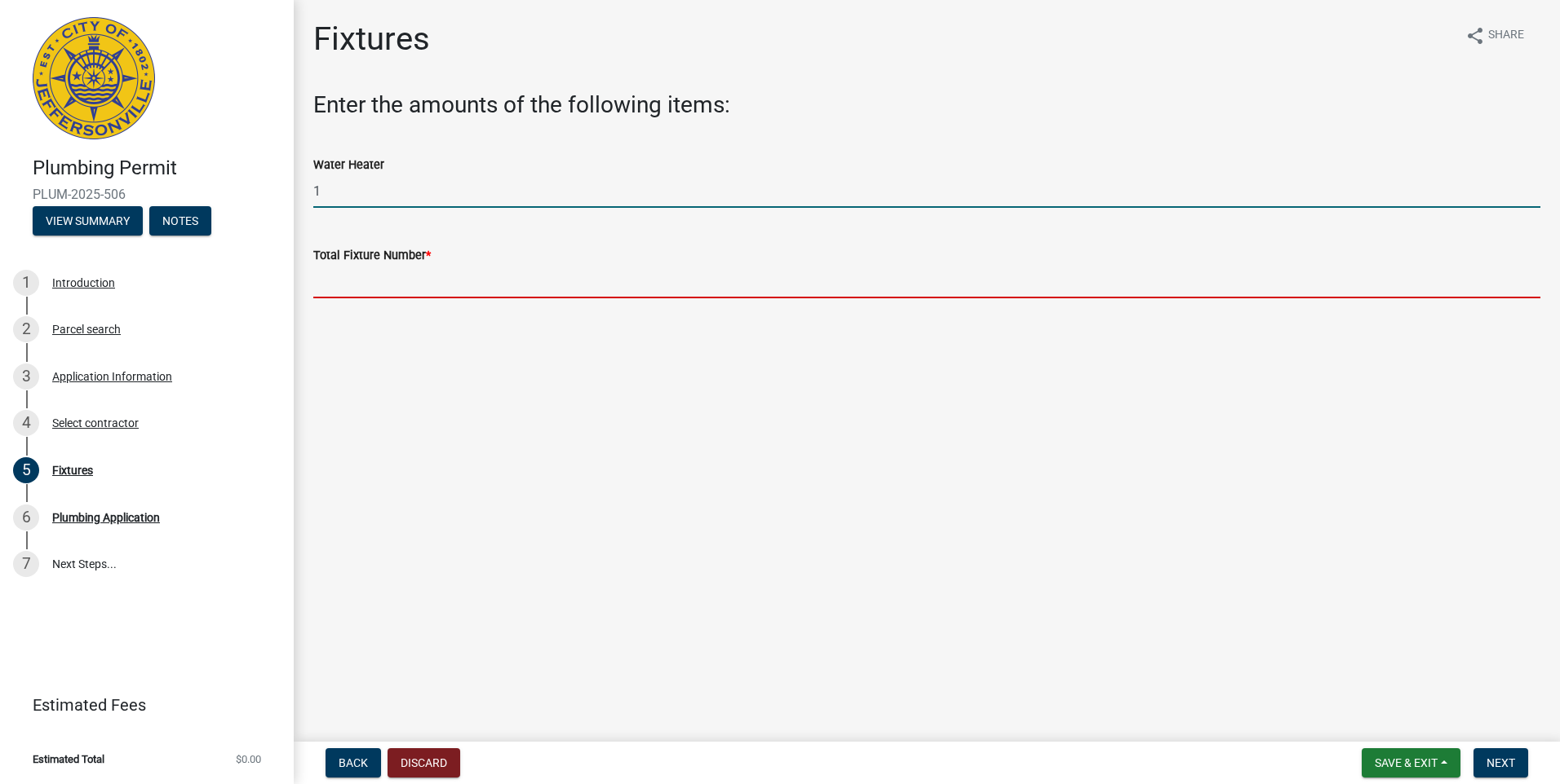
type input "1"
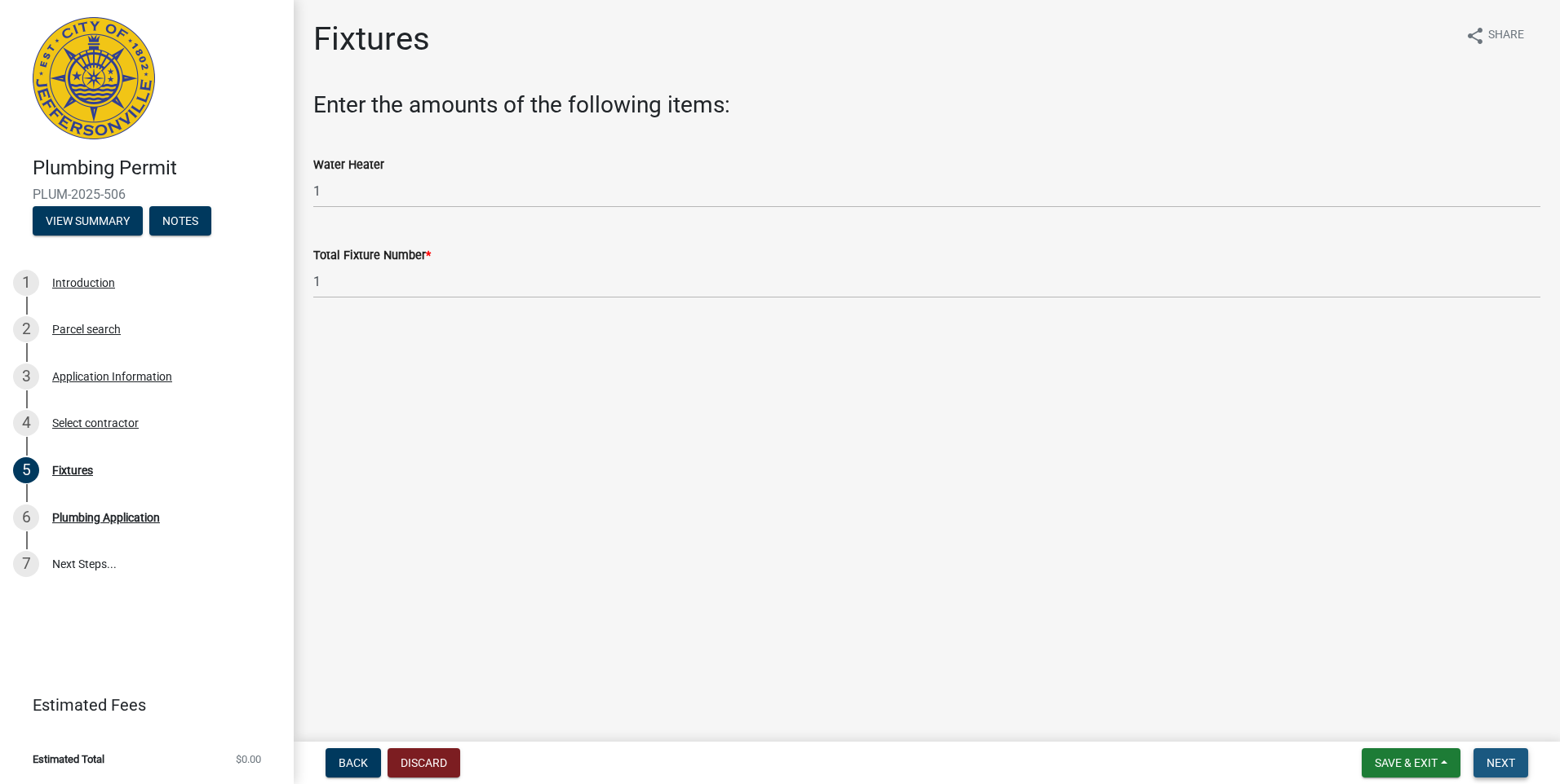
click at [1503, 767] on span "Next" at bounding box center [1500, 762] width 29 height 13
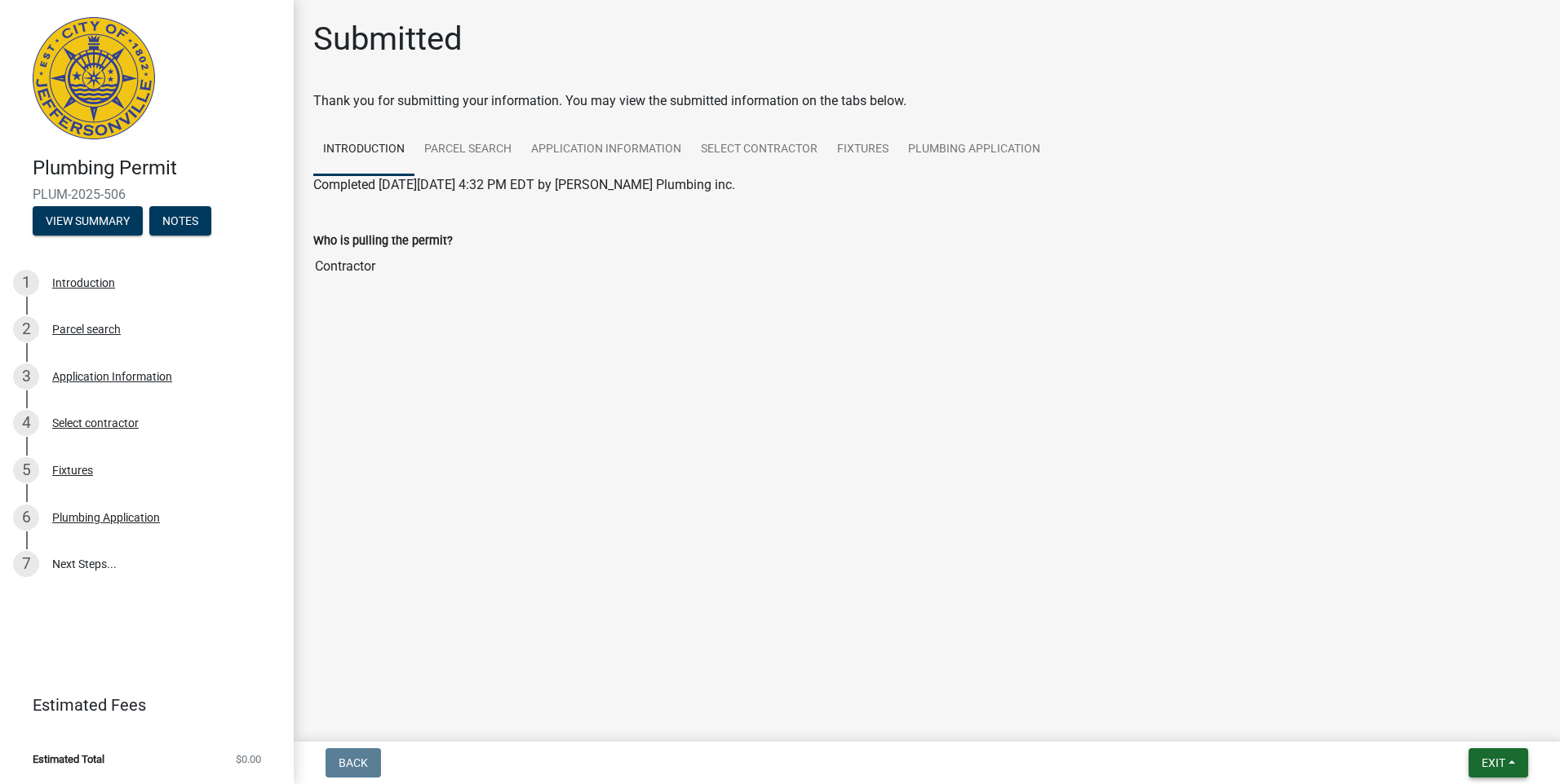
click at [1489, 759] on span "Exit" at bounding box center [1493, 762] width 24 height 13
click at [1447, 712] on button "Save & Exit" at bounding box center [1463, 721] width 131 height 39
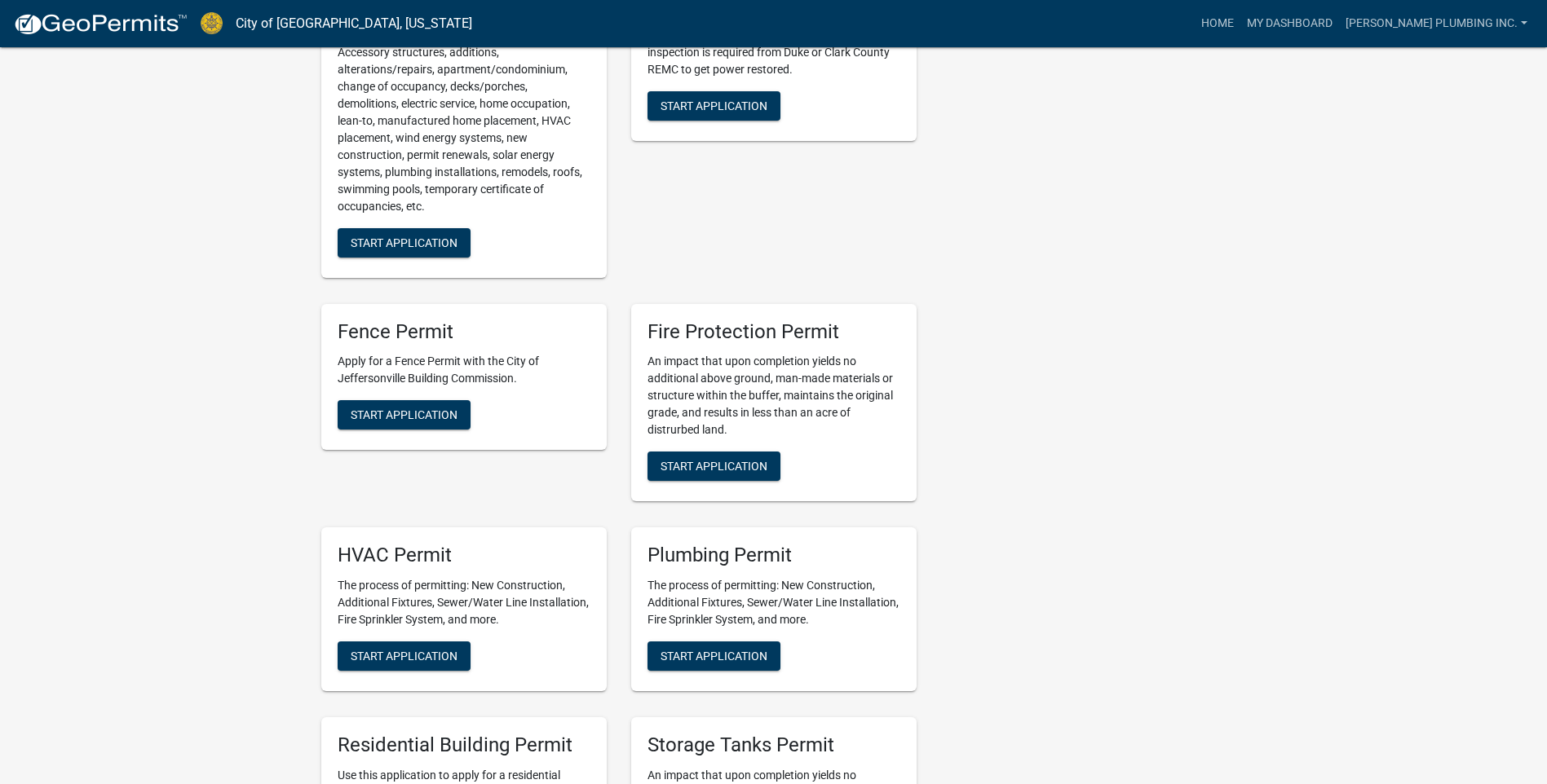
scroll to position [897, 0]
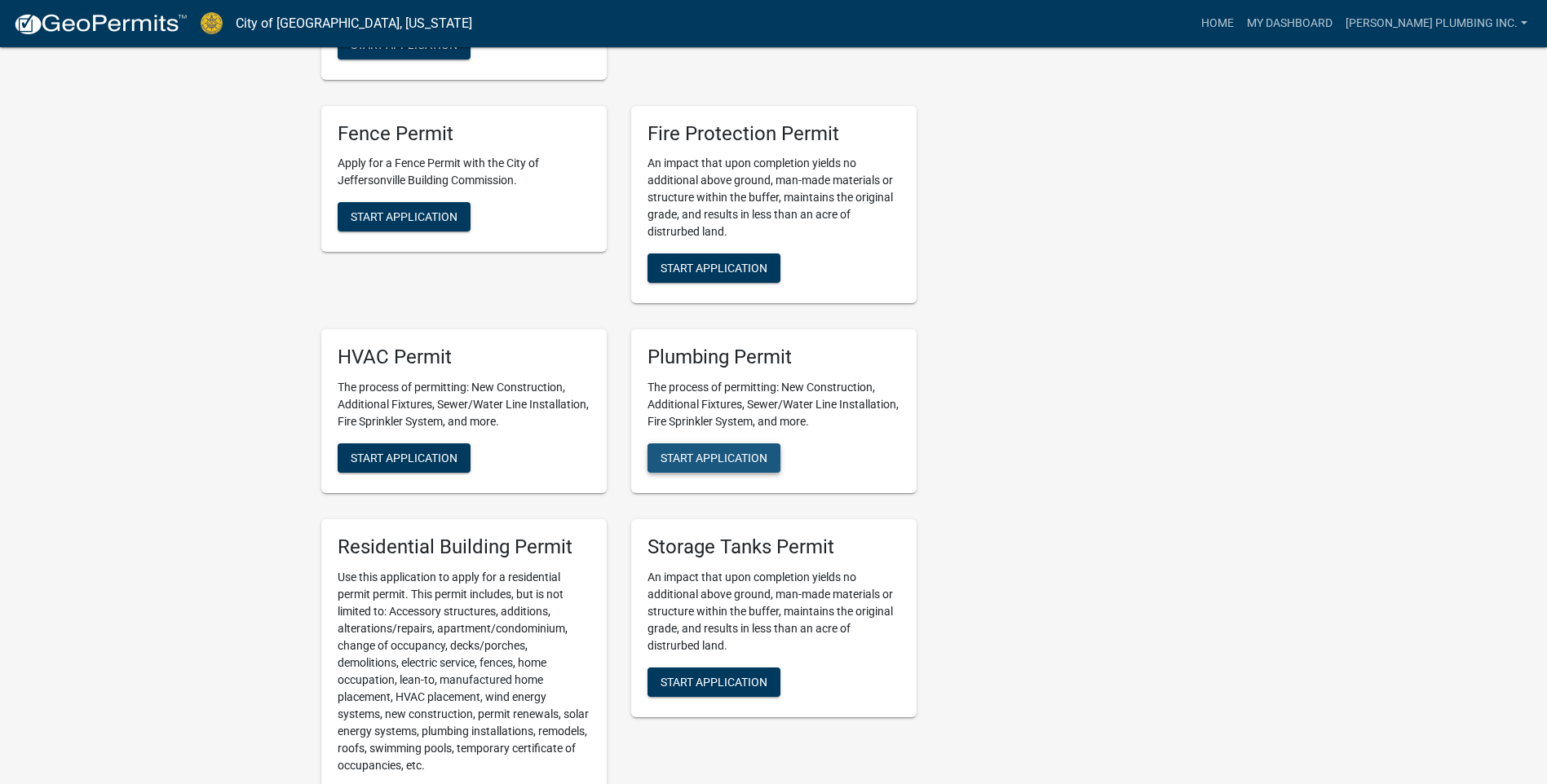
click at [739, 457] on span "Start Application" at bounding box center [713, 457] width 107 height 13
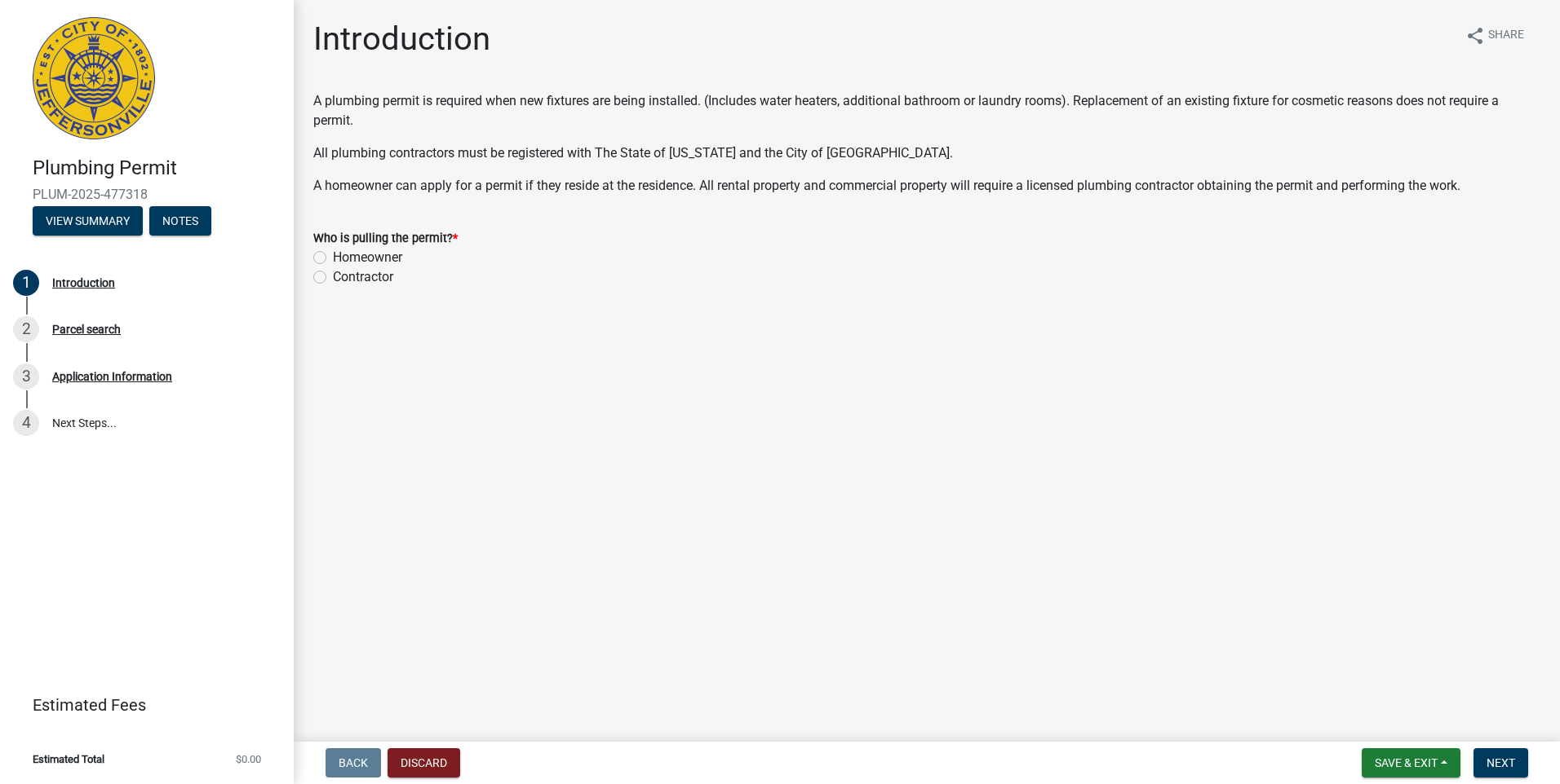
drag, startPoint x: 317, startPoint y: 277, endPoint x: 621, endPoint y: 403, distance: 329.1
click at [333, 277] on label "Contractor" at bounding box center [362, 277] width 60 height 20
click at [333, 277] on input "Contractor" at bounding box center [338, 272] width 11 height 11
radio input "true"
click at [1492, 760] on span "Next" at bounding box center [1500, 762] width 29 height 13
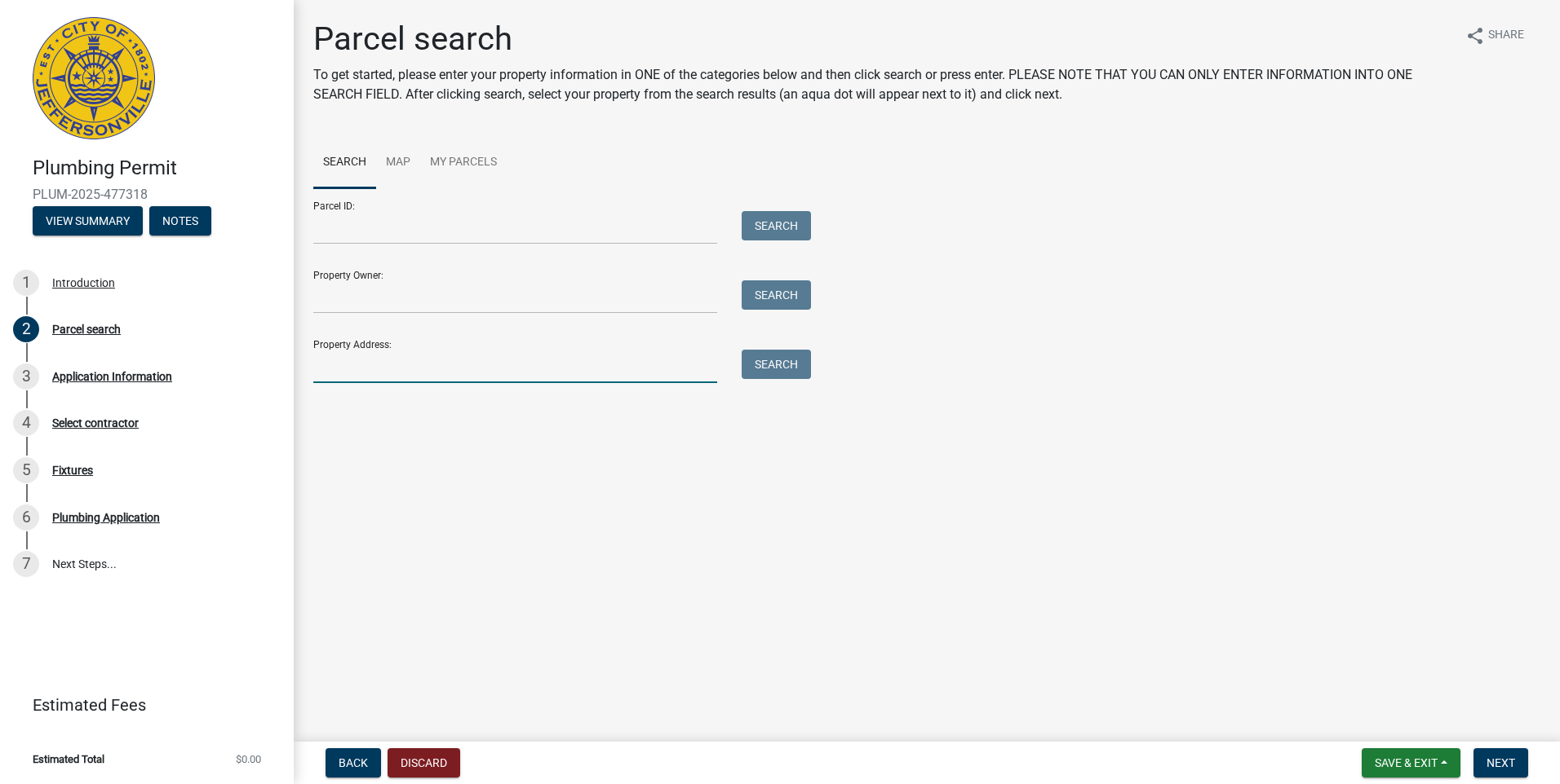
click at [332, 360] on input "Property Address:" at bounding box center [515, 367] width 404 height 33
type input "420 E MARKET"
click at [765, 360] on button "Search" at bounding box center [776, 365] width 69 height 30
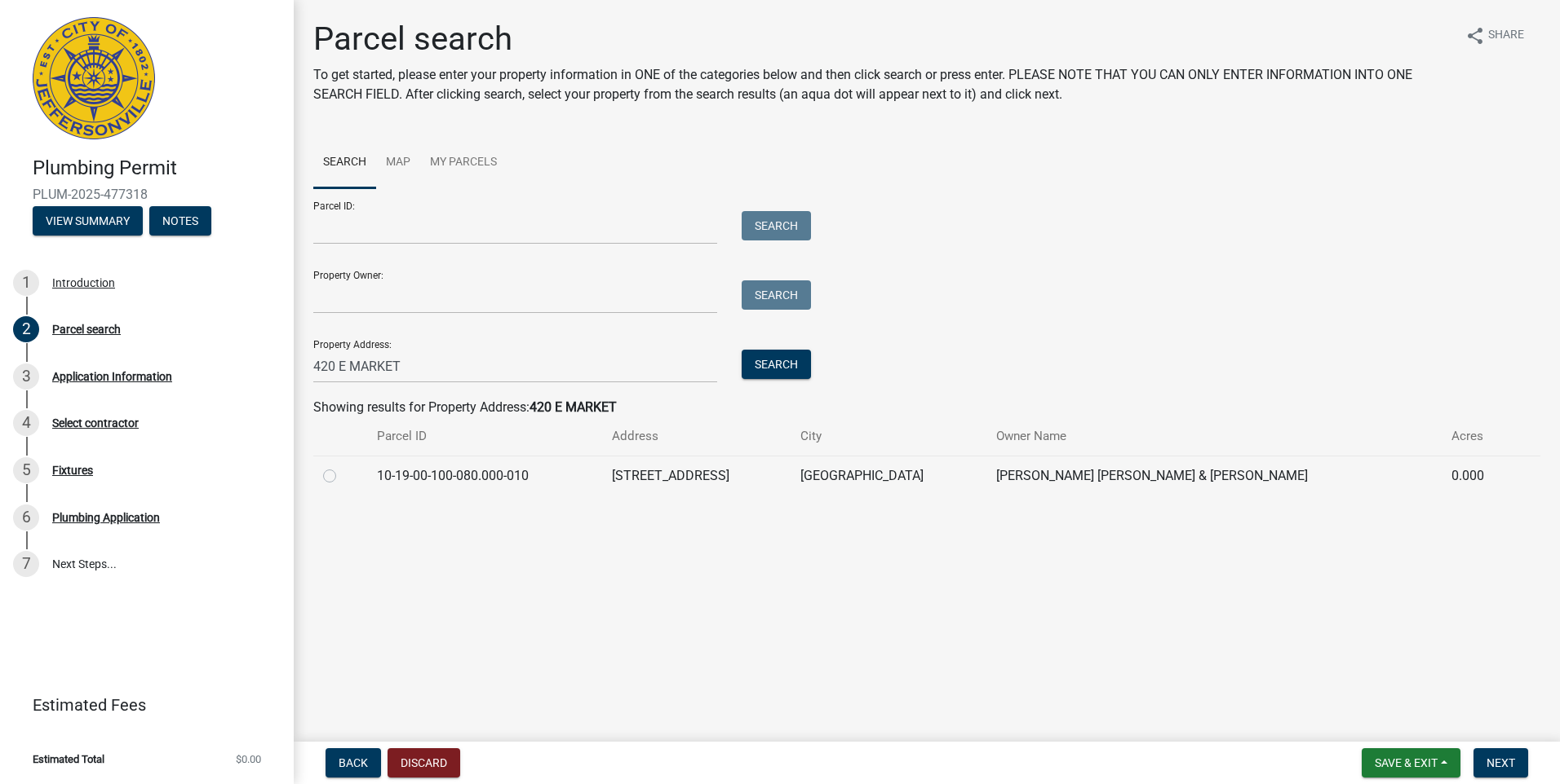
drag, startPoint x: 328, startPoint y: 477, endPoint x: 898, endPoint y: 621, distance: 587.9
click at [343, 466] on label at bounding box center [343, 466] width 0 height 0
click at [343, 477] on input "radio" at bounding box center [347, 471] width 11 height 11
radio input "true"
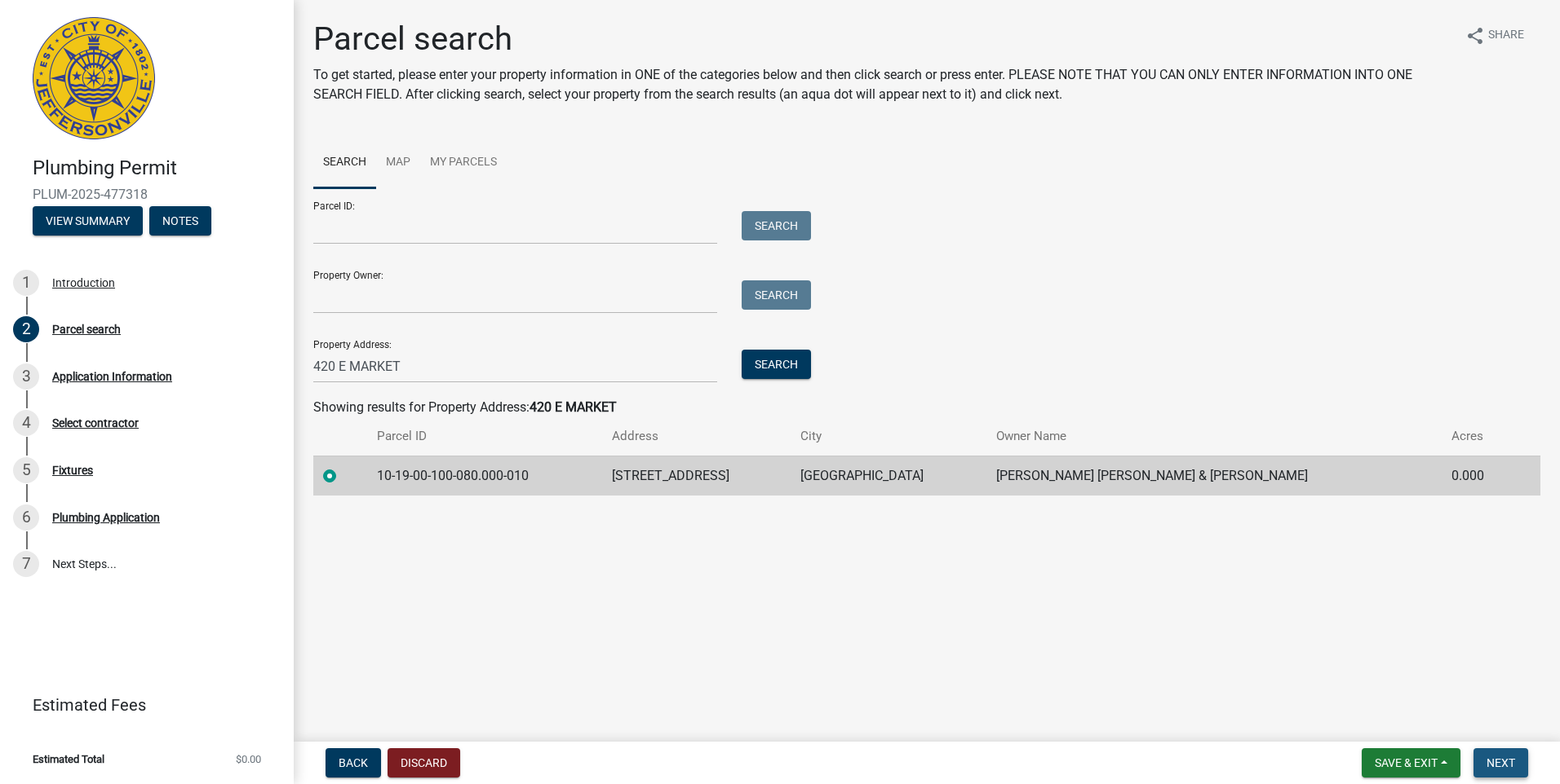
click at [1501, 761] on span "Next" at bounding box center [1500, 762] width 29 height 13
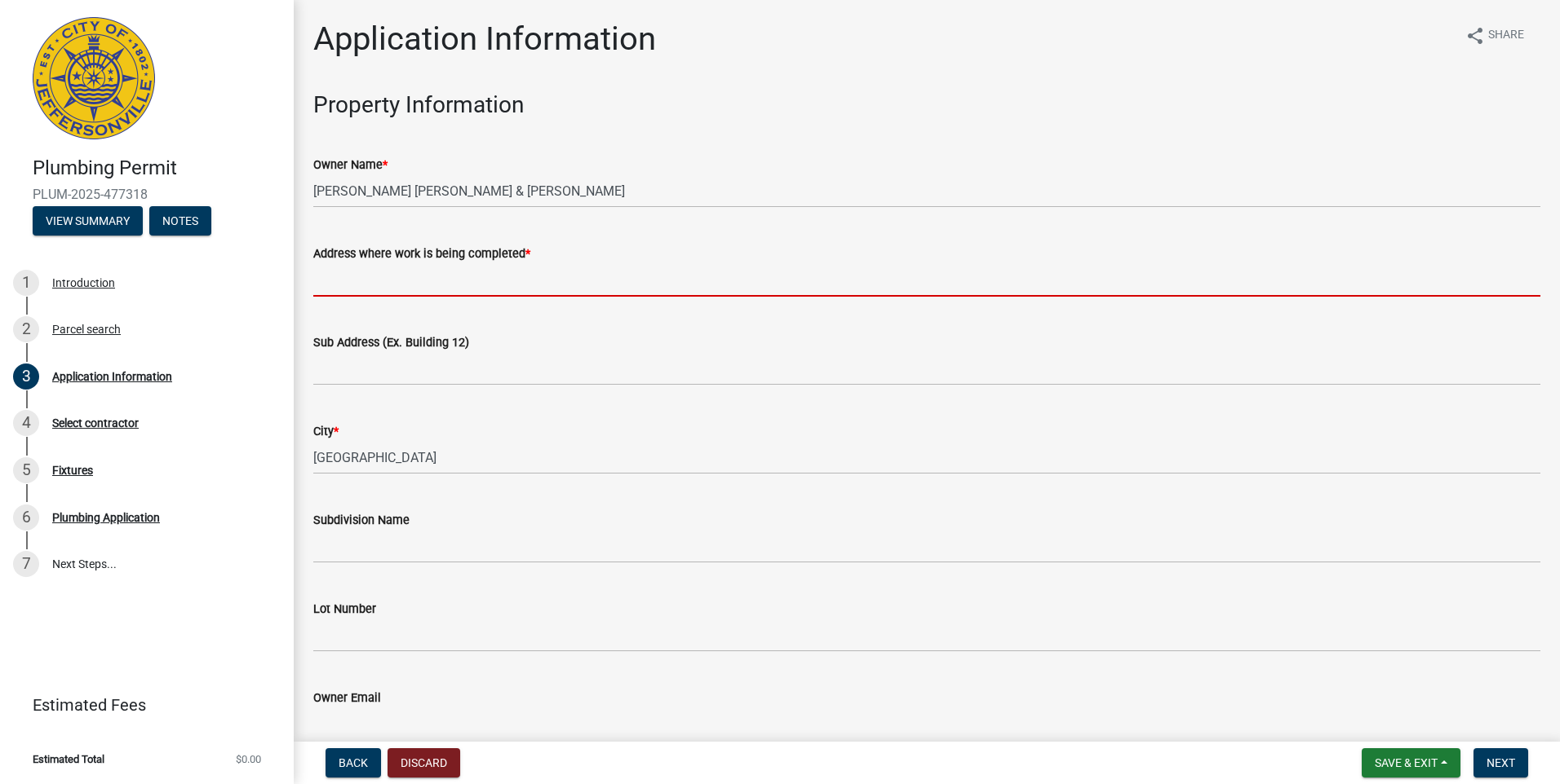
click at [332, 280] on input "Address where work is being completed *" at bounding box center [926, 280] width 1226 height 33
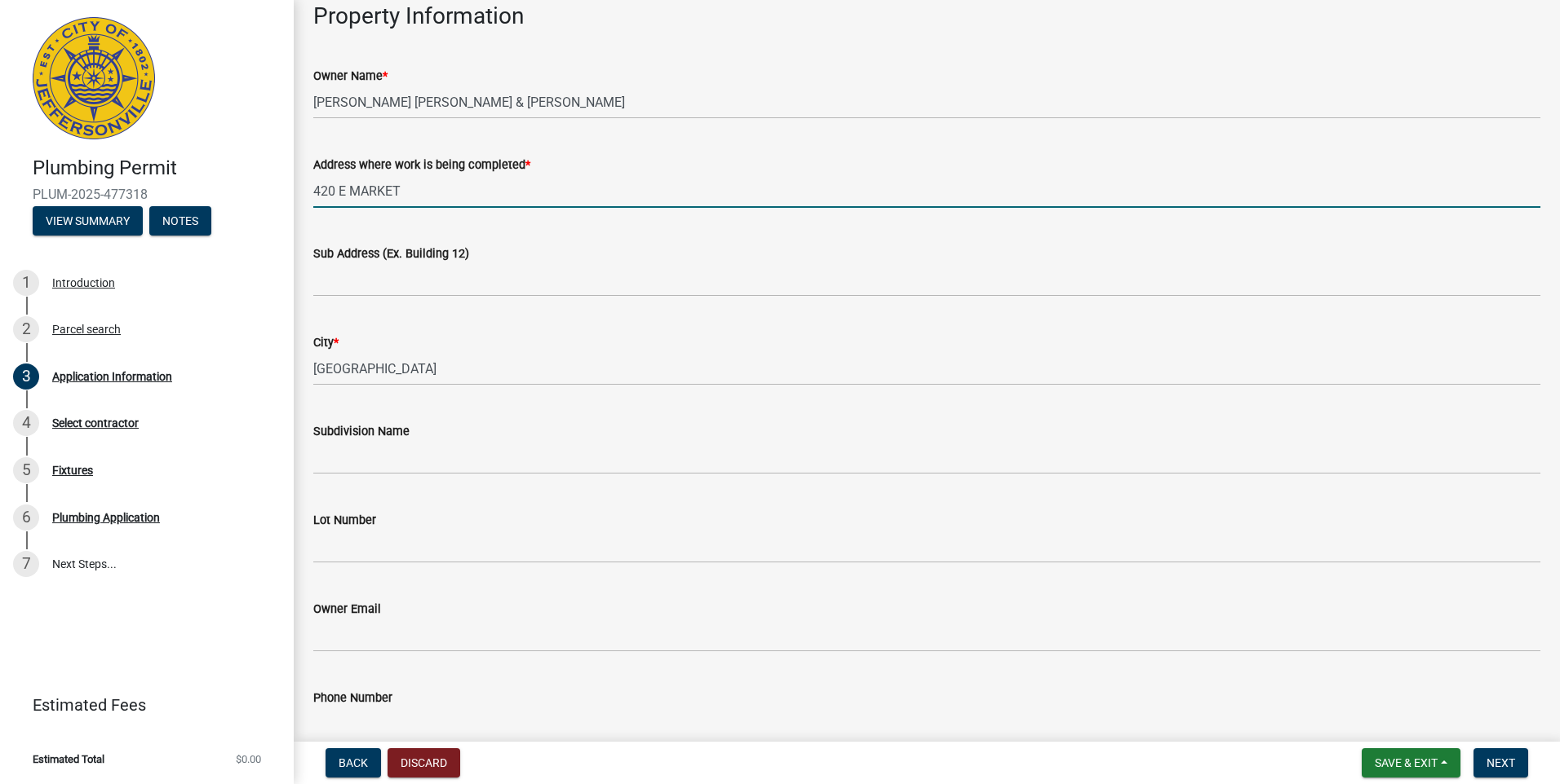
scroll to position [245, 0]
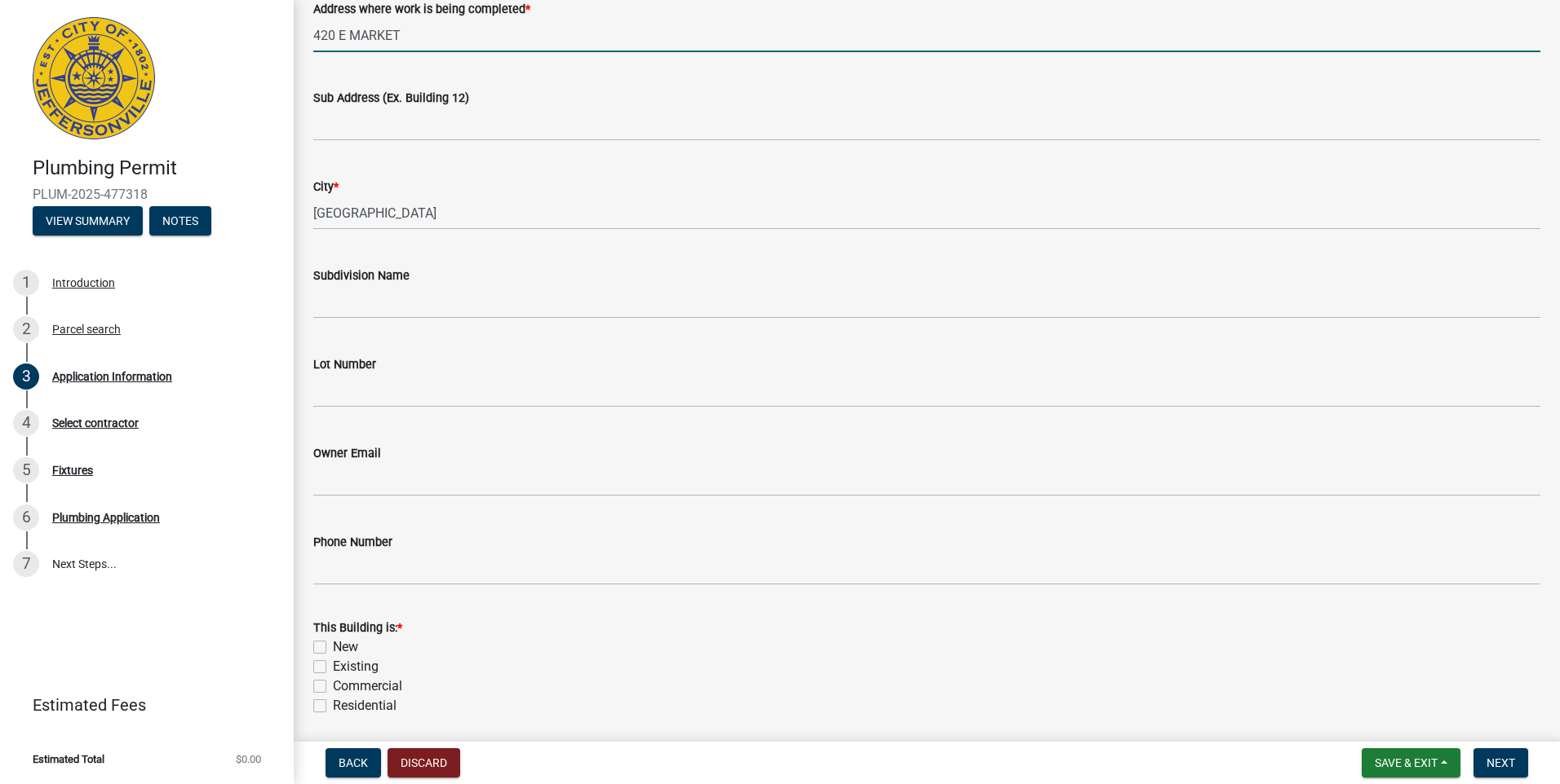
type input "420 E MARKET"
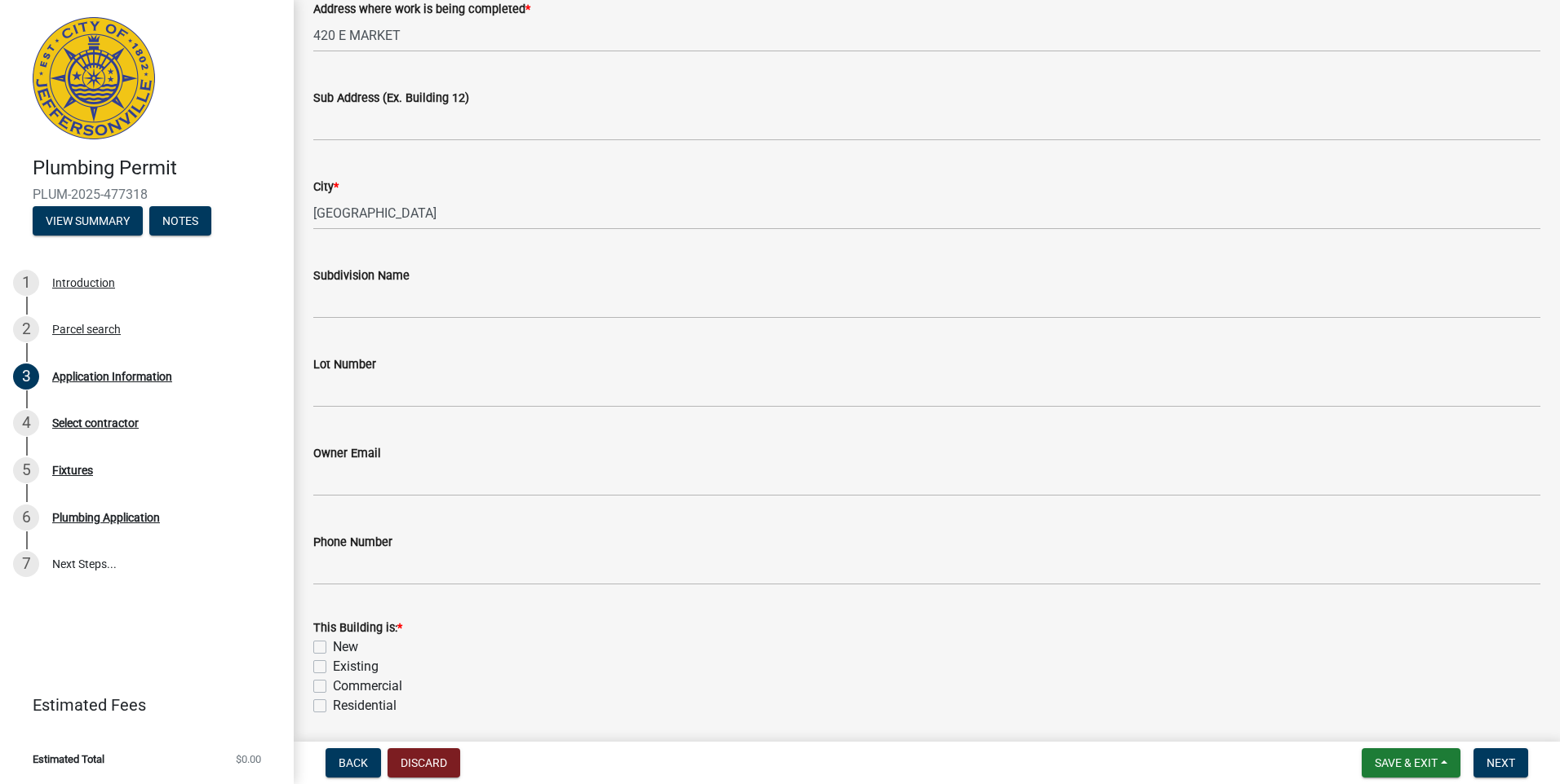
click at [333, 671] on label "Existing" at bounding box center [355, 667] width 45 height 20
click at [333, 668] on input "Existing" at bounding box center [338, 662] width 11 height 11
checkbox input "true"
checkbox input "false"
checkbox input "true"
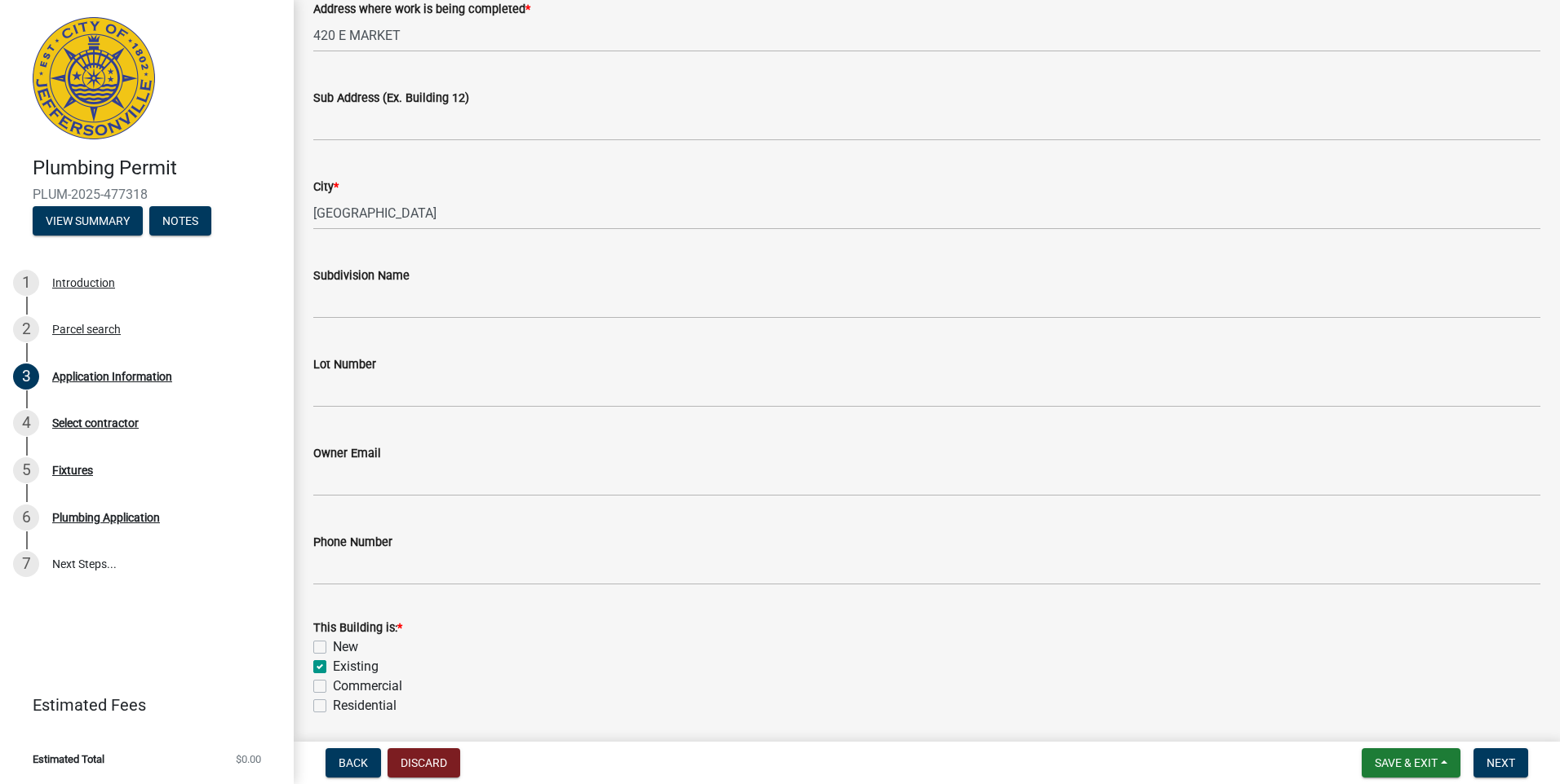
checkbox input "false"
drag, startPoint x: 322, startPoint y: 709, endPoint x: 316, endPoint y: 685, distance: 24.7
click at [333, 707] on label "Residential" at bounding box center [364, 706] width 64 height 20
click at [333, 707] on input "Residential" at bounding box center [338, 701] width 11 height 11
checkbox input "true"
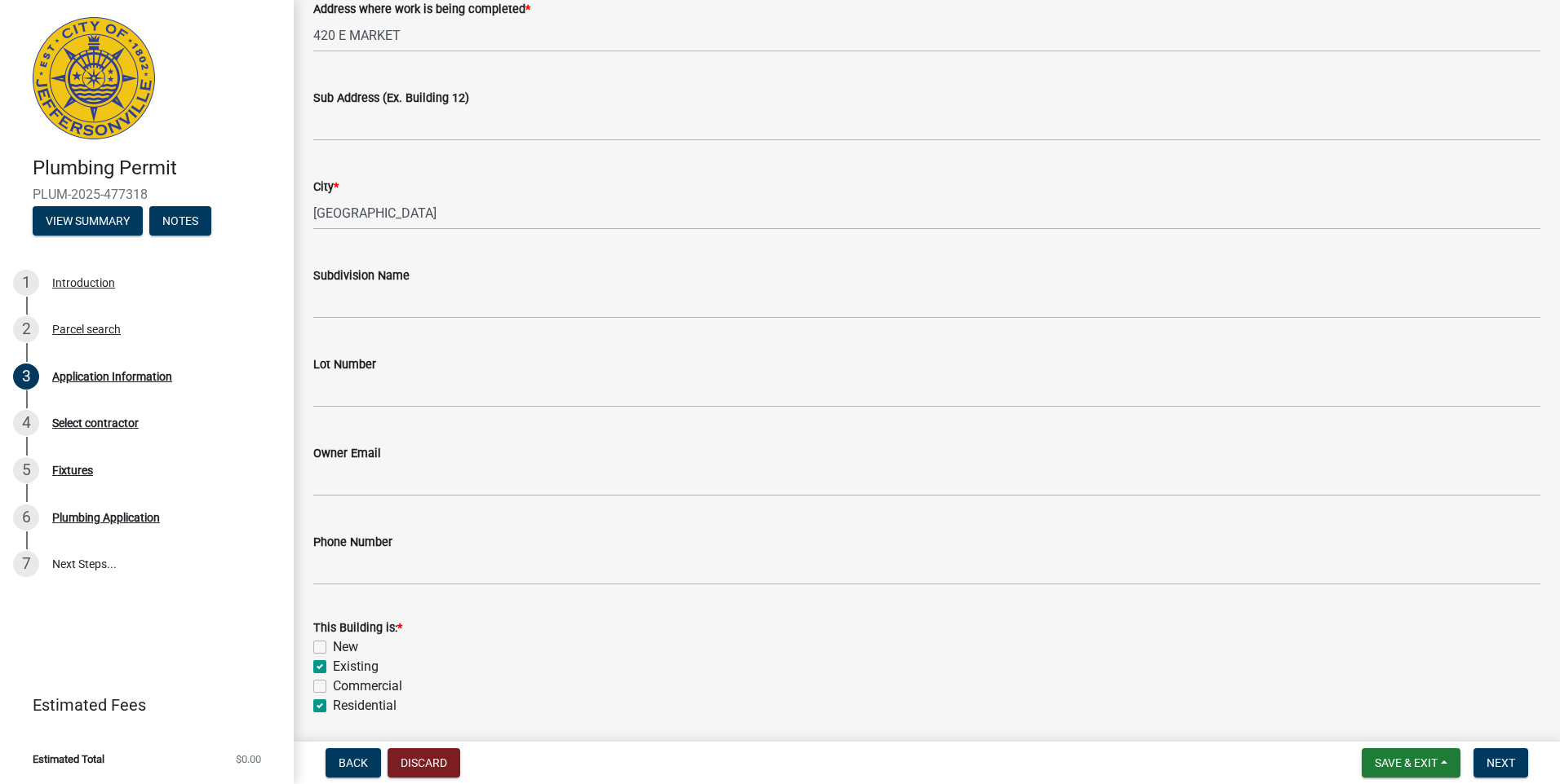
checkbox input "false"
checkbox input "true"
checkbox input "false"
checkbox input "true"
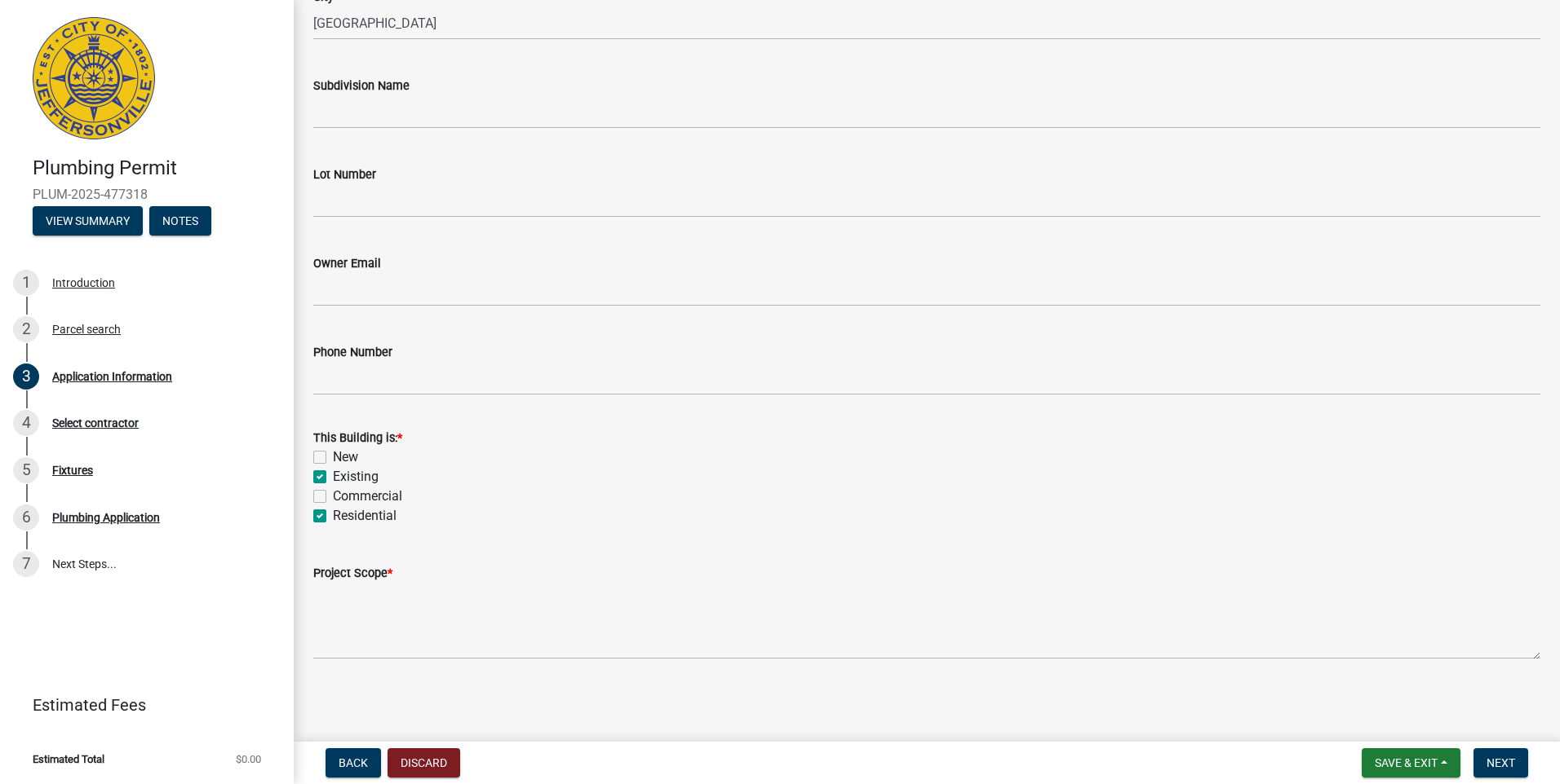
scroll to position [436, 0]
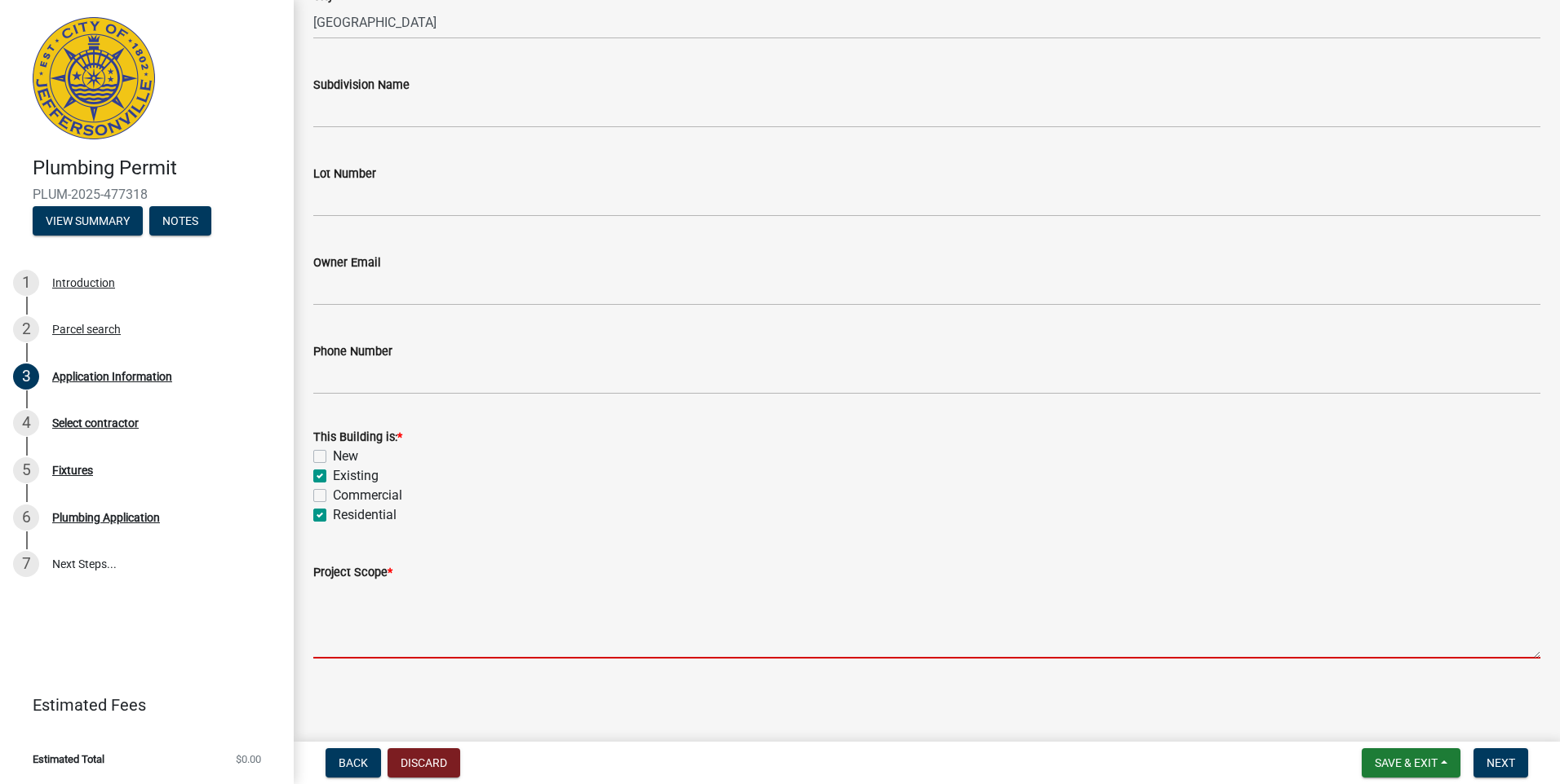
click at [348, 639] on textarea "Project Scope *" at bounding box center [926, 621] width 1226 height 77
type textarea "REPLACE WATER HEATER"
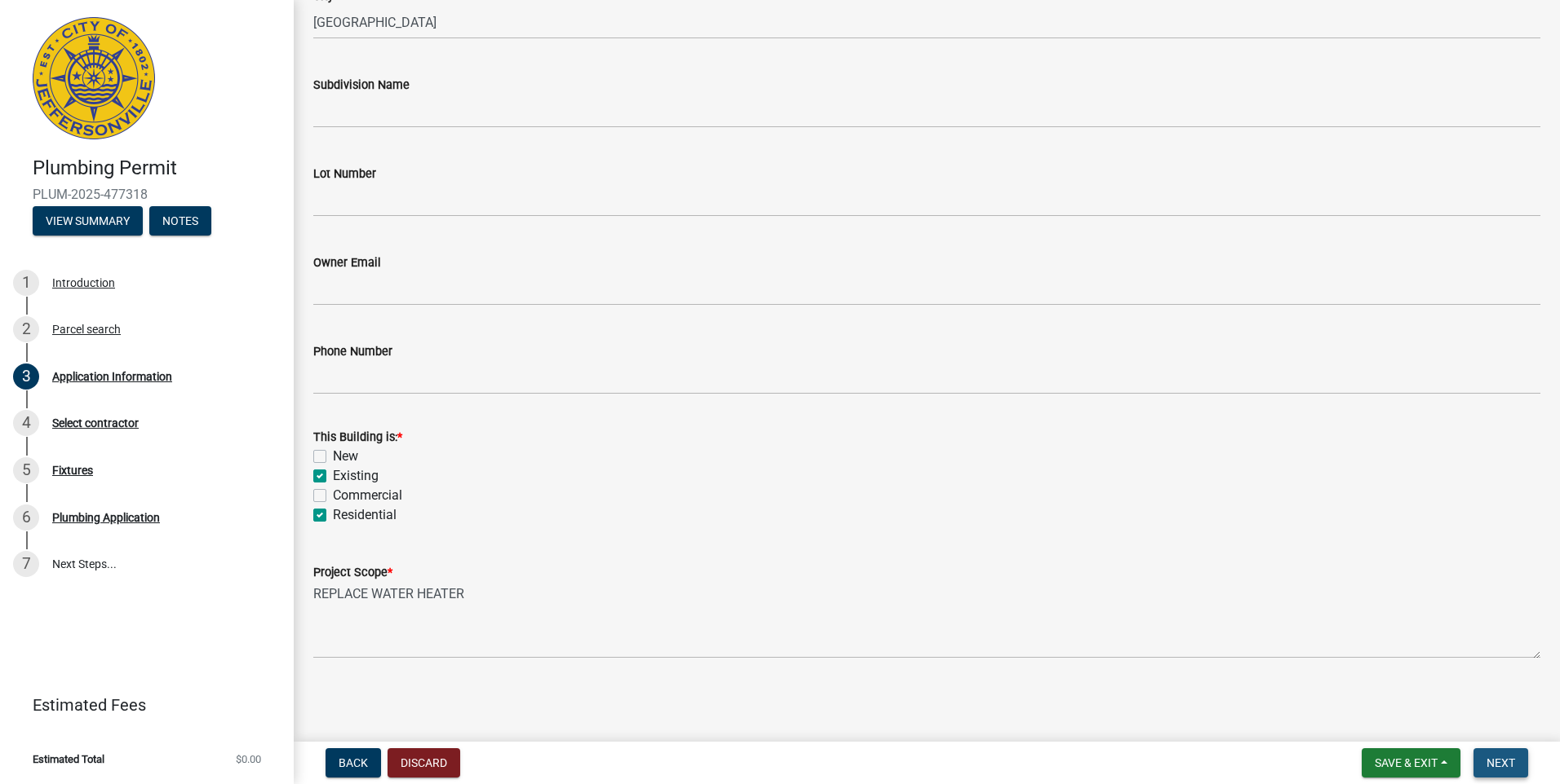
click at [1494, 754] on button "Next" at bounding box center [1501, 763] width 55 height 30
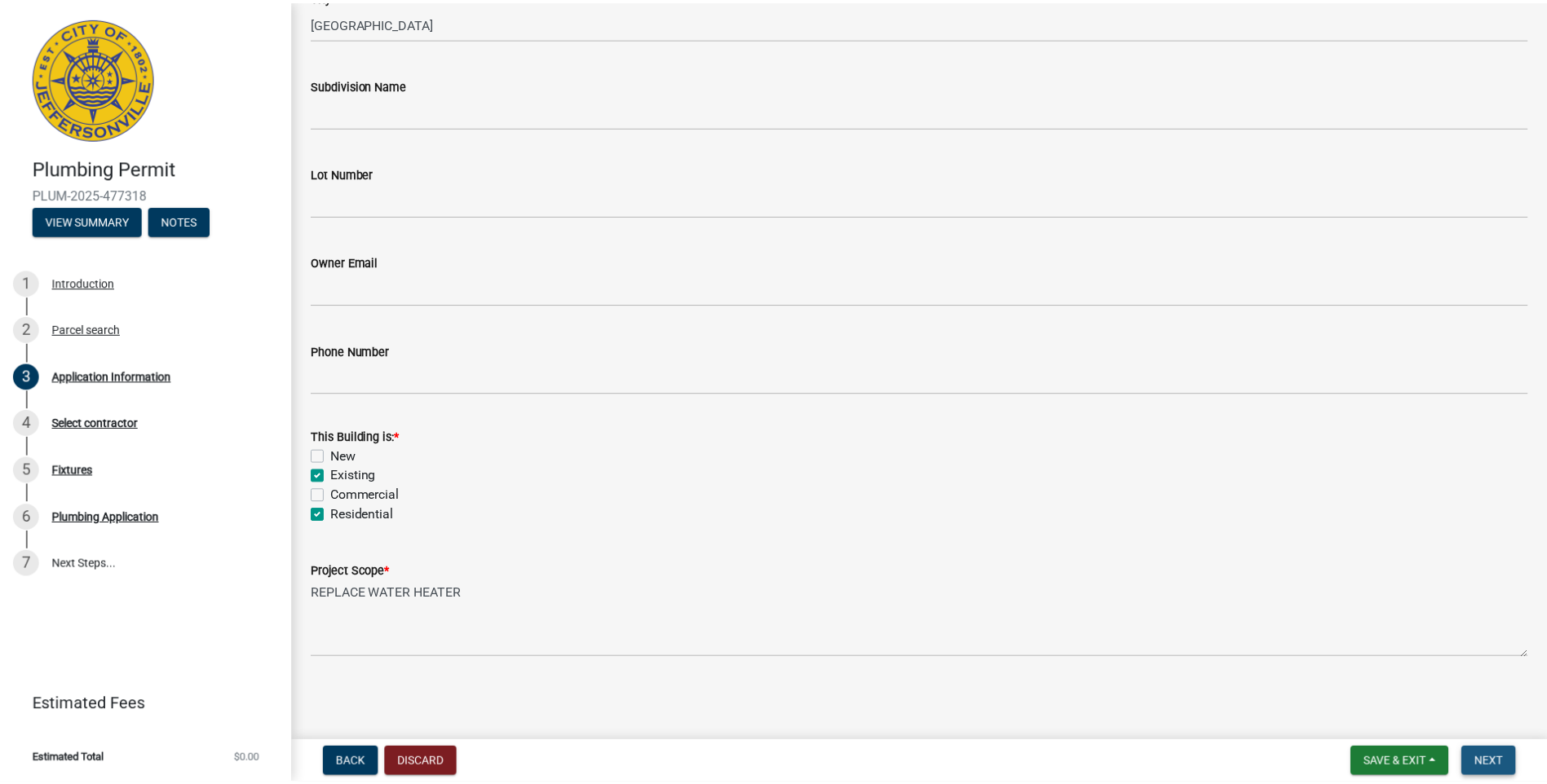
scroll to position [0, 0]
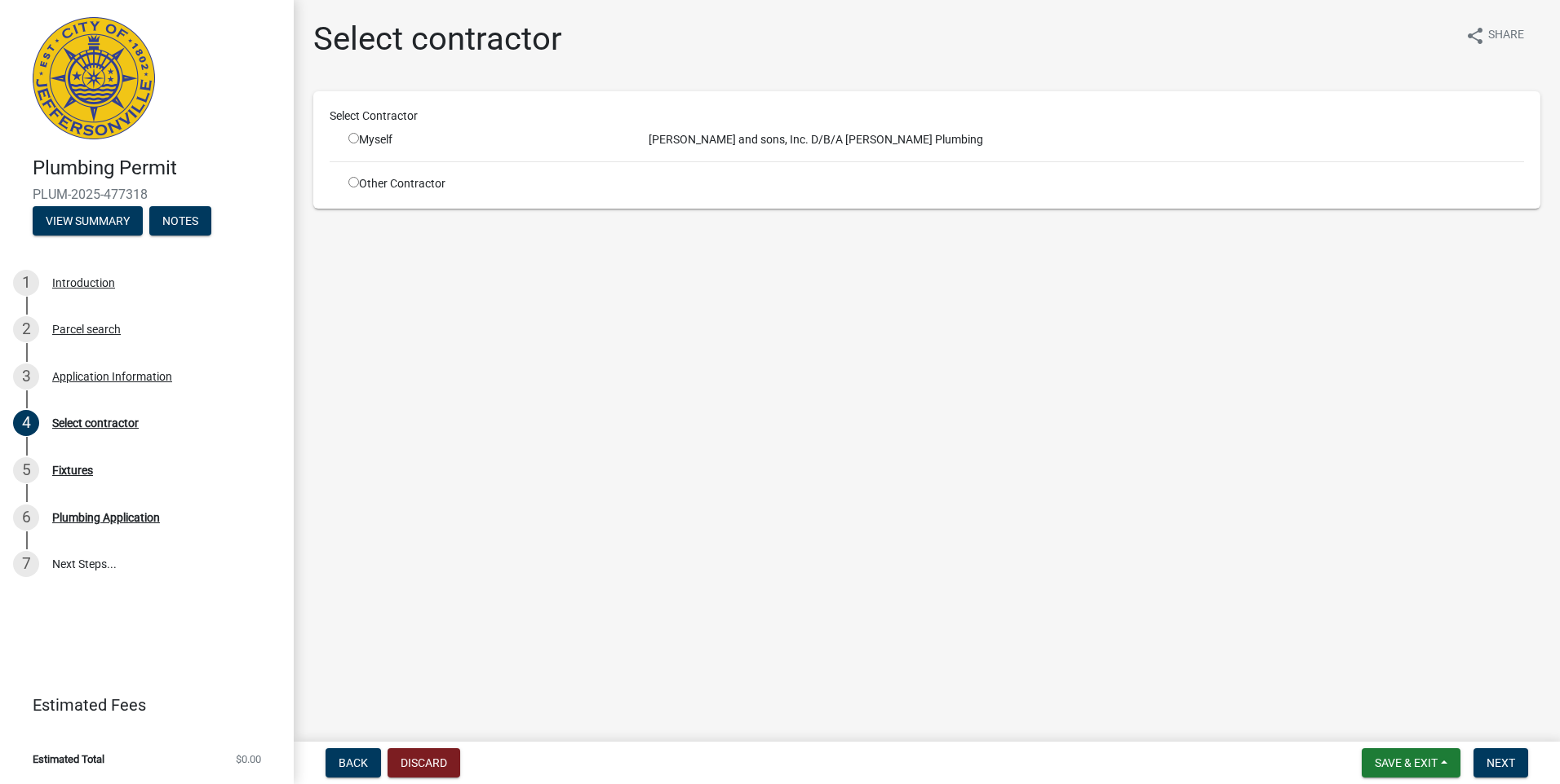
drag, startPoint x: 350, startPoint y: 135, endPoint x: 366, endPoint y: 144, distance: 18.4
click at [355, 136] on input "radio" at bounding box center [353, 138] width 11 height 11
radio input "true"
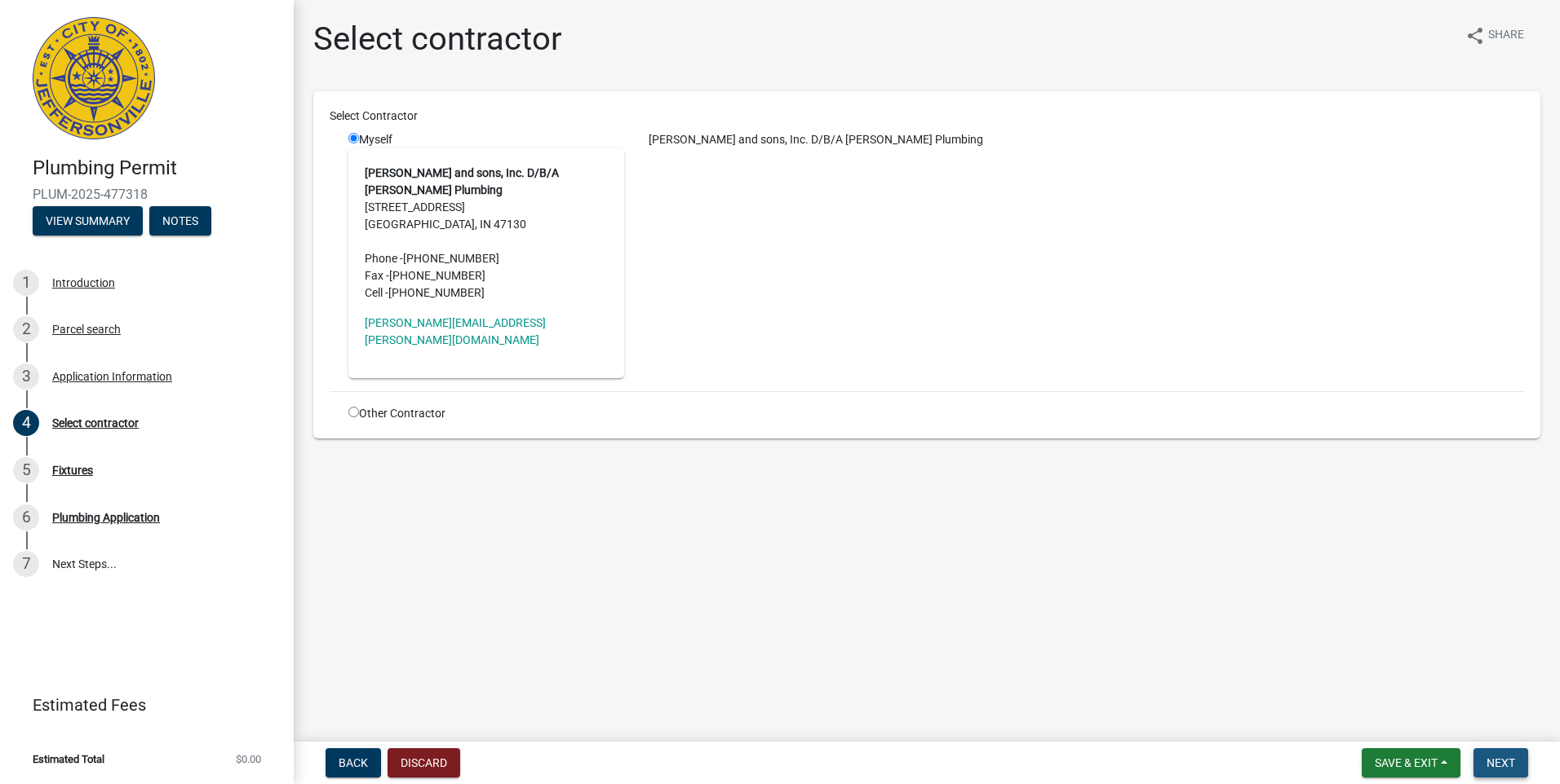
click at [1508, 774] on button "Next" at bounding box center [1501, 763] width 55 height 30
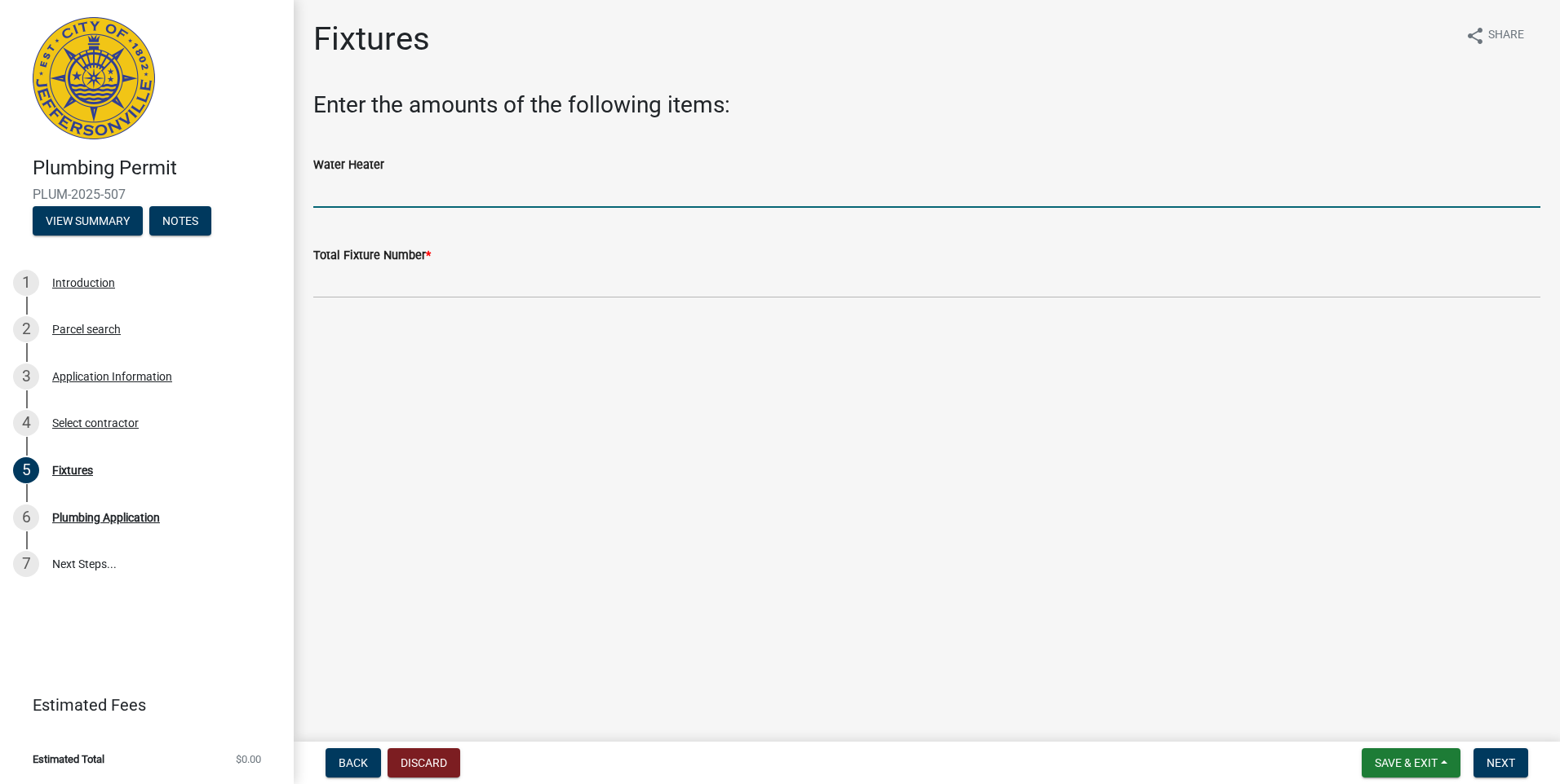
click at [348, 179] on input "text" at bounding box center [926, 191] width 1226 height 33
type input "1"
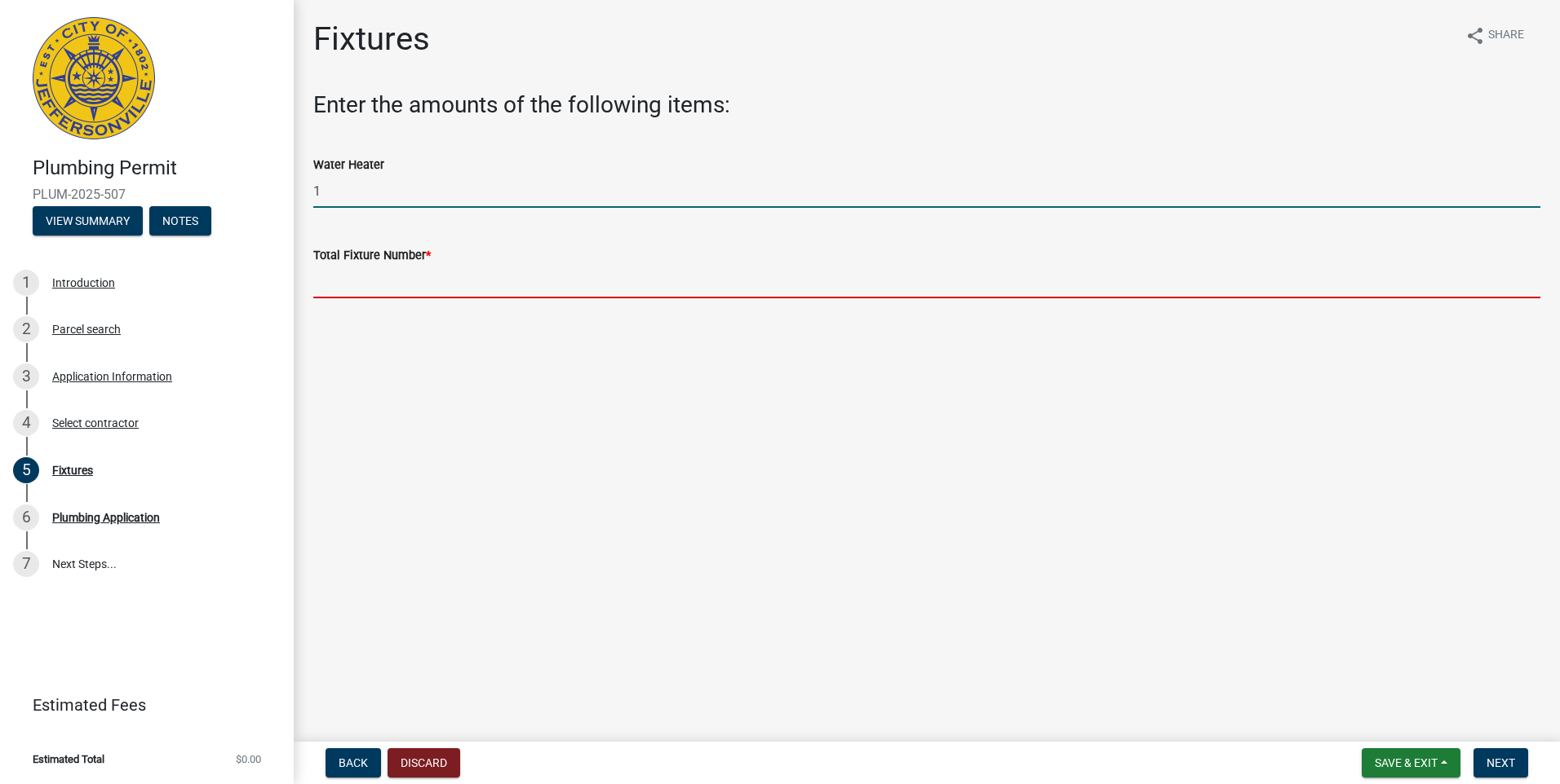
type input "1"
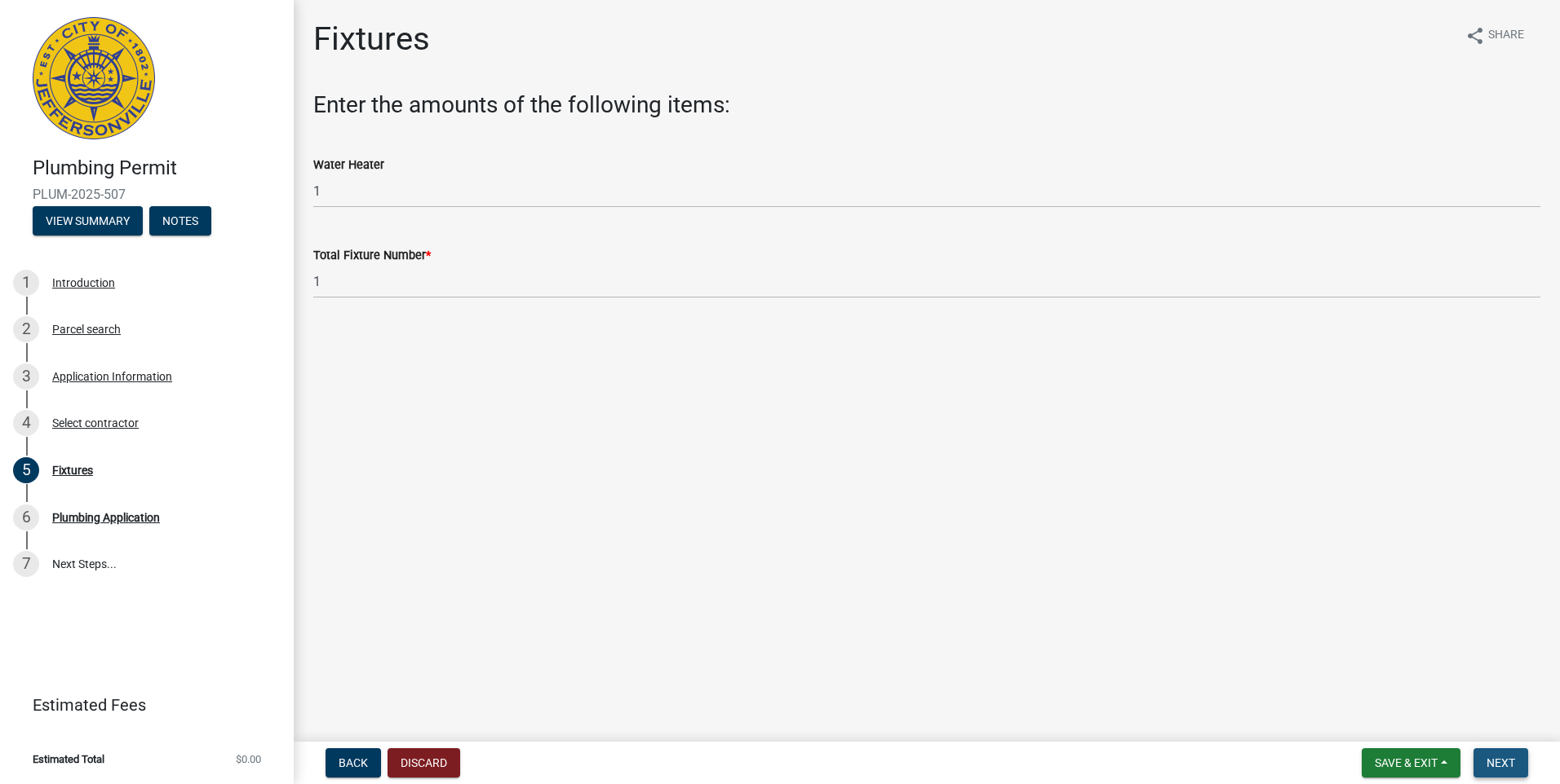
click at [1482, 761] on button "Next" at bounding box center [1501, 763] width 55 height 30
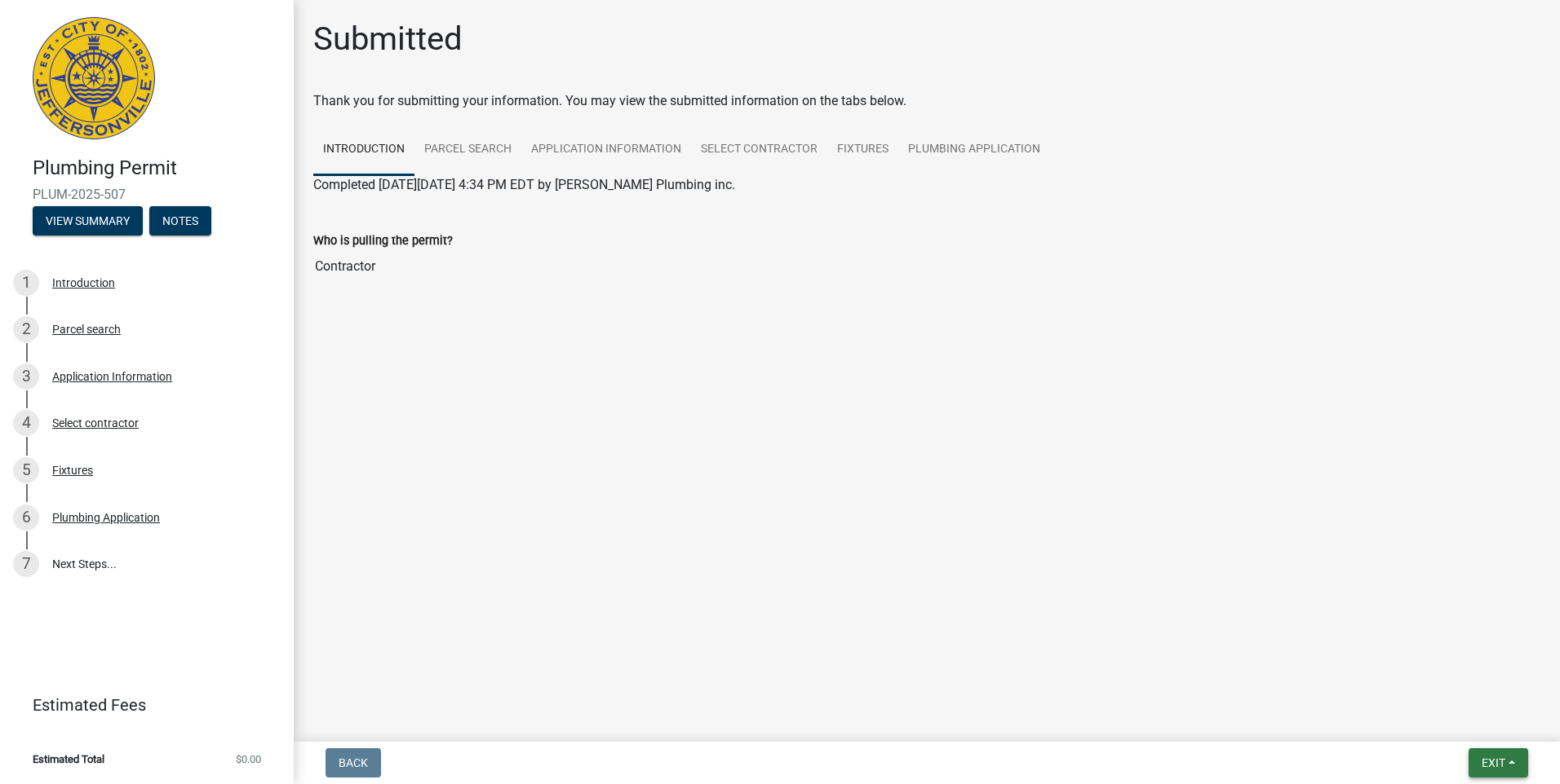
click at [1491, 760] on span "Exit" at bounding box center [1493, 762] width 24 height 13
click at [1480, 718] on button "Save & Exit" at bounding box center [1463, 721] width 131 height 39
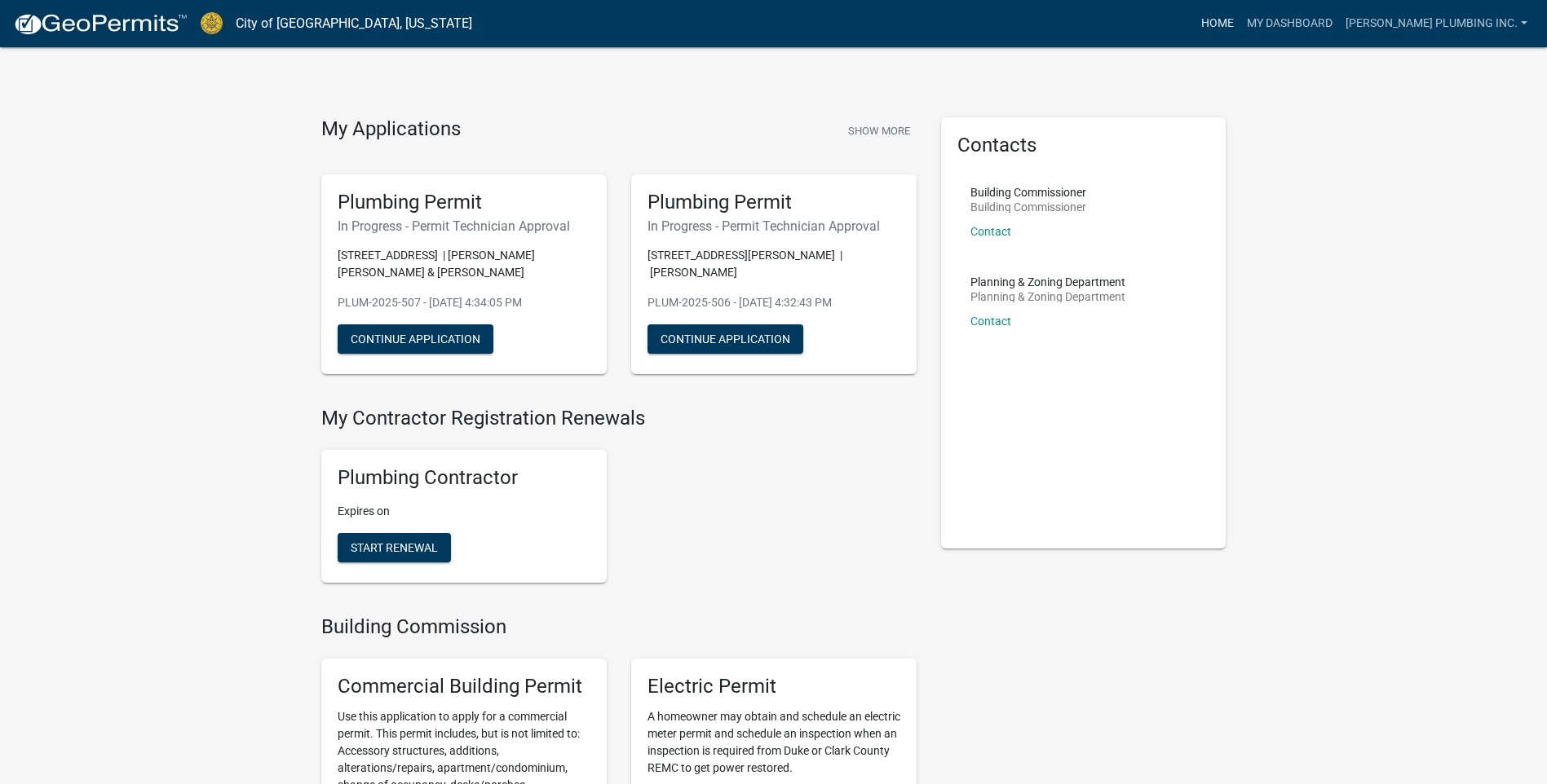
click at [1241, 25] on link "Home" at bounding box center [1217, 23] width 45 height 30
click at [1290, 24] on link "My Dashboard" at bounding box center [1290, 23] width 98 height 30
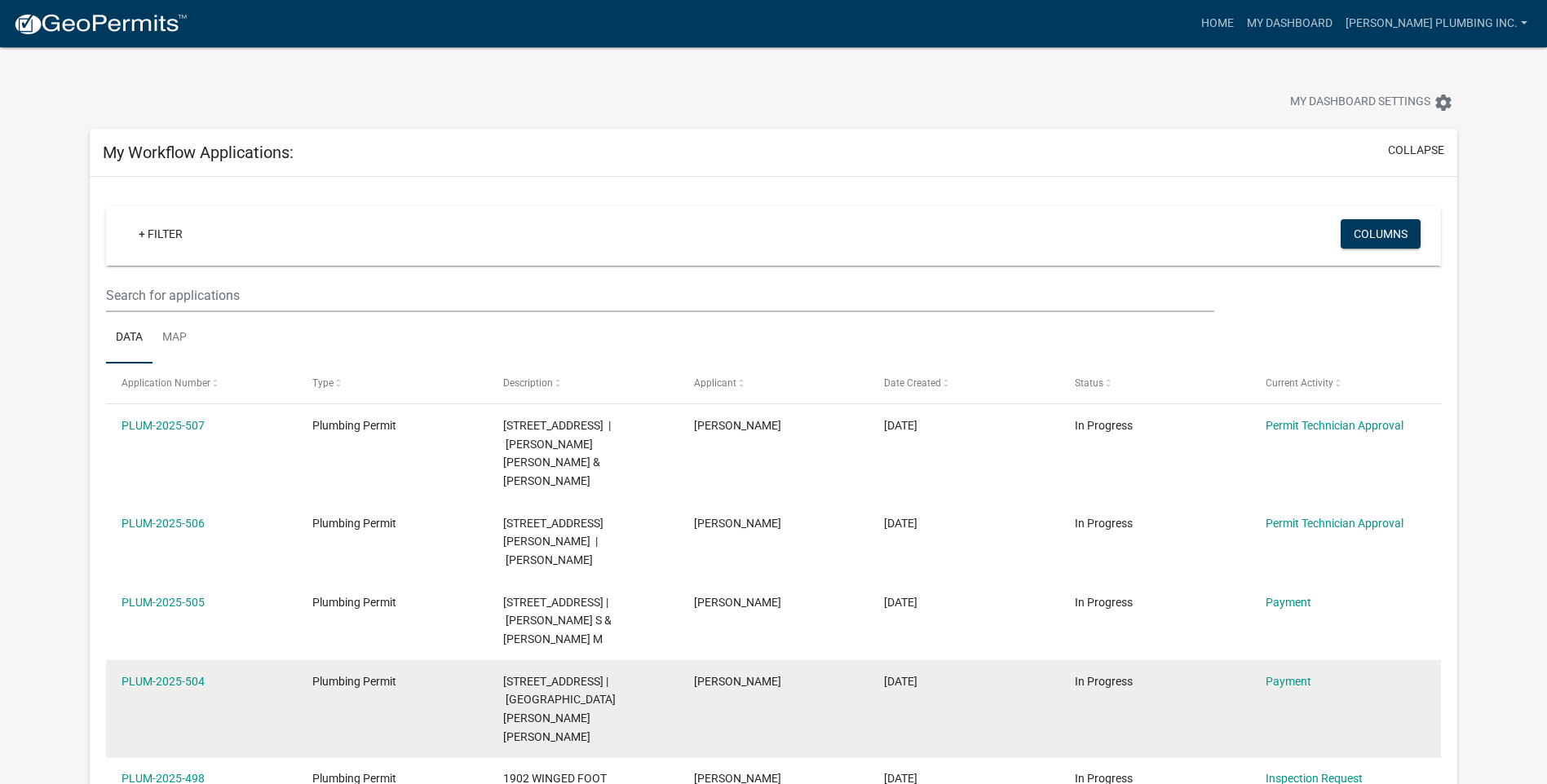
click at [1284, 673] on div "Payment" at bounding box center [1345, 682] width 159 height 19
click at [1284, 675] on link "Payment" at bounding box center [1288, 681] width 45 height 13
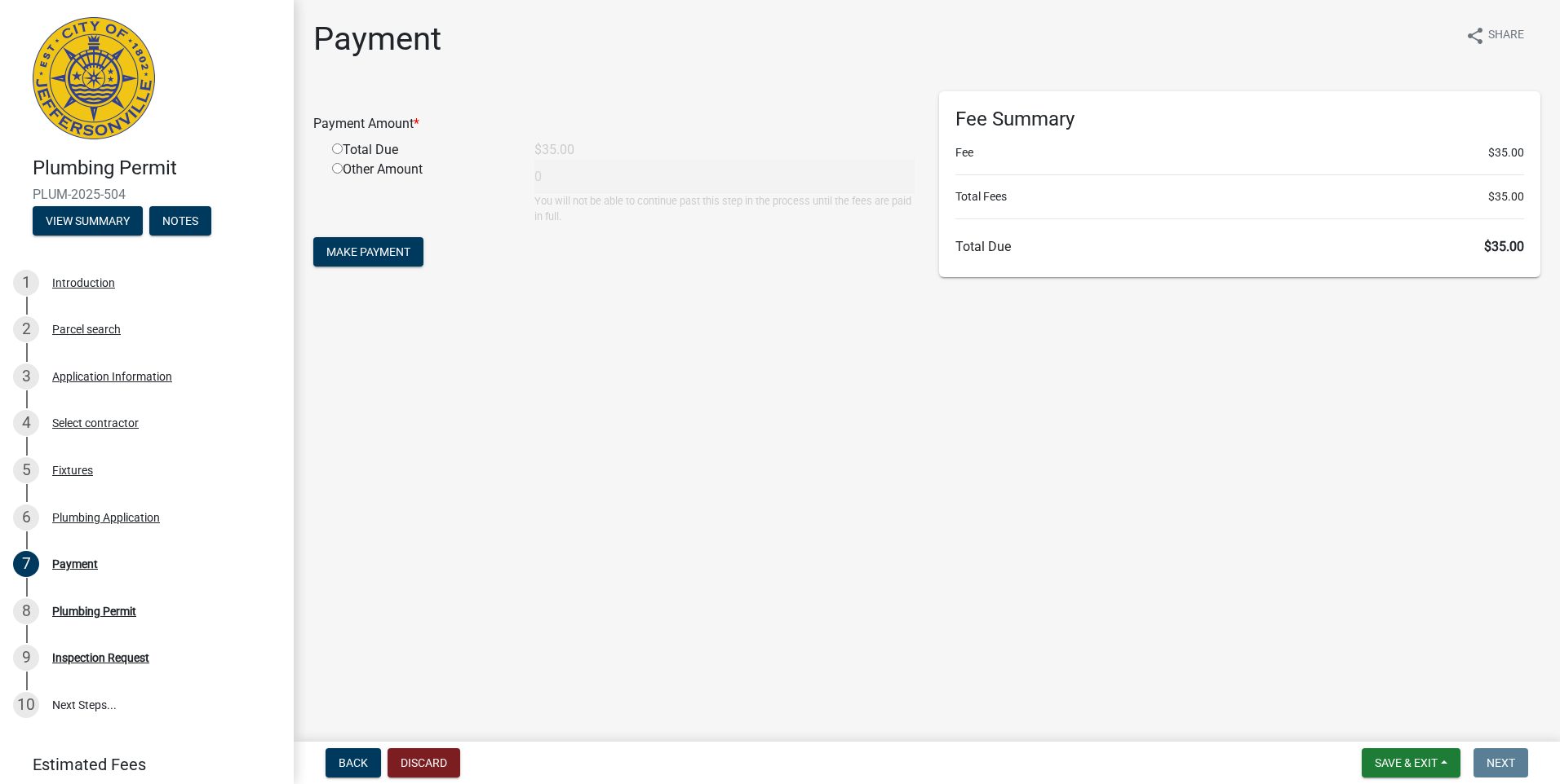
drag, startPoint x: 336, startPoint y: 148, endPoint x: 353, endPoint y: 176, distance: 32.8
click at [336, 149] on input "radio" at bounding box center [337, 149] width 11 height 11
radio input "true"
type input "35"
click at [371, 253] on span "Make Payment" at bounding box center [368, 251] width 84 height 13
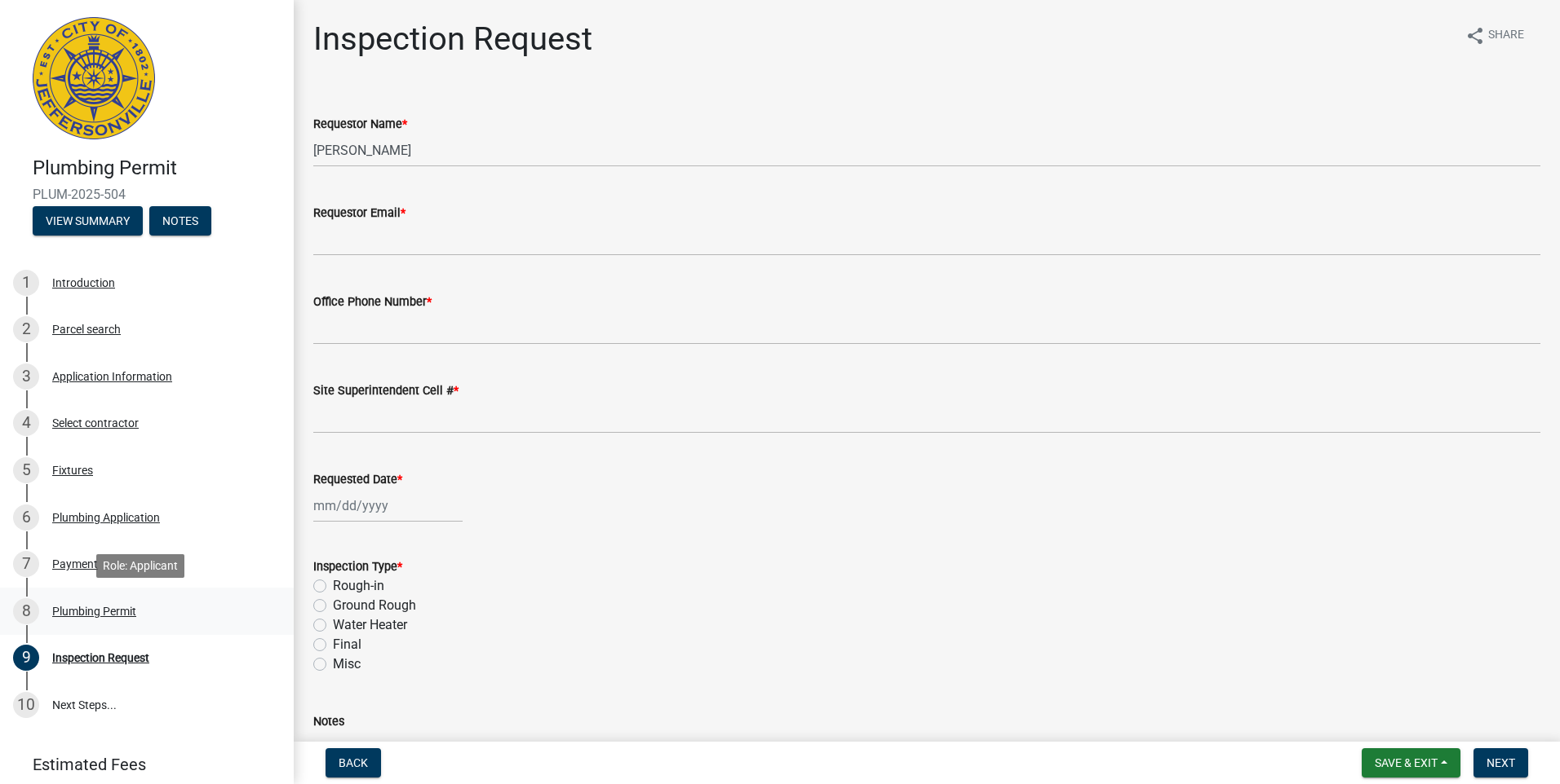
click at [92, 612] on div "Plumbing Permit" at bounding box center [94, 612] width 84 height 12
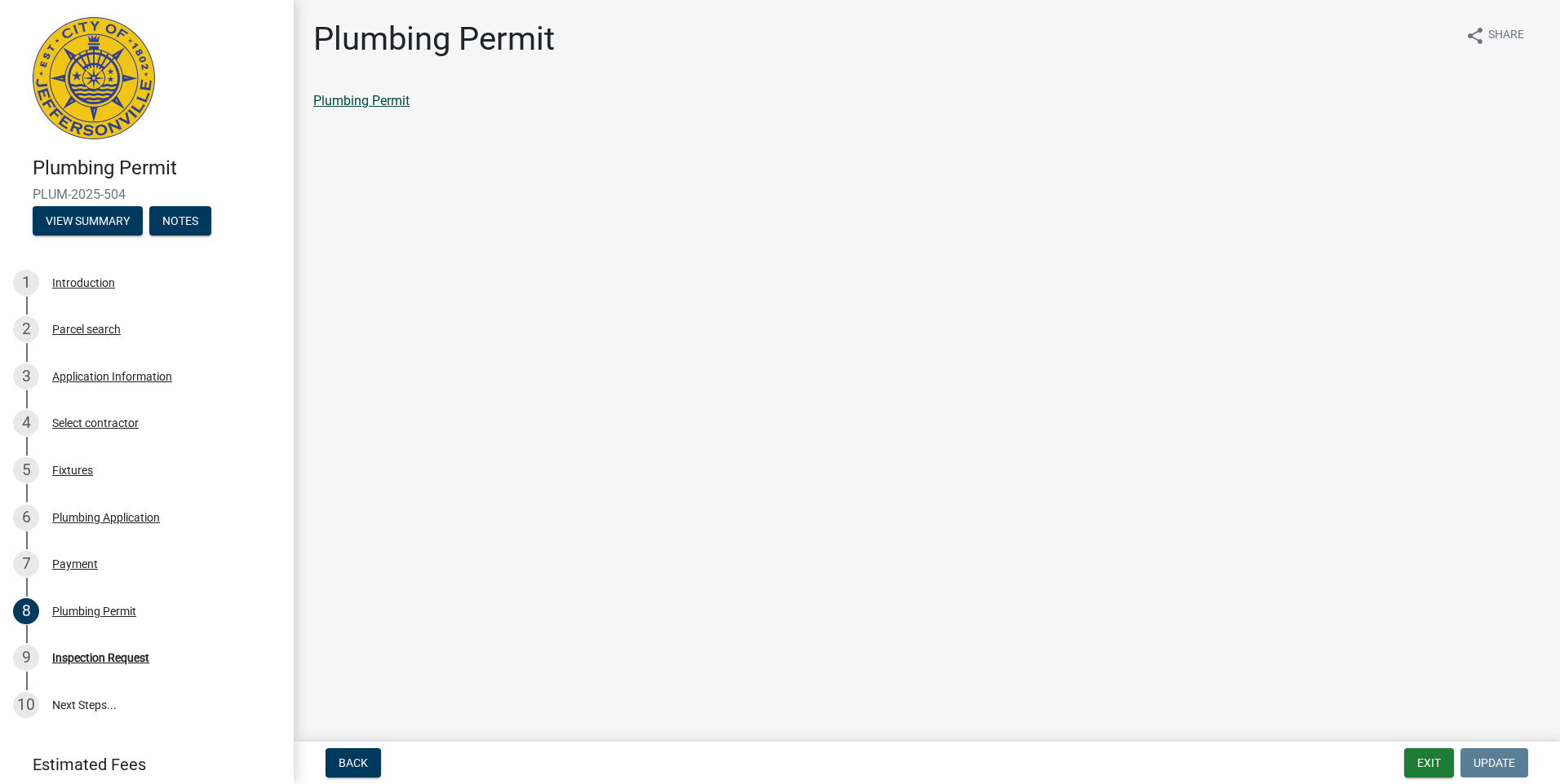
click at [352, 107] on link "Plumbing Permit" at bounding box center [361, 100] width 96 height 16
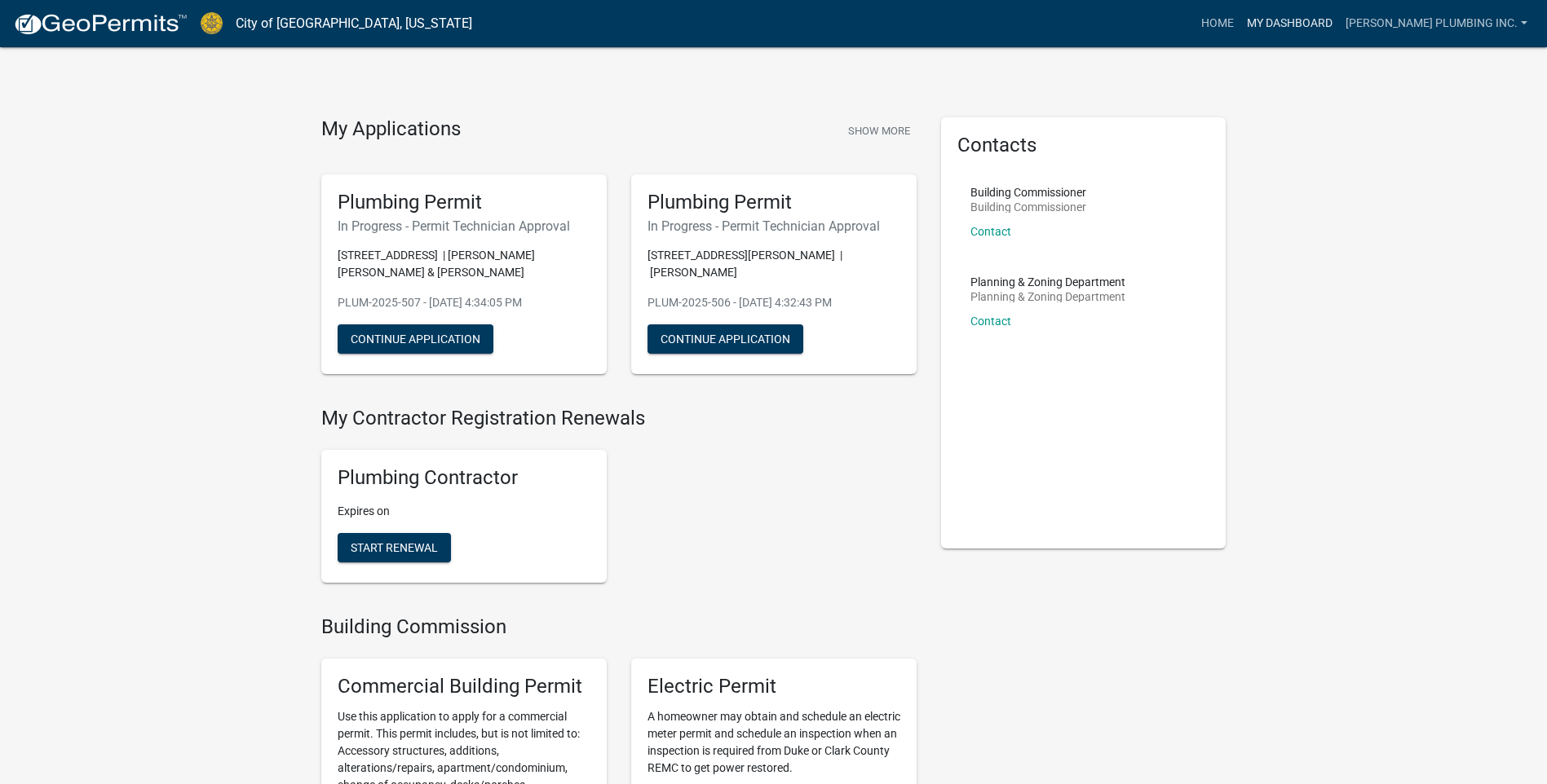
click at [1317, 30] on link "My Dashboard" at bounding box center [1290, 23] width 98 height 30
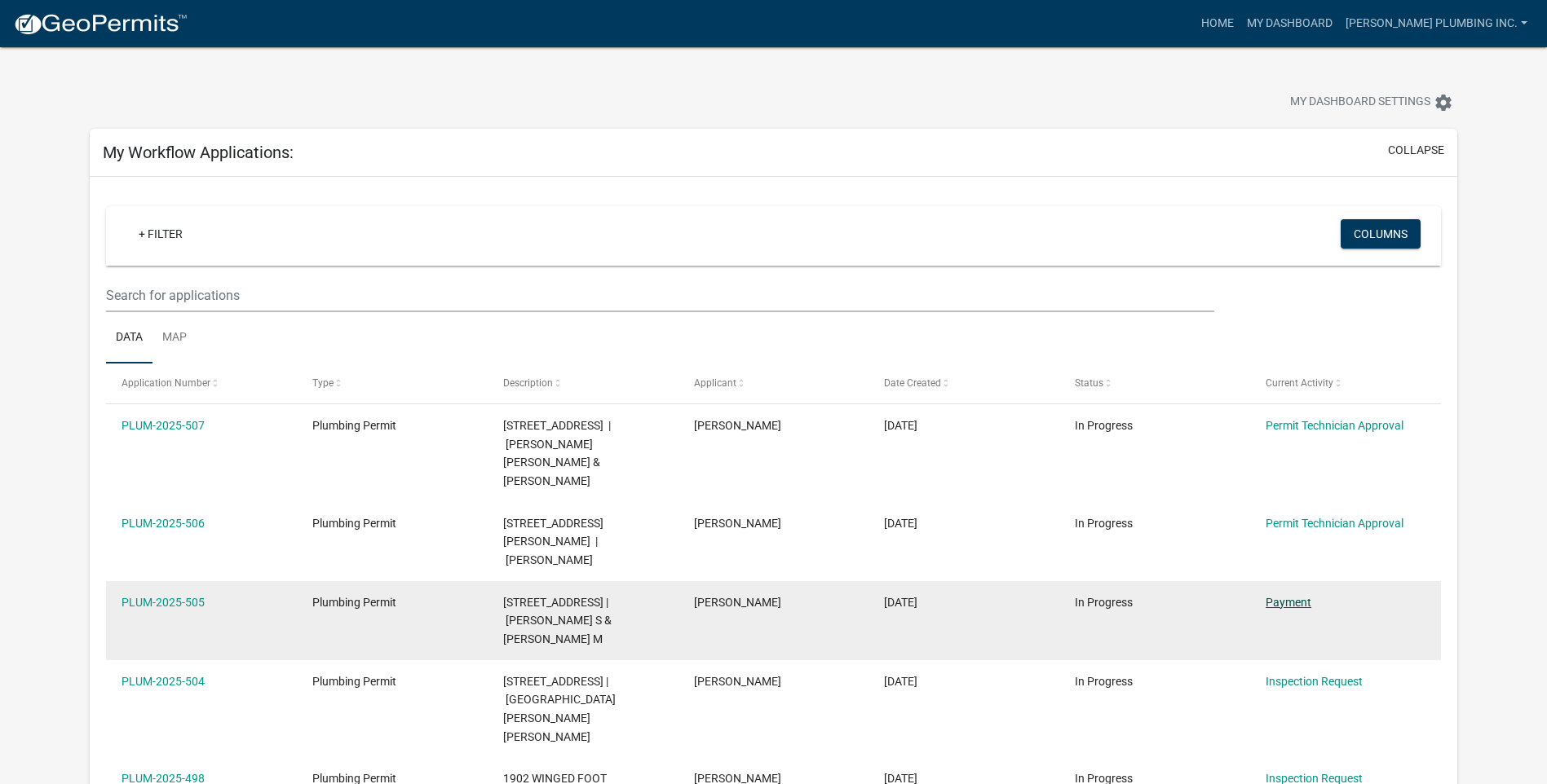
click at [1283, 596] on link "Payment" at bounding box center [1288, 602] width 45 height 13
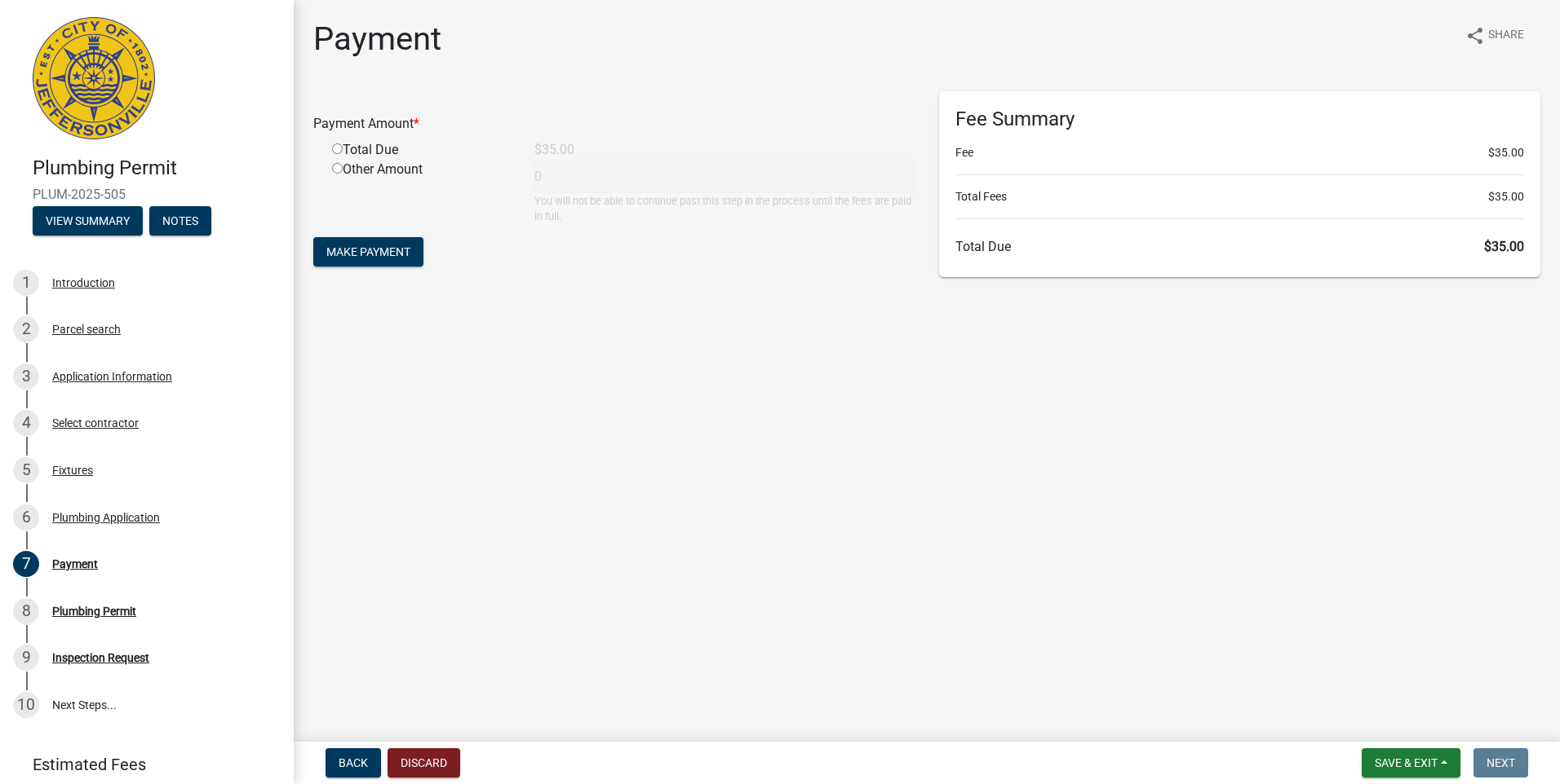
click at [339, 147] on input "radio" at bounding box center [337, 149] width 11 height 11
radio input "true"
type input "35"
click at [355, 260] on button "Make Payment" at bounding box center [368, 252] width 110 height 30
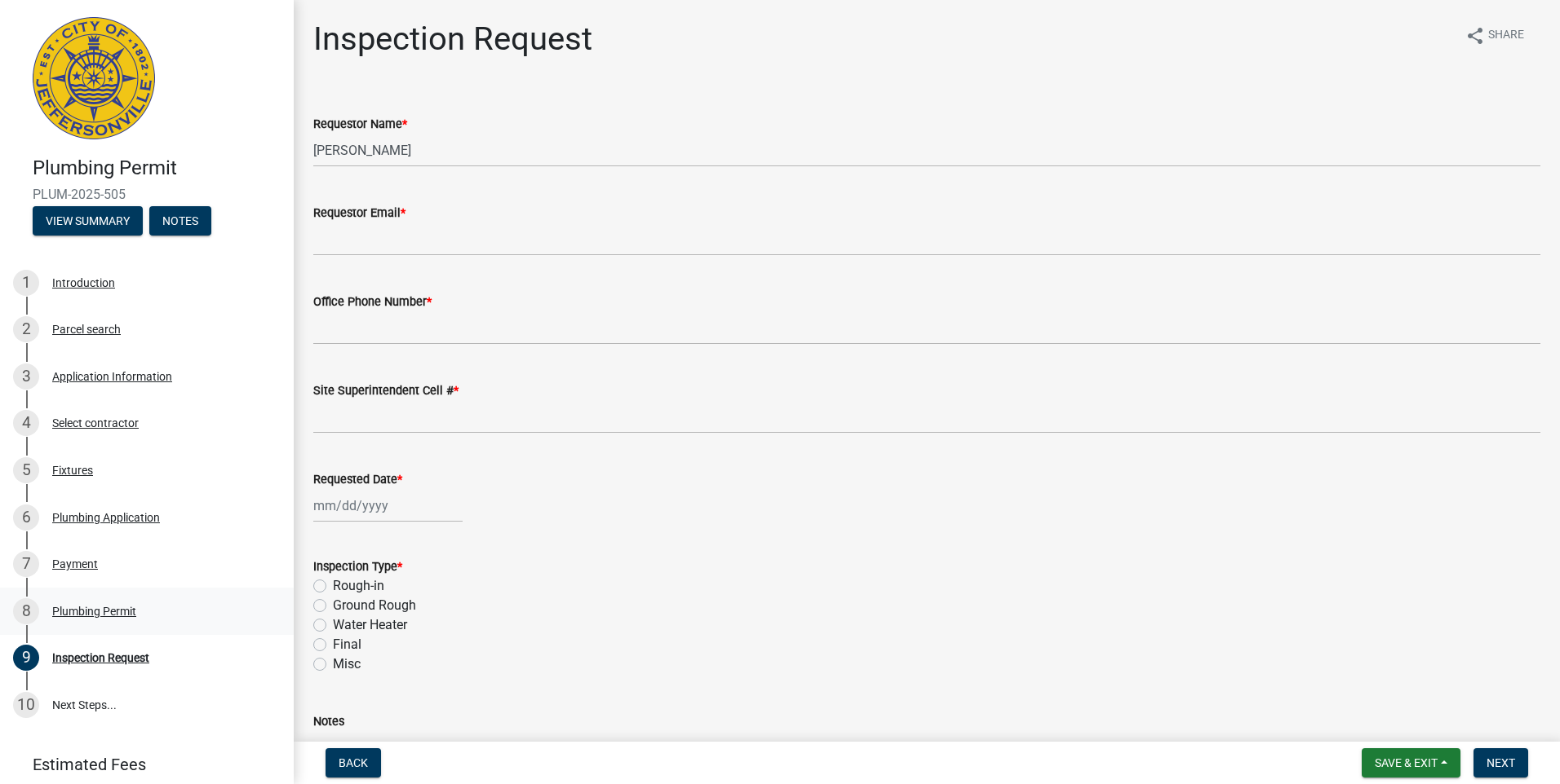
click at [77, 612] on div "Plumbing Permit" at bounding box center [94, 612] width 84 height 12
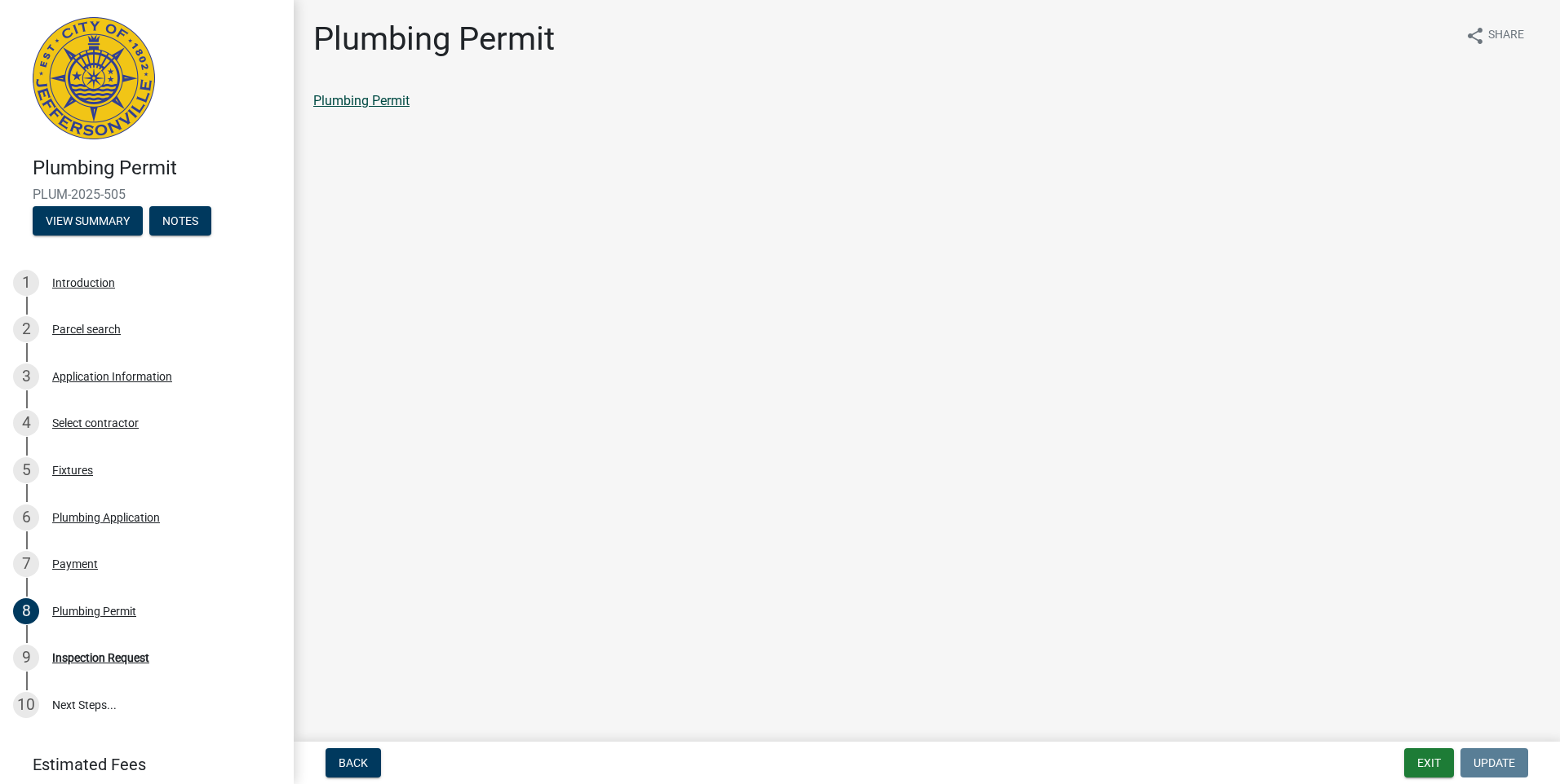
click at [350, 99] on link "Plumbing Permit" at bounding box center [361, 100] width 96 height 16
